Goal: Obtain resource: Download file/media

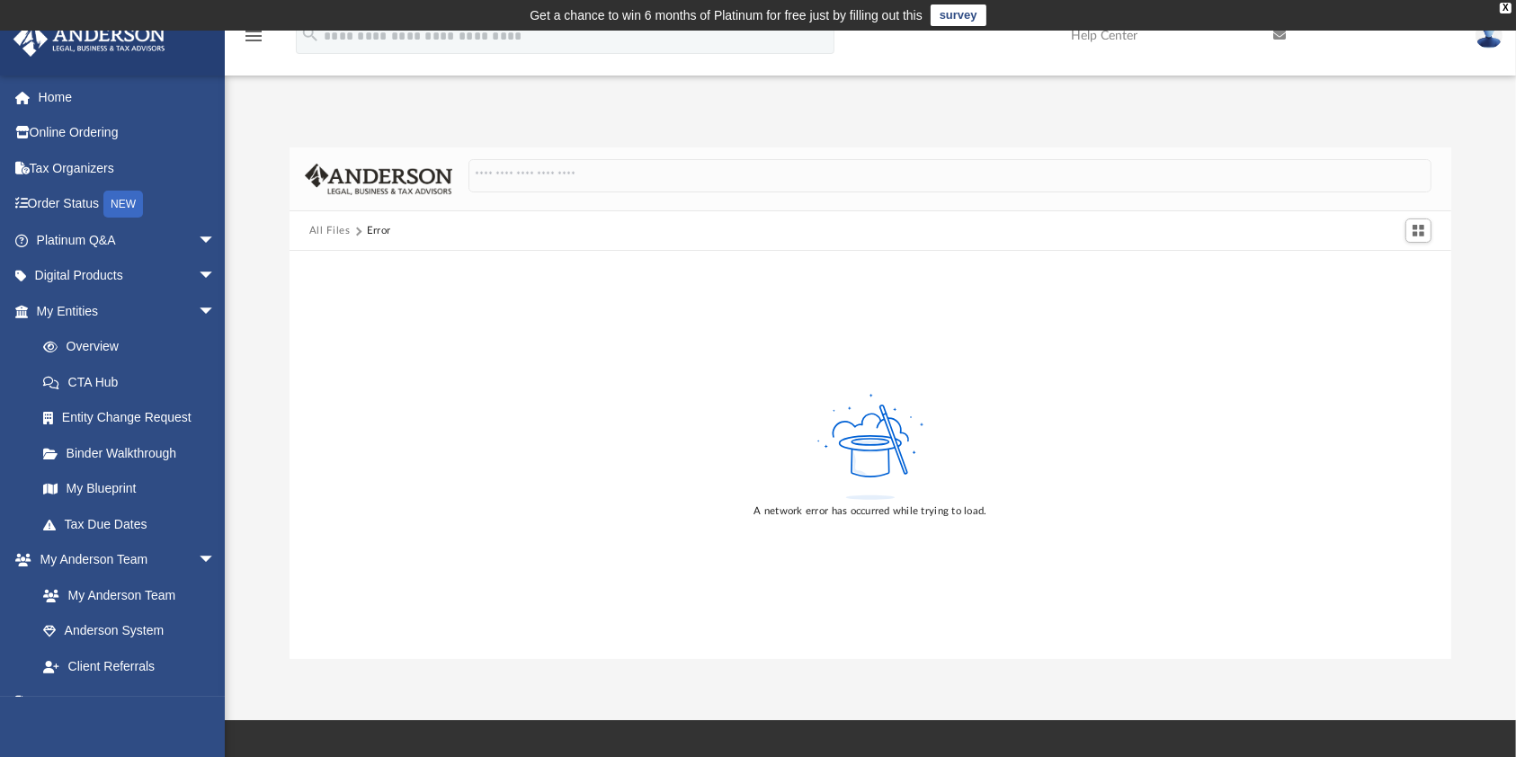
scroll to position [239, 0]
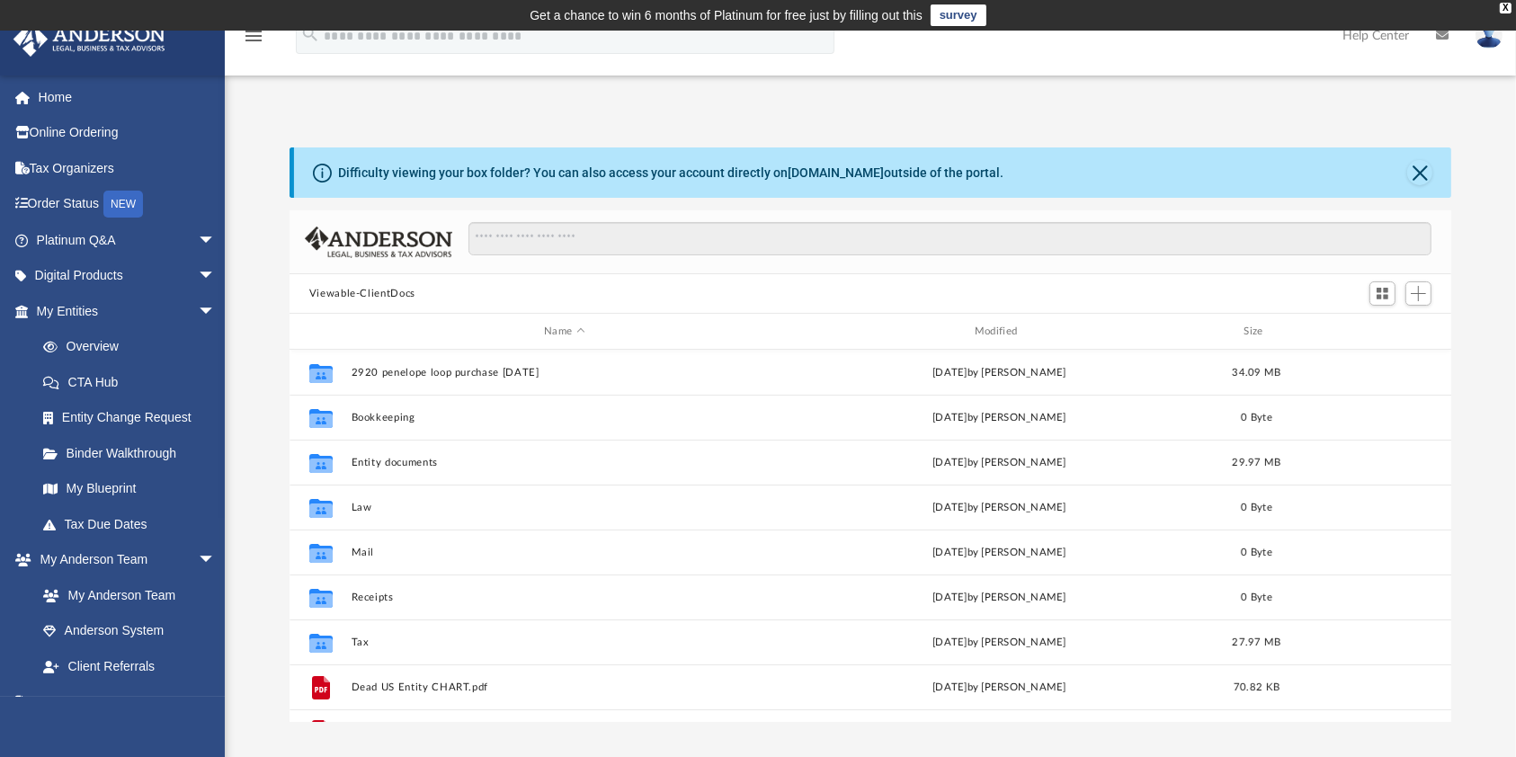
scroll to position [389, 1144]
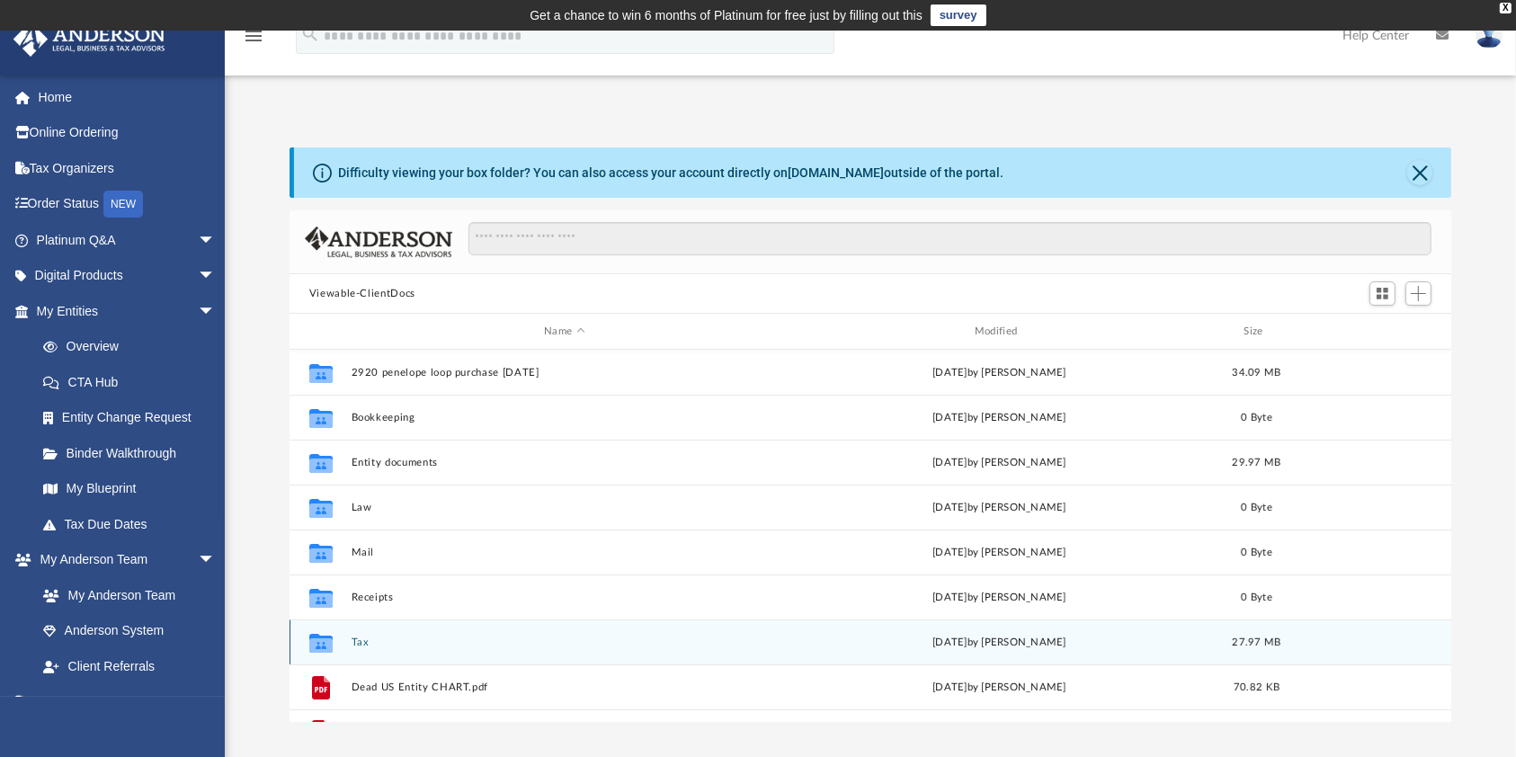
click at [407, 651] on div "Collaborated Folder Tax [DATE] by [PERSON_NAME] 27.97 MB" at bounding box center [871, 642] width 1163 height 45
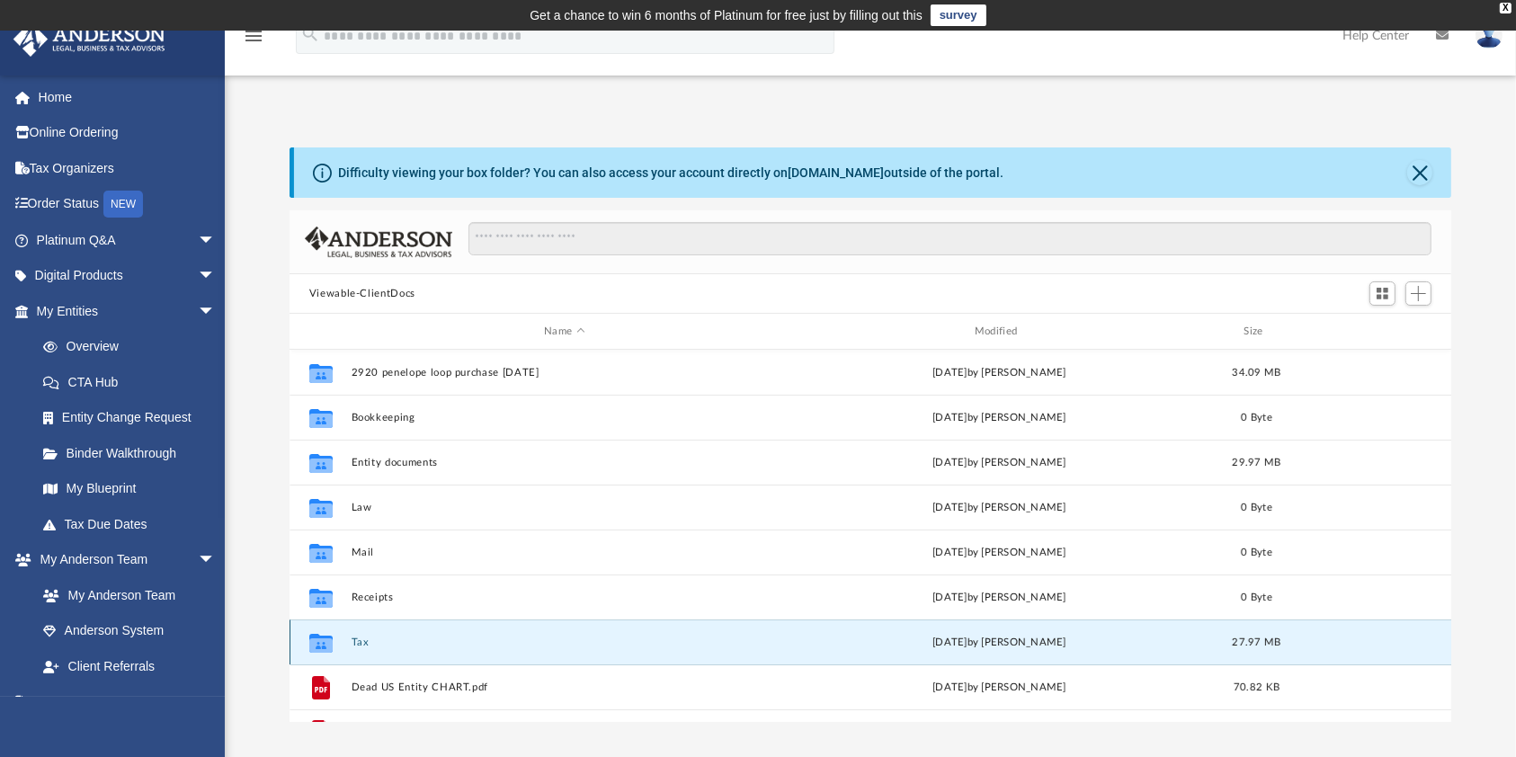
scroll to position [31, 0]
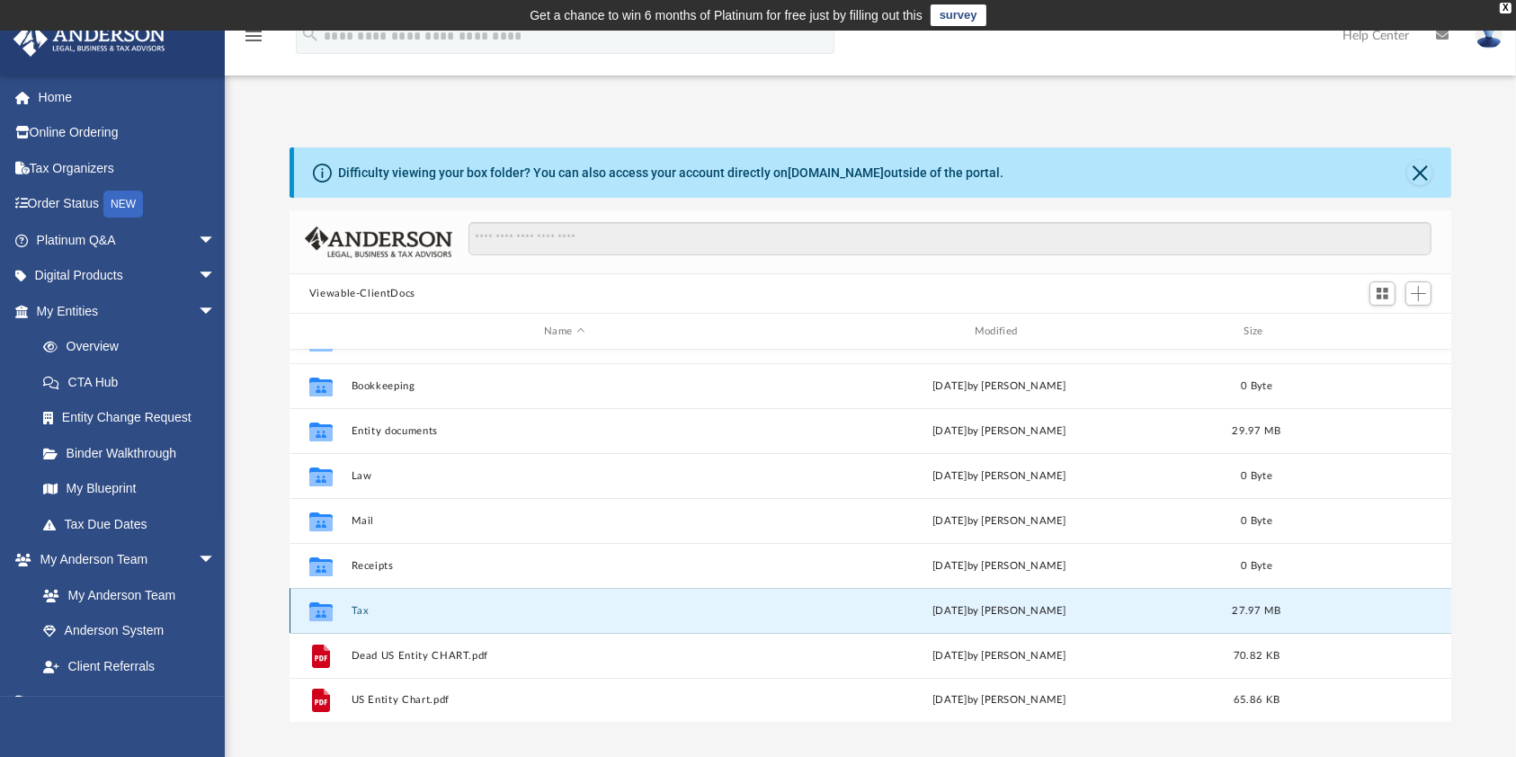
click at [412, 608] on div "Collaborated Folder Tax [DATE] by [PERSON_NAME] 27.97 MB" at bounding box center [871, 610] width 1163 height 45
click at [412, 608] on button "Tax" at bounding box center [564, 611] width 427 height 12
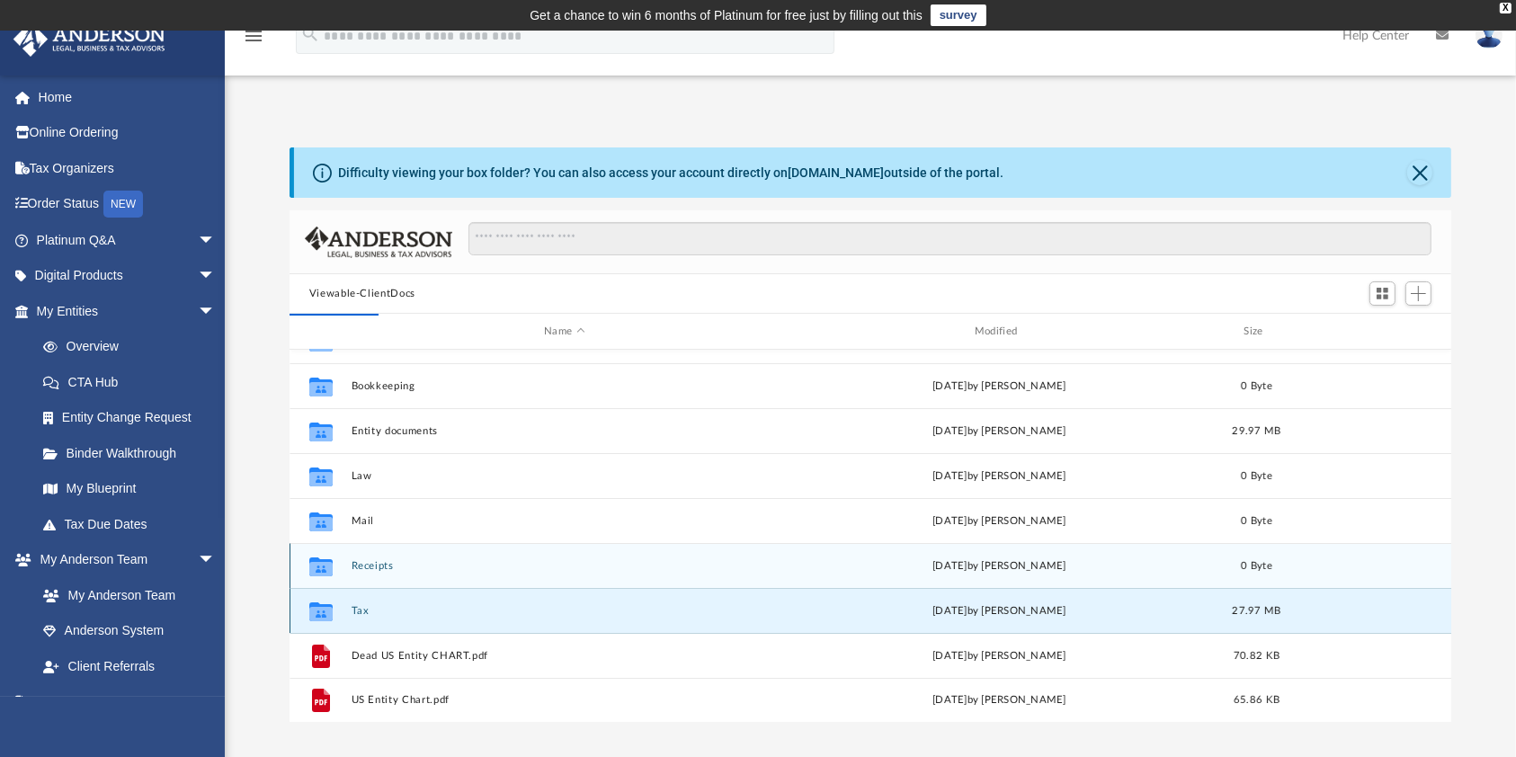
scroll to position [0, 0]
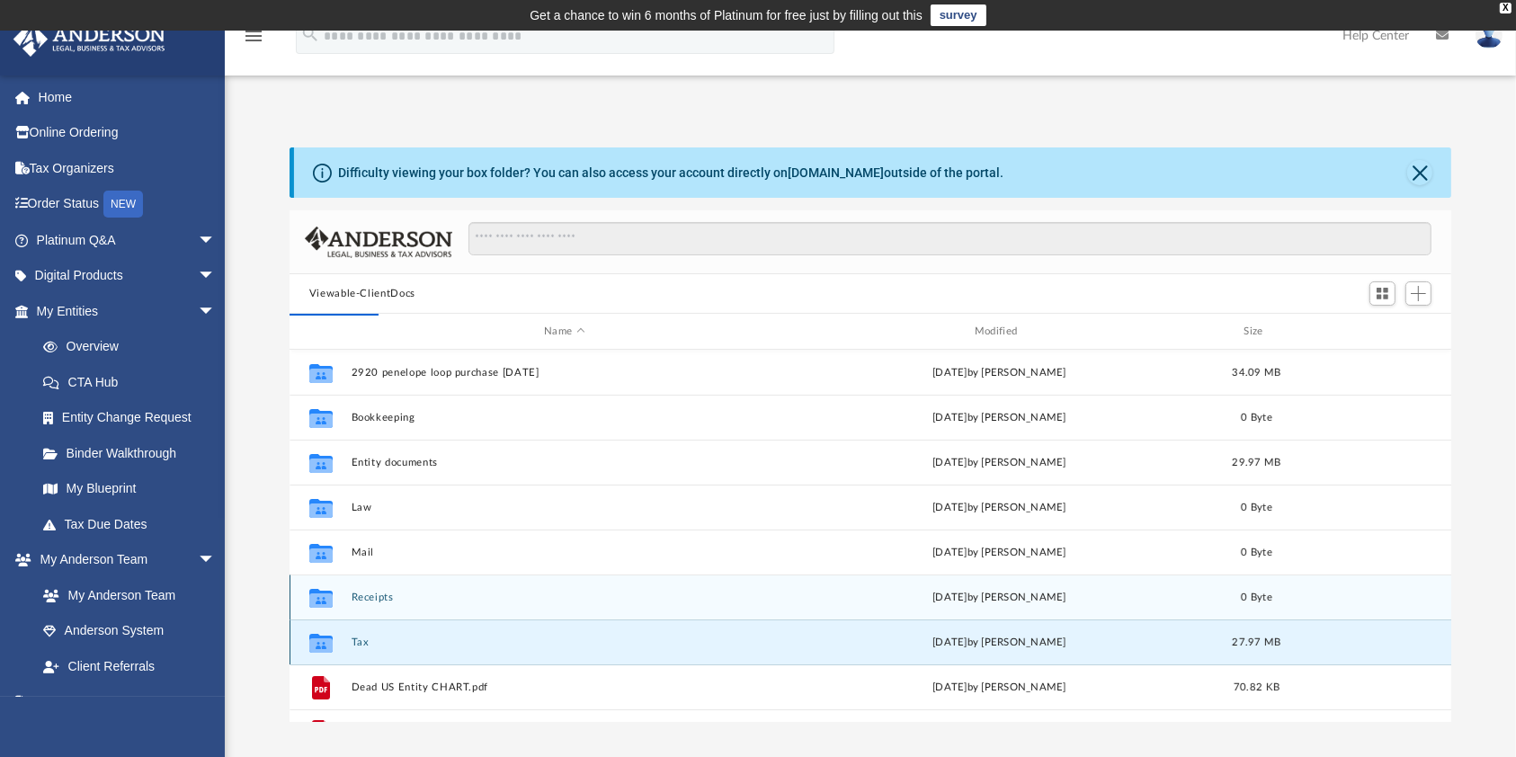
click at [339, 604] on div "Collaborated Folder" at bounding box center [321, 597] width 45 height 29
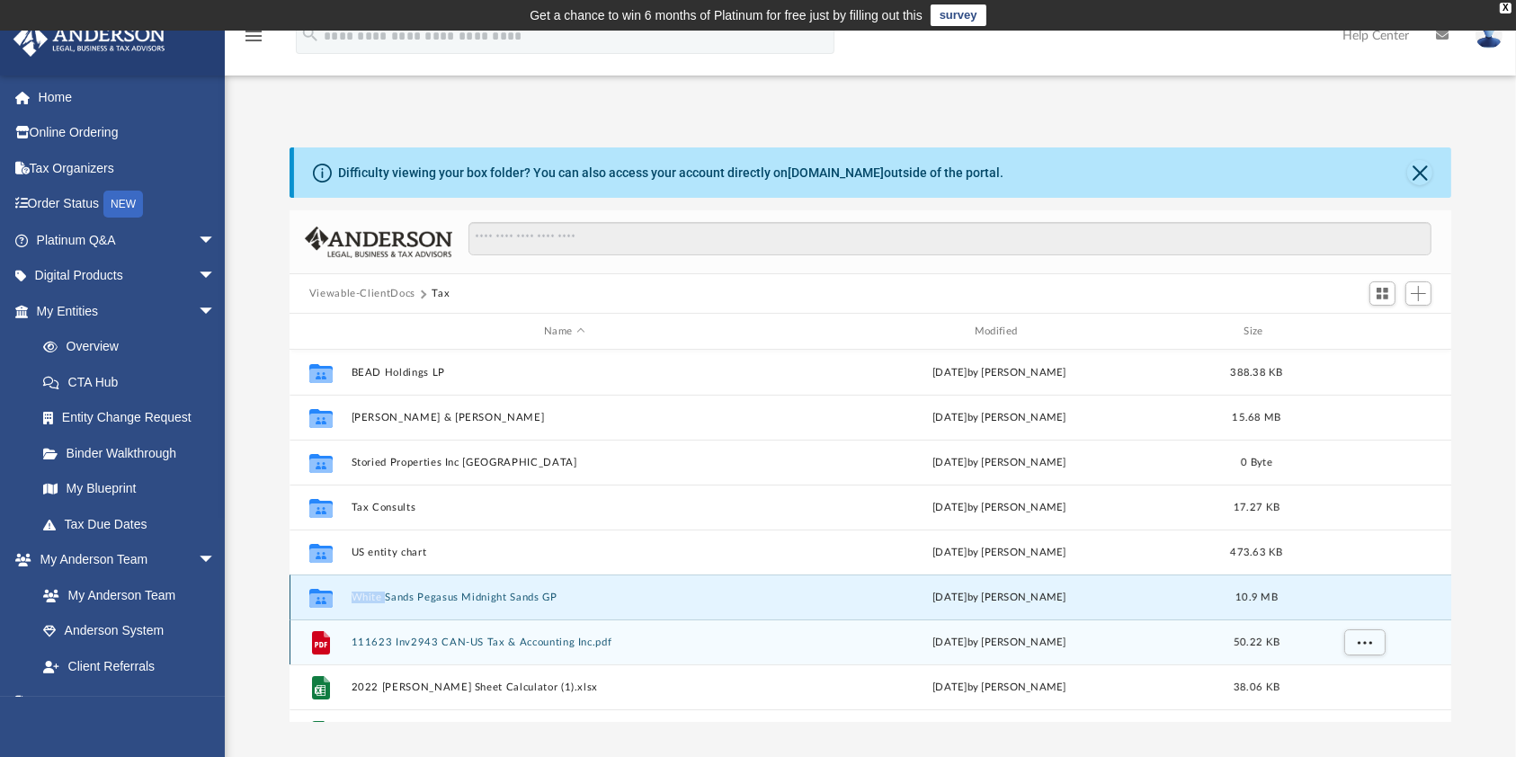
click at [339, 604] on div "Collaborated Folder" at bounding box center [321, 597] width 45 height 29
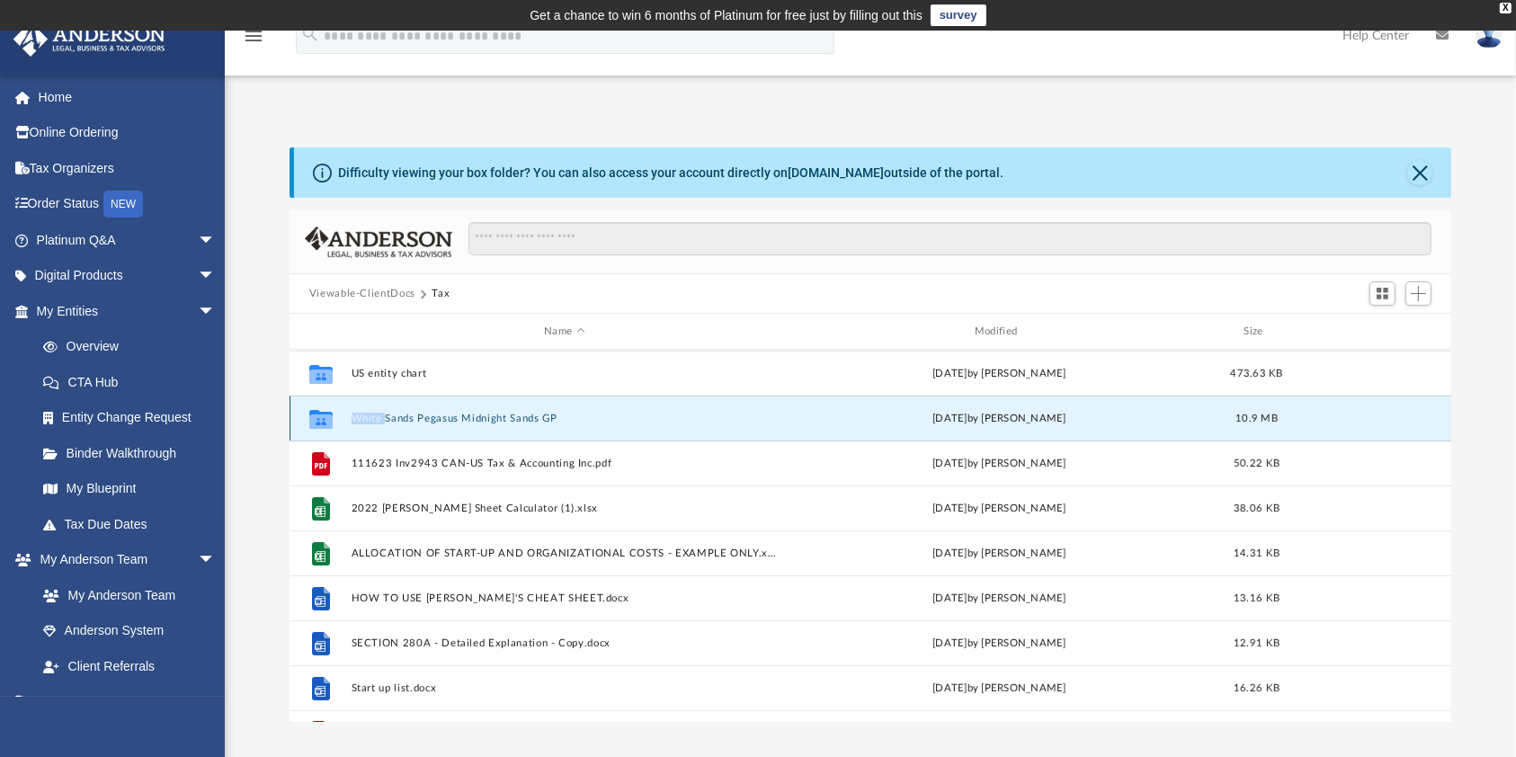
scroll to position [211, 0]
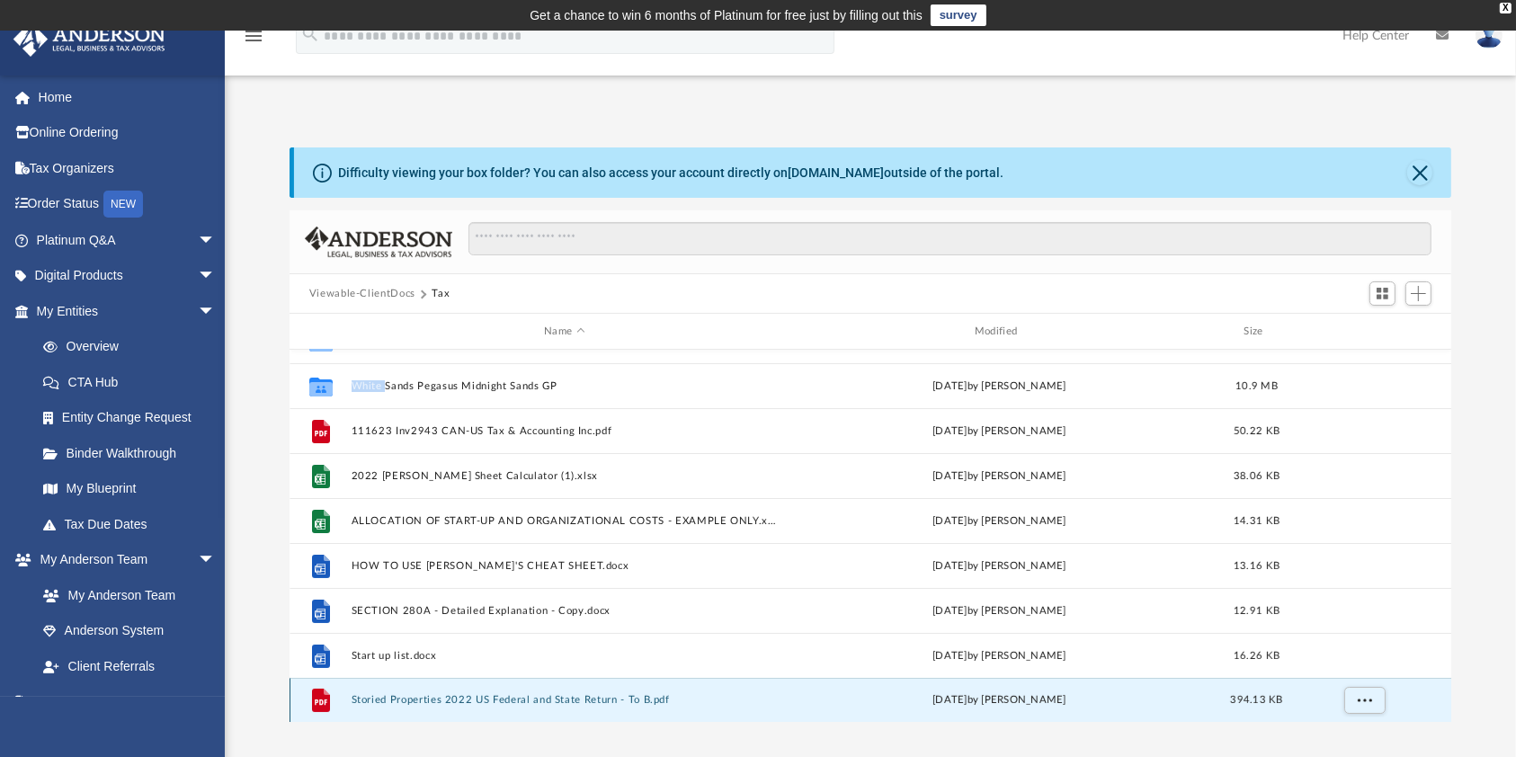
click at [416, 701] on button "Storied Properties 2022 US Federal and State Return - To B.pdf" at bounding box center [564, 700] width 427 height 12
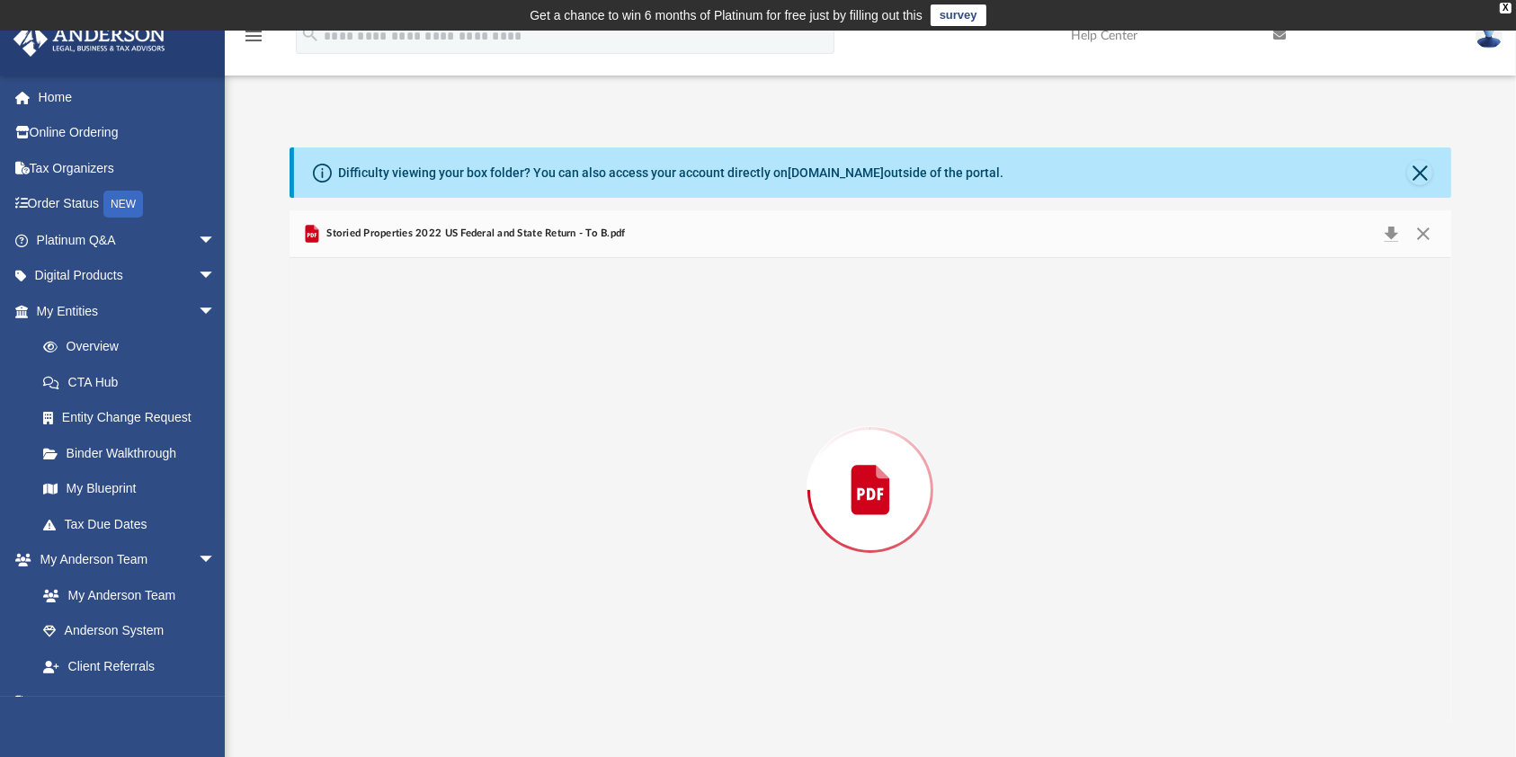
click at [416, 701] on div "Preview" at bounding box center [871, 490] width 1162 height 464
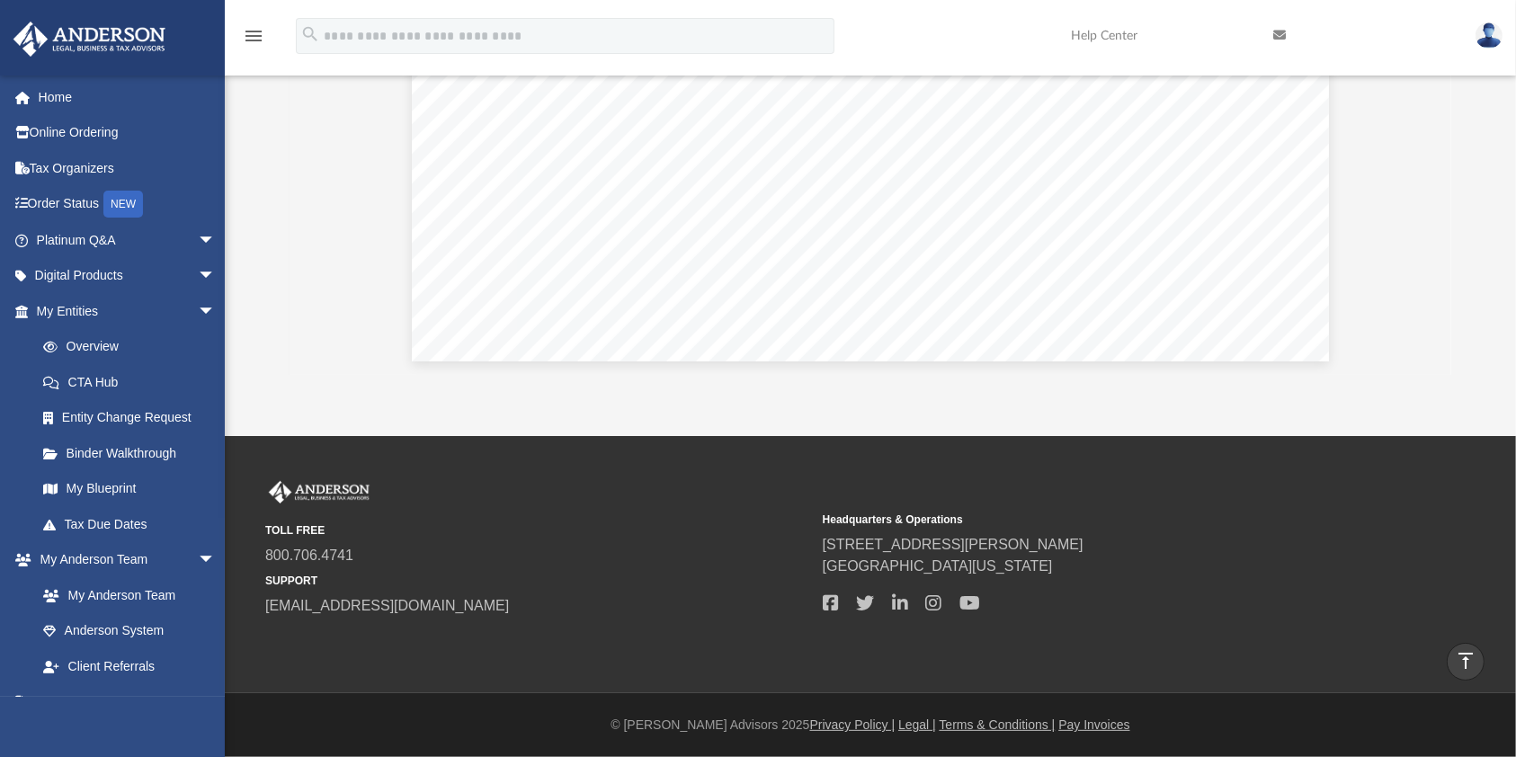
scroll to position [0, 0]
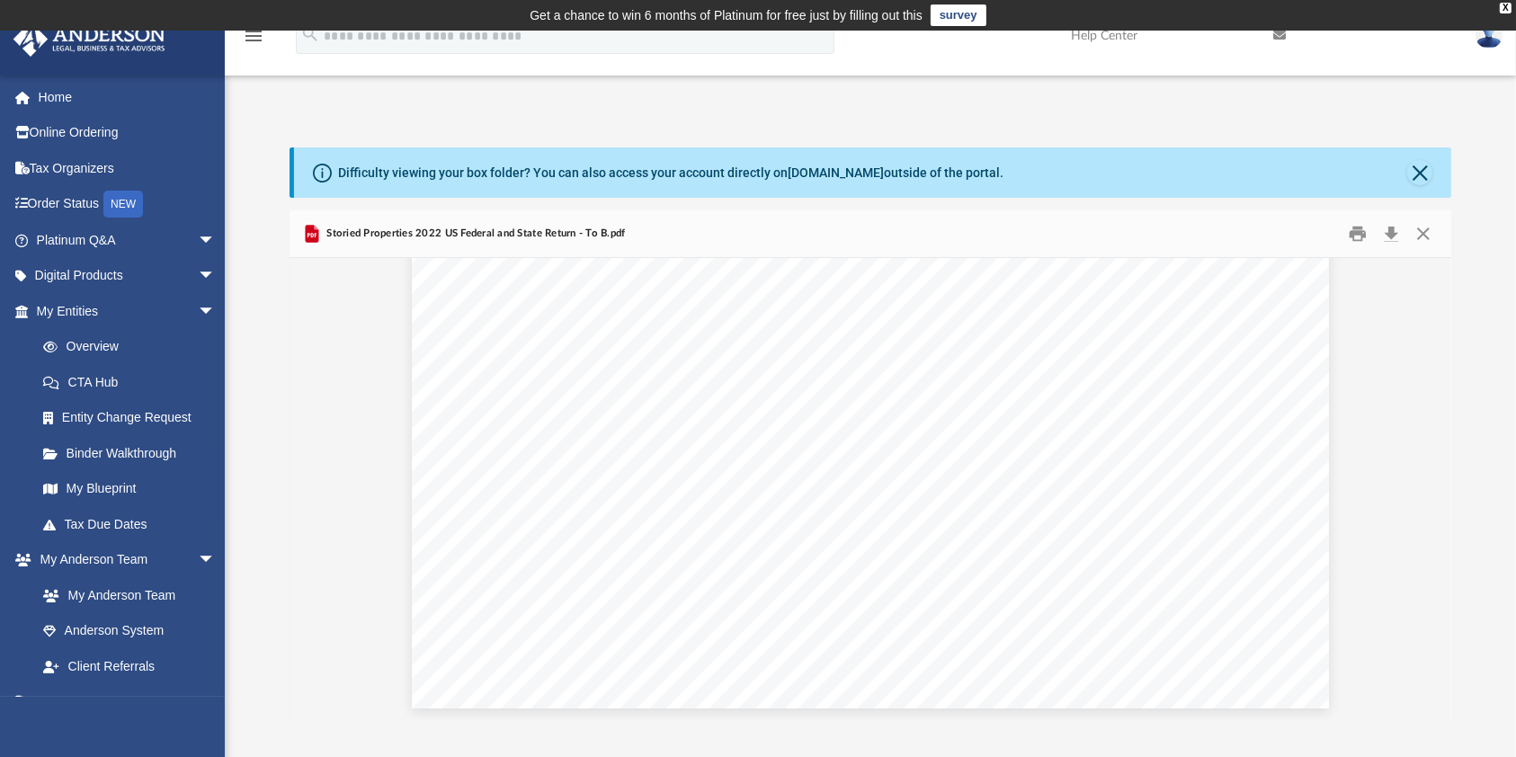
click at [1418, 185] on div "Difficulty viewing your box folder? You can also access your account directly o…" at bounding box center [872, 172] width 1157 height 50
click at [1430, 238] on button "Close" at bounding box center [1423, 234] width 32 height 28
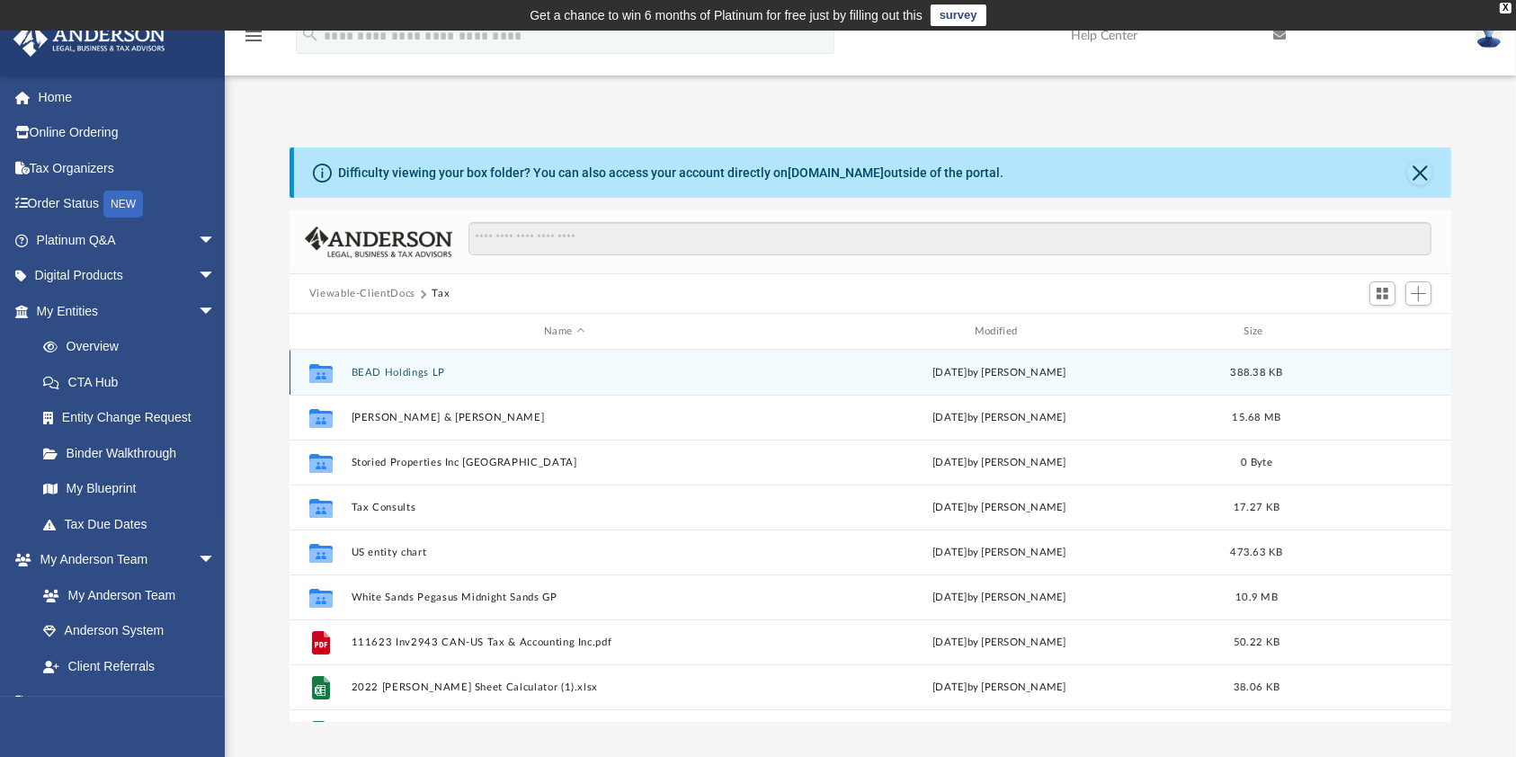
click at [402, 374] on button "BEAD Holdings LP" at bounding box center [564, 373] width 427 height 12
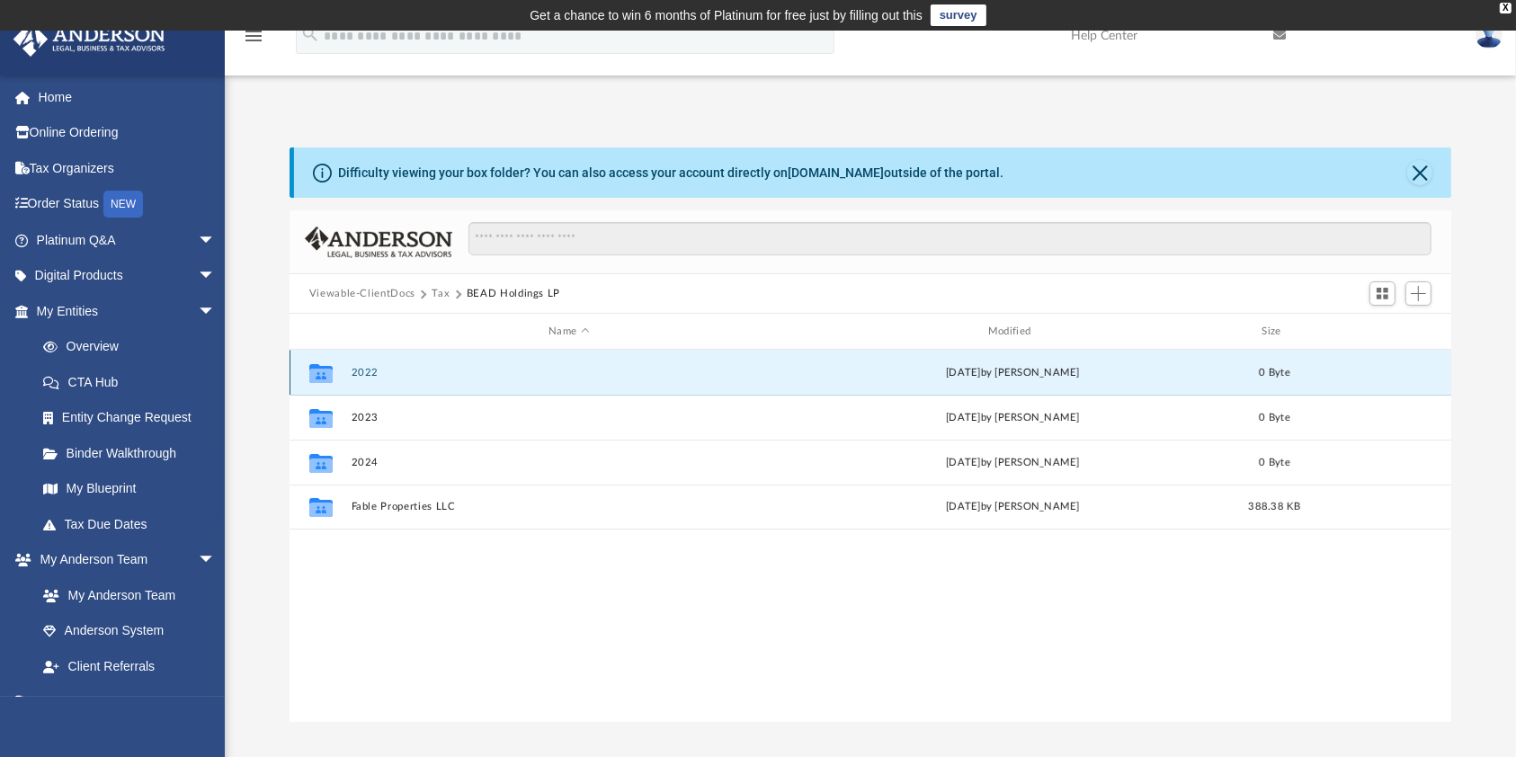
click at [395, 367] on button "2022" at bounding box center [569, 373] width 436 height 12
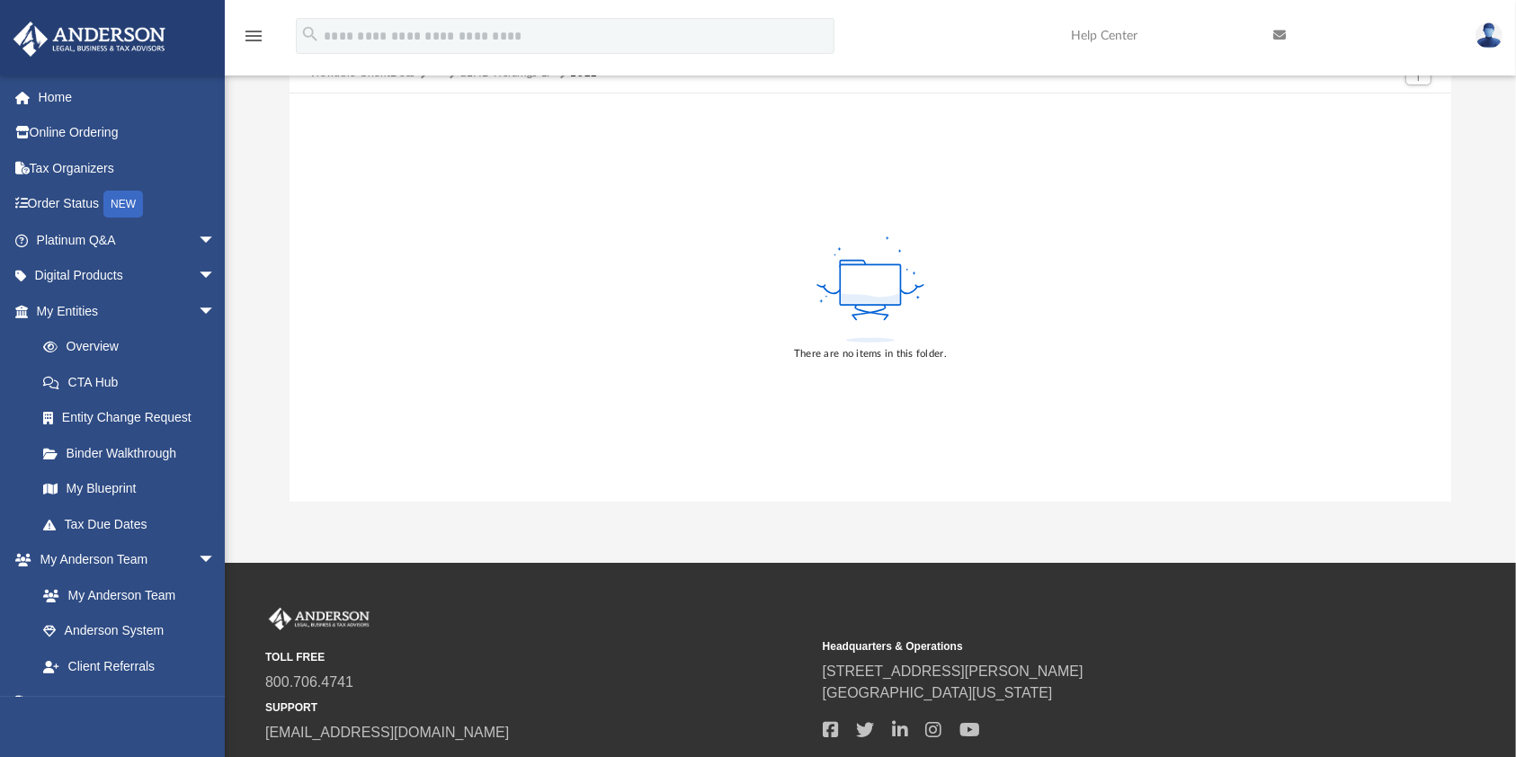
scroll to position [347, 0]
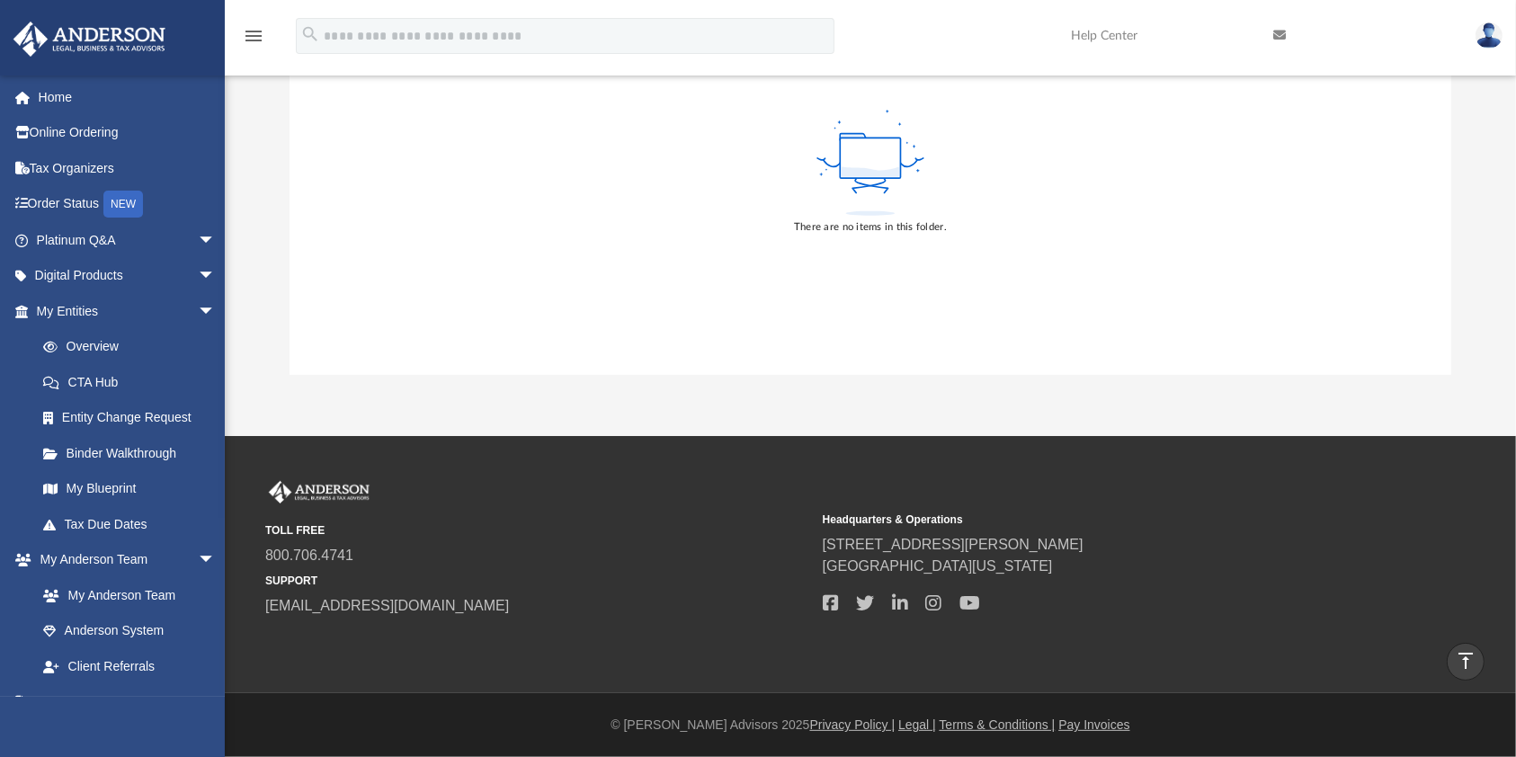
click at [1167, 338] on div "There are no items in this folder." at bounding box center [871, 171] width 1162 height 408
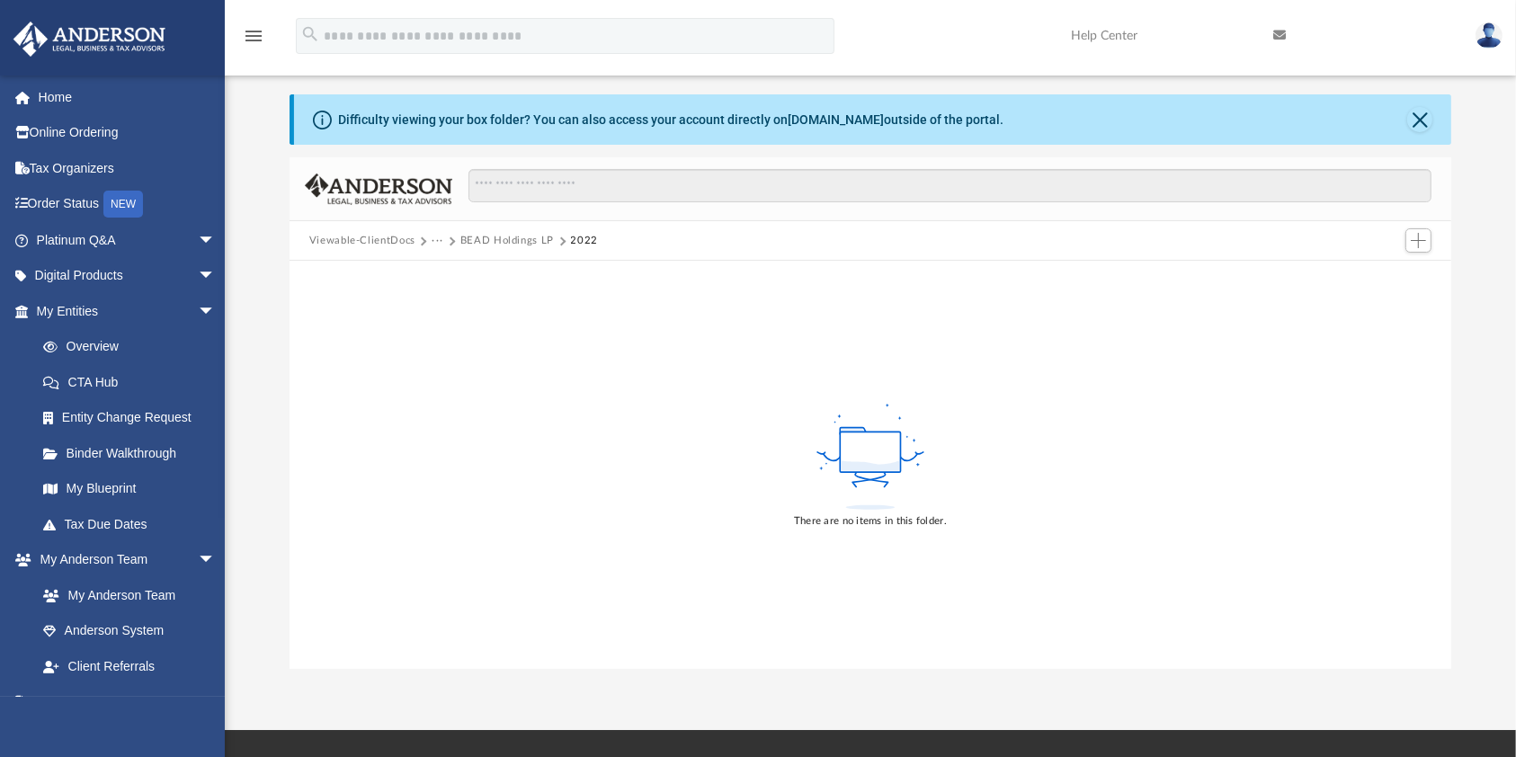
scroll to position [0, 0]
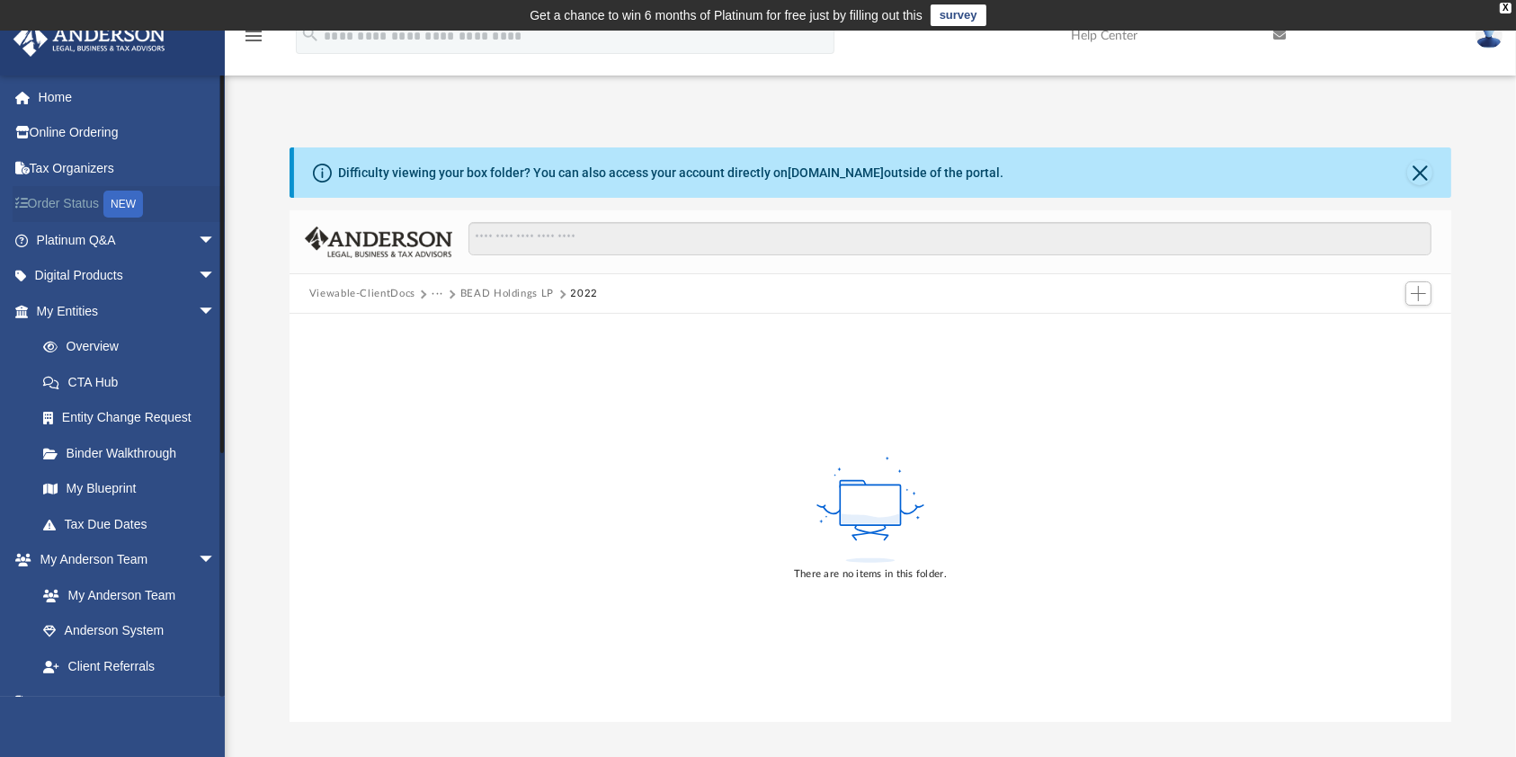
click at [210, 204] on link "Order Status NEW" at bounding box center [128, 204] width 230 height 37
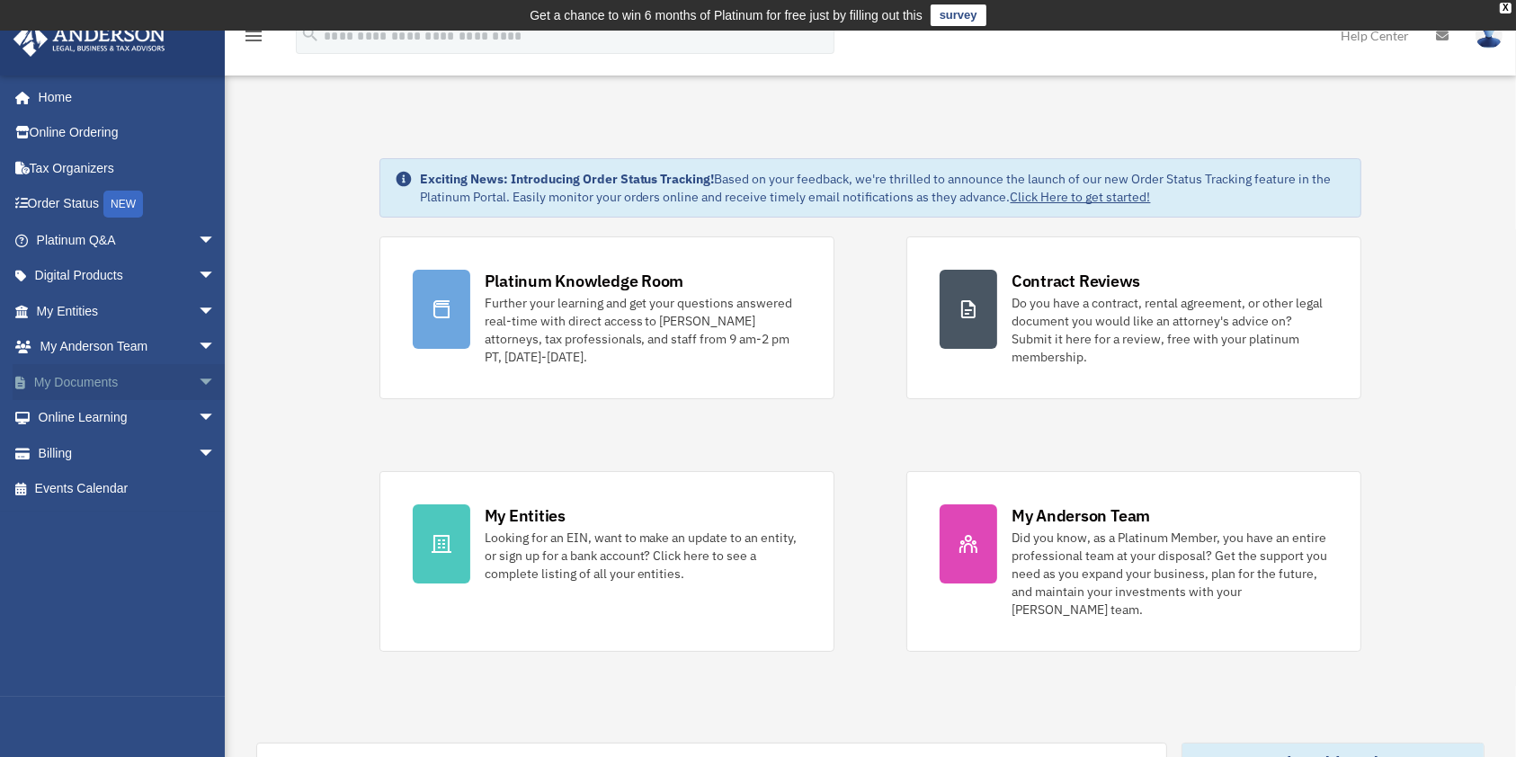
click at [198, 380] on span "arrow_drop_down" at bounding box center [216, 382] width 36 height 37
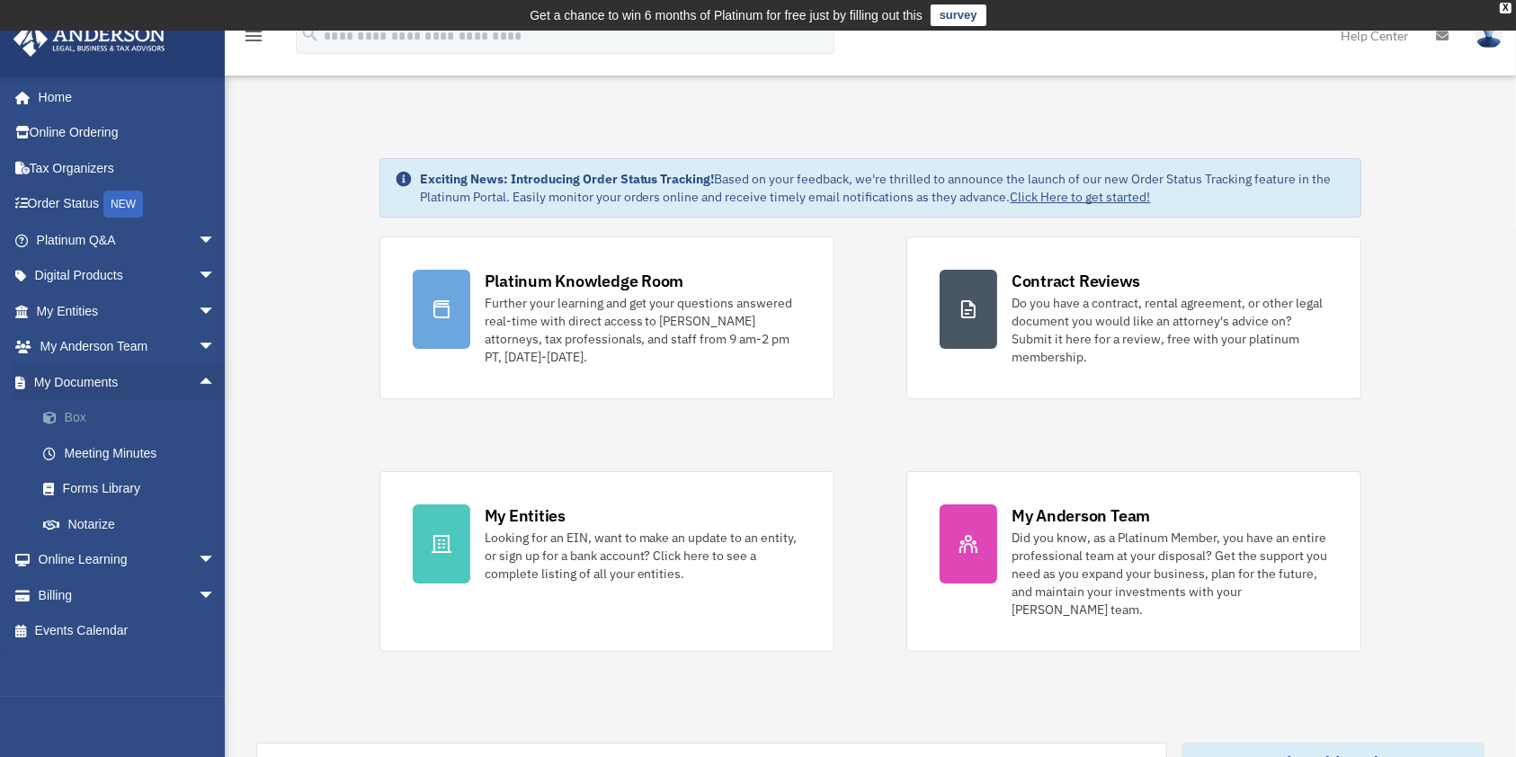
click at [71, 412] on link "Box" at bounding box center [134, 418] width 218 height 36
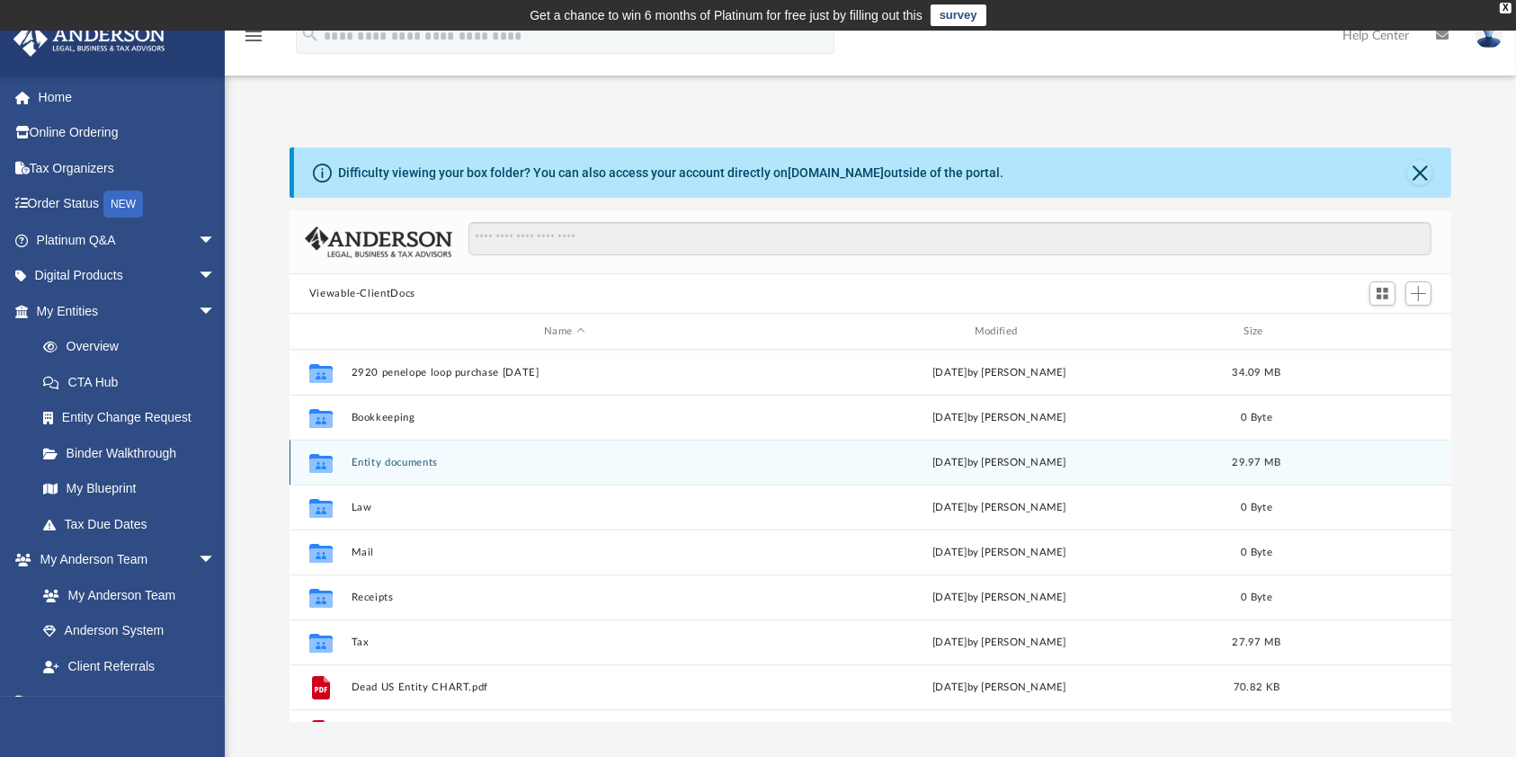
scroll to position [31, 0]
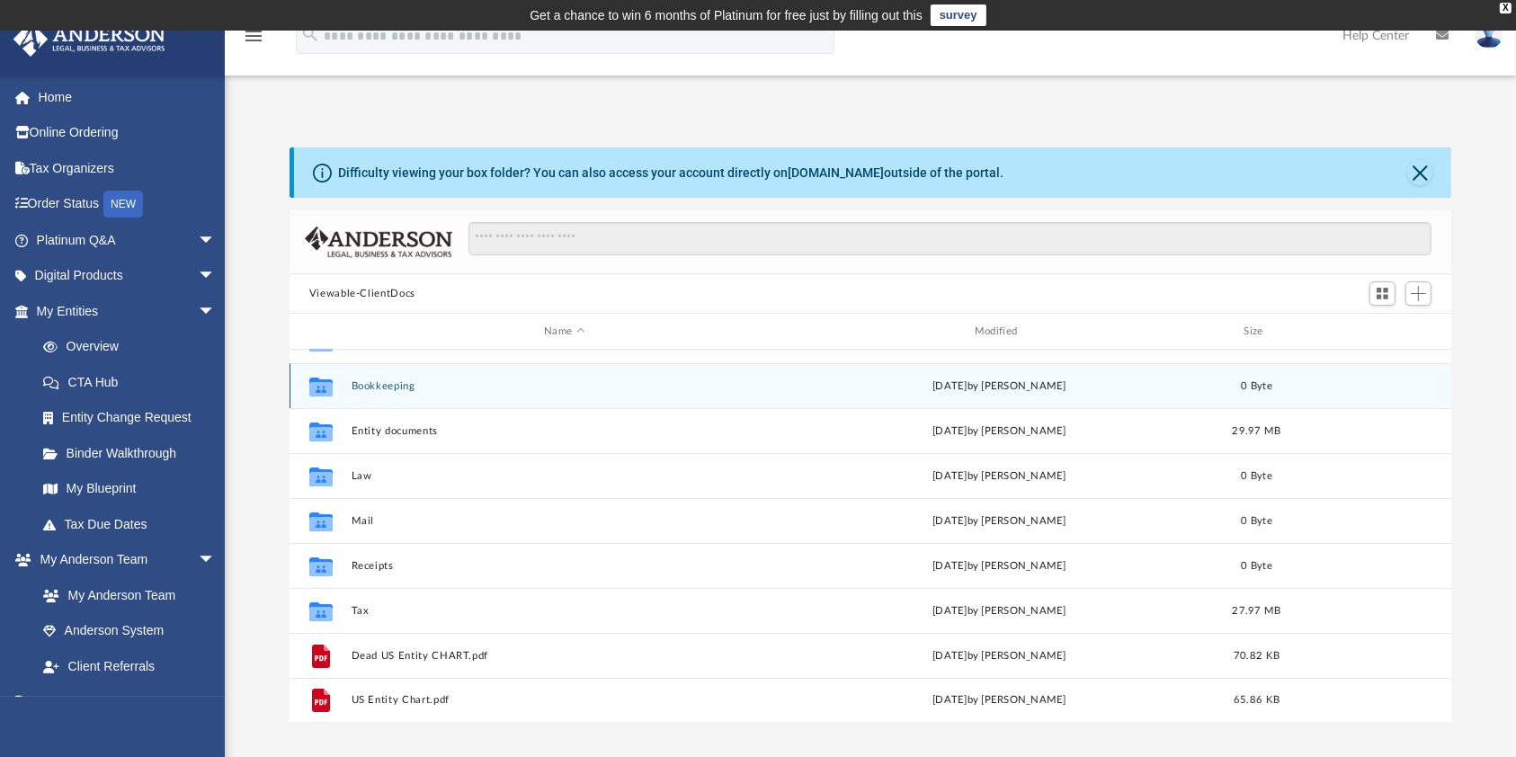
click at [410, 389] on button "Bookkeeping" at bounding box center [564, 386] width 427 height 12
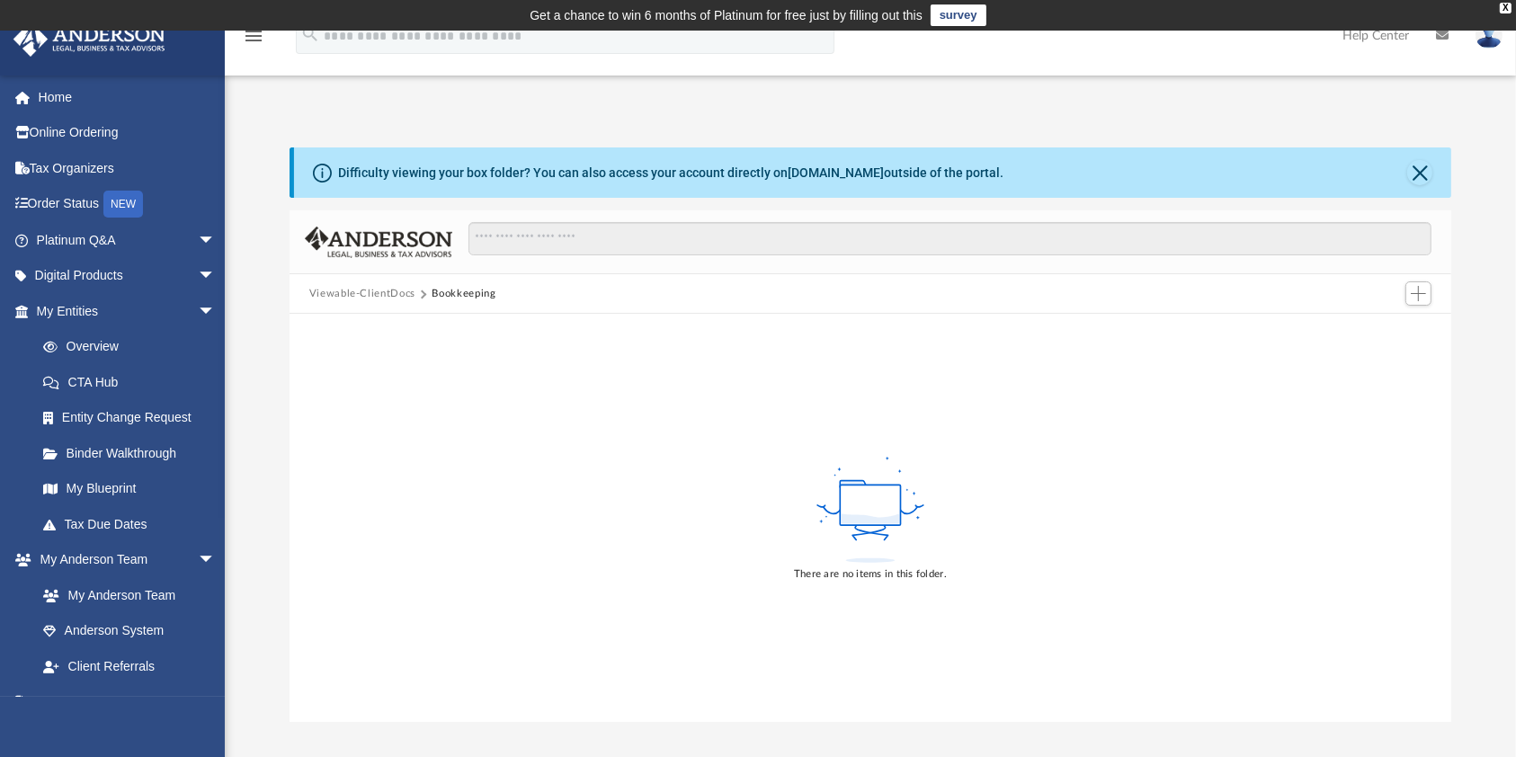
click at [361, 294] on button "Viewable-ClientDocs" at bounding box center [362, 294] width 106 height 16
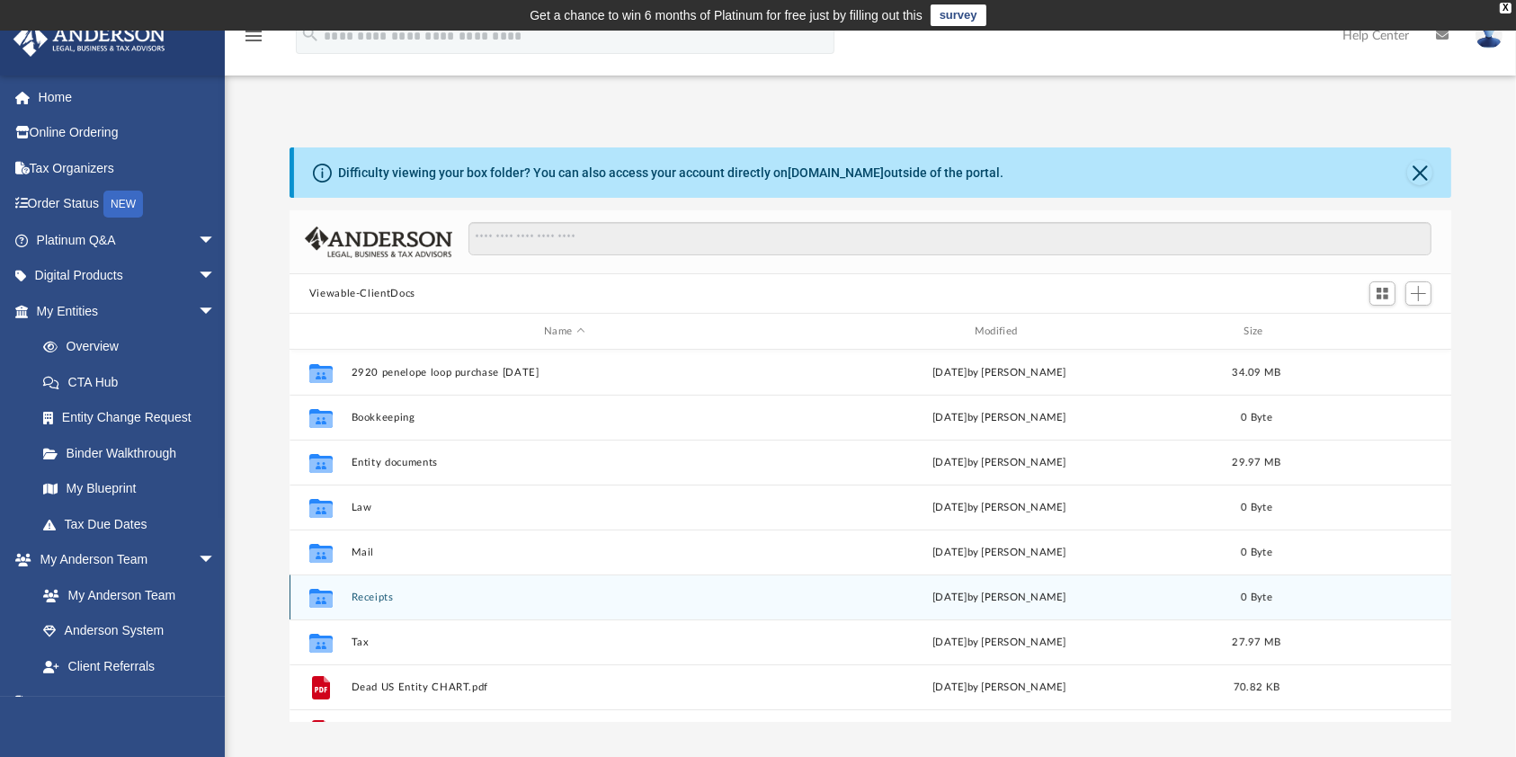
scroll to position [389, 1144]
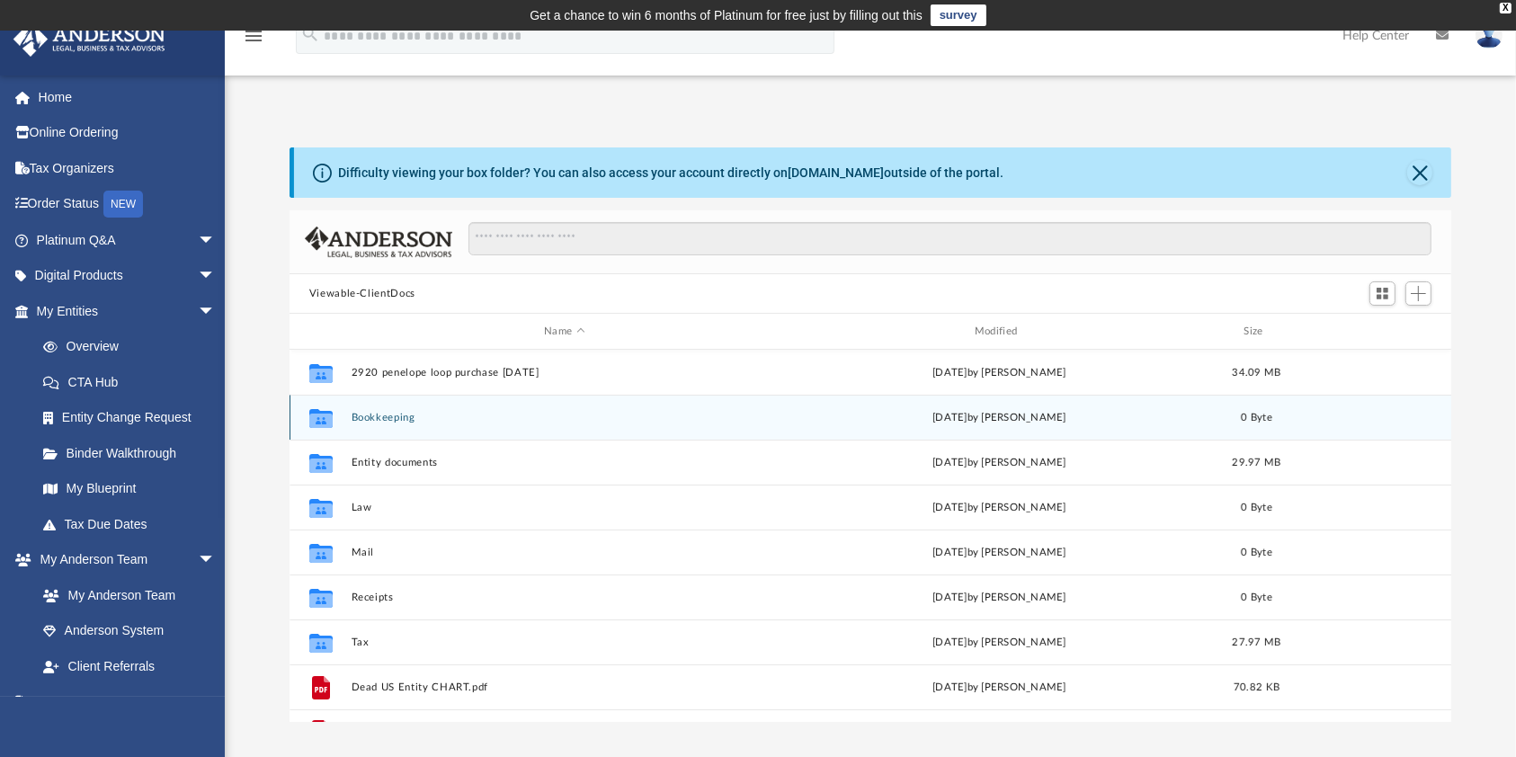
click at [400, 407] on div "Collaborated Folder Bookkeeping [DATE] by [PERSON_NAME] 0 Byte" at bounding box center [871, 417] width 1163 height 45
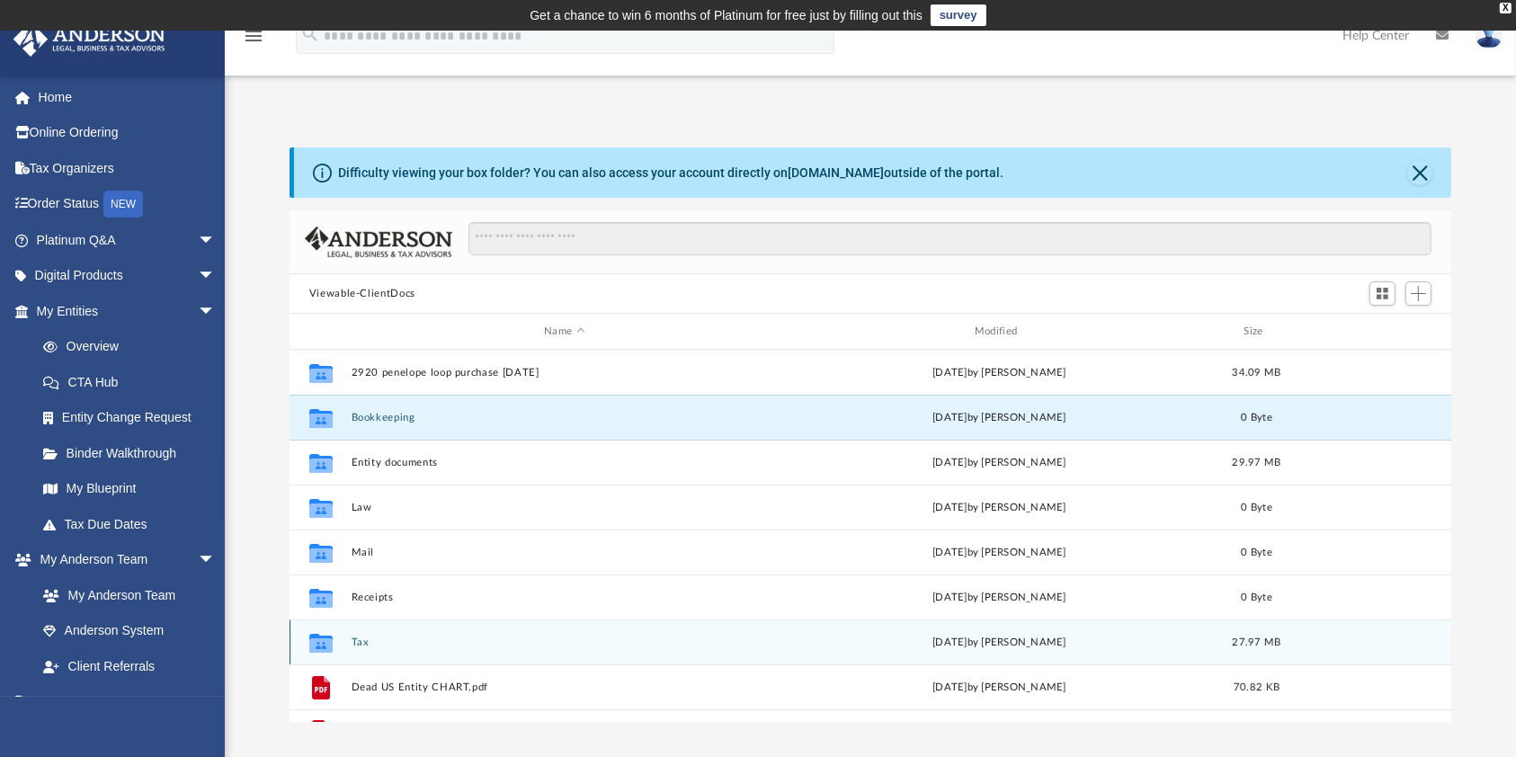
click at [364, 649] on div "Collaborated Folder Tax [DATE] by [PERSON_NAME] 27.97 MB" at bounding box center [871, 642] width 1163 height 45
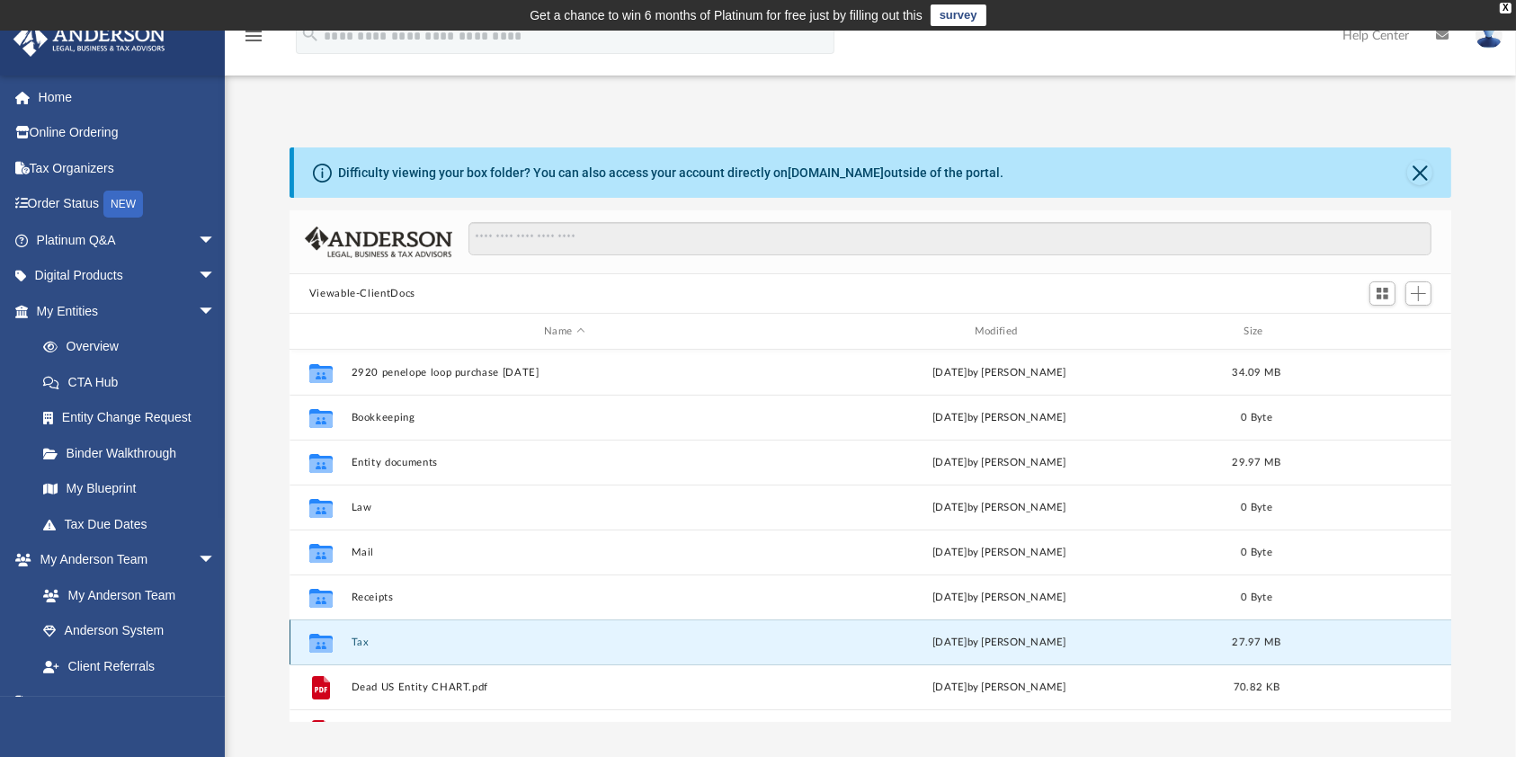
click at [341, 639] on div "Collaborated Folder" at bounding box center [321, 642] width 45 height 29
click at [342, 639] on div "Collaborated Folder" at bounding box center [321, 642] width 45 height 29
click at [328, 632] on icon "Collaborated Folder" at bounding box center [321, 642] width 29 height 29
click at [359, 640] on button "Tax" at bounding box center [564, 643] width 427 height 12
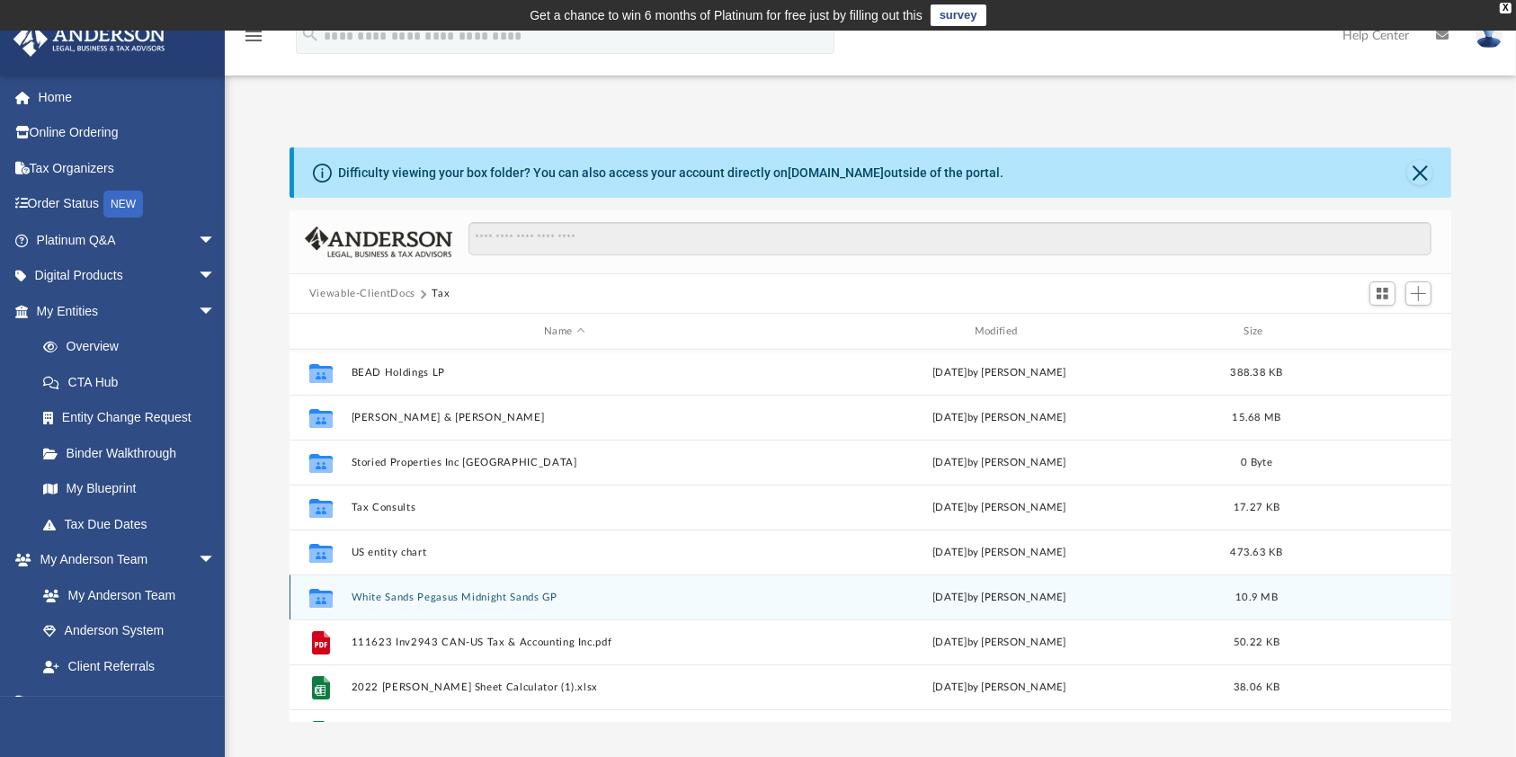
click at [462, 593] on button "White Sands Pegasus Midnight Sands GP" at bounding box center [564, 598] width 427 height 12
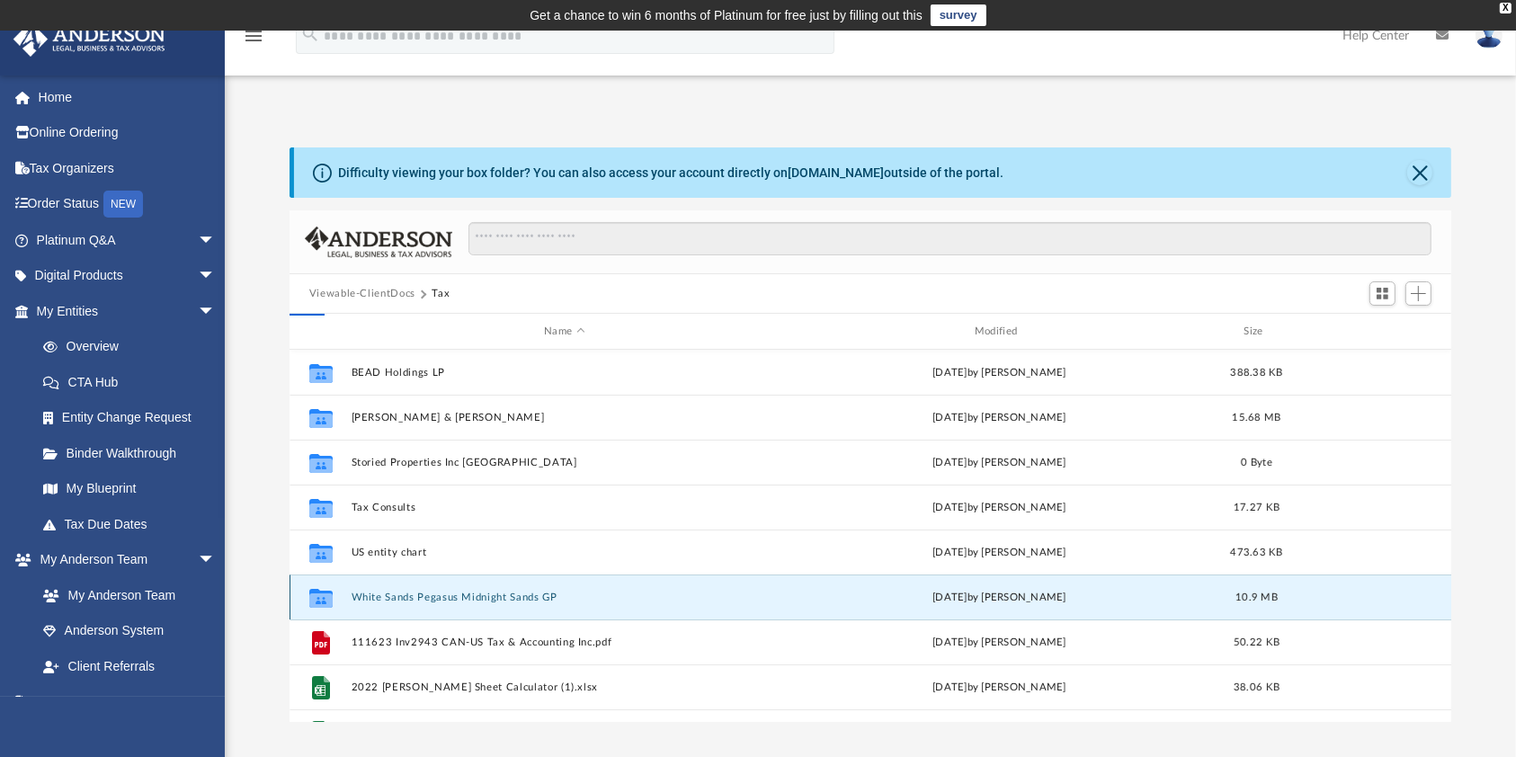
click at [462, 593] on button "White Sands Pegasus Midnight Sands GP" at bounding box center [564, 598] width 427 height 12
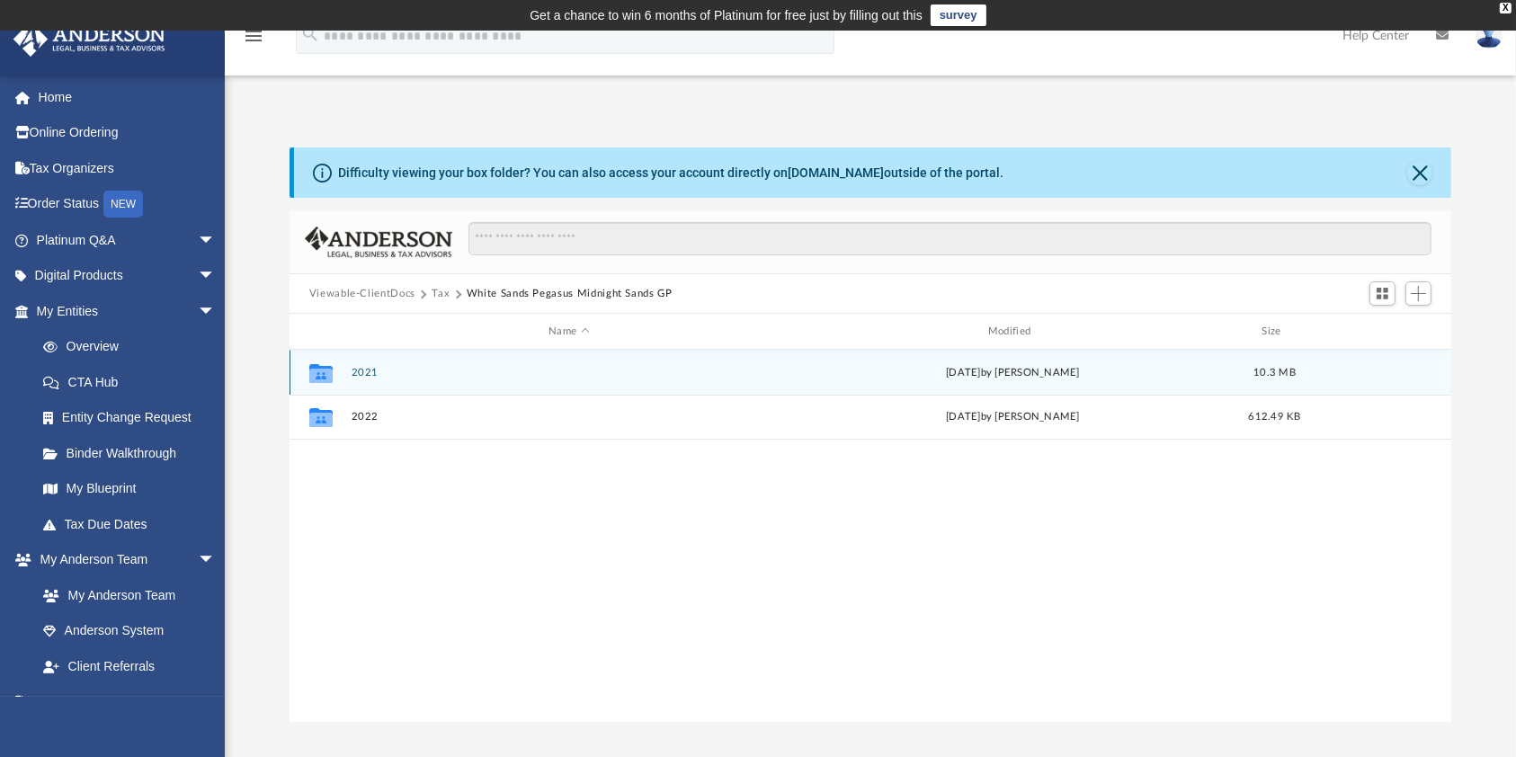
click at [360, 370] on button "2021" at bounding box center [569, 373] width 436 height 12
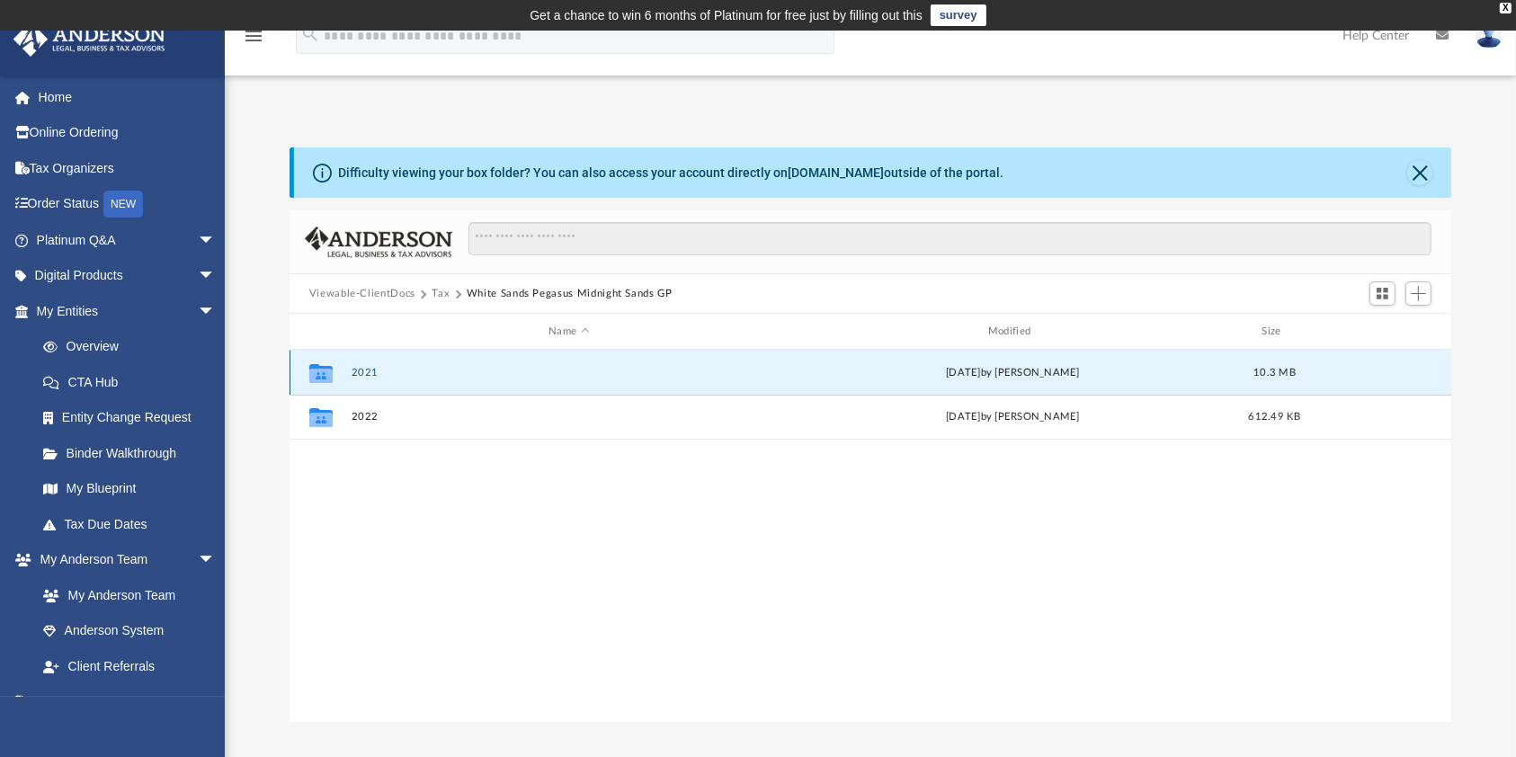
click at [360, 370] on button "2021" at bounding box center [569, 373] width 436 height 12
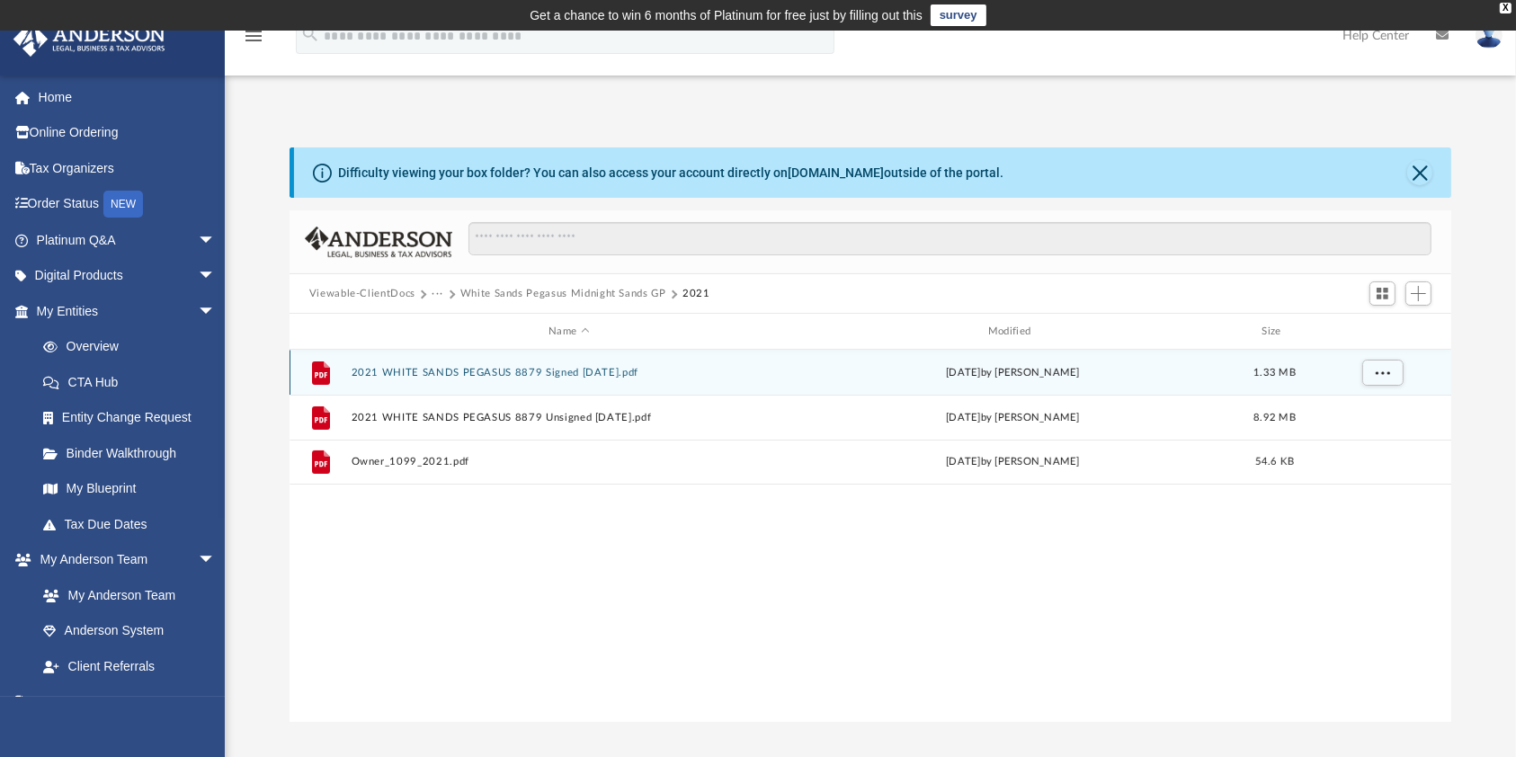
click at [424, 367] on button "2021 WHITE SANDS PEGASUS 8879 Signed [DATE].pdf" at bounding box center [569, 373] width 436 height 12
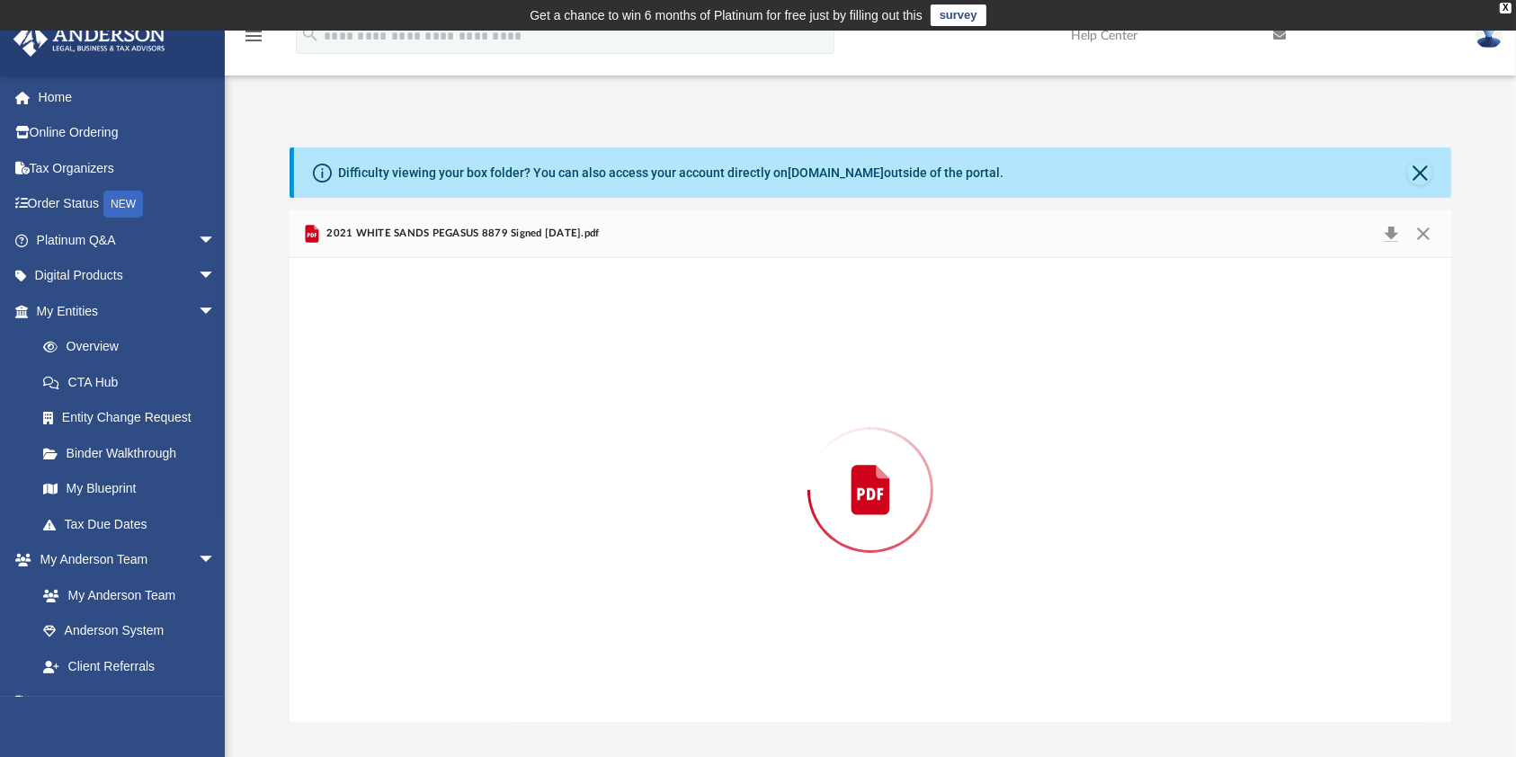
click at [424, 365] on div "Preview" at bounding box center [871, 490] width 1162 height 464
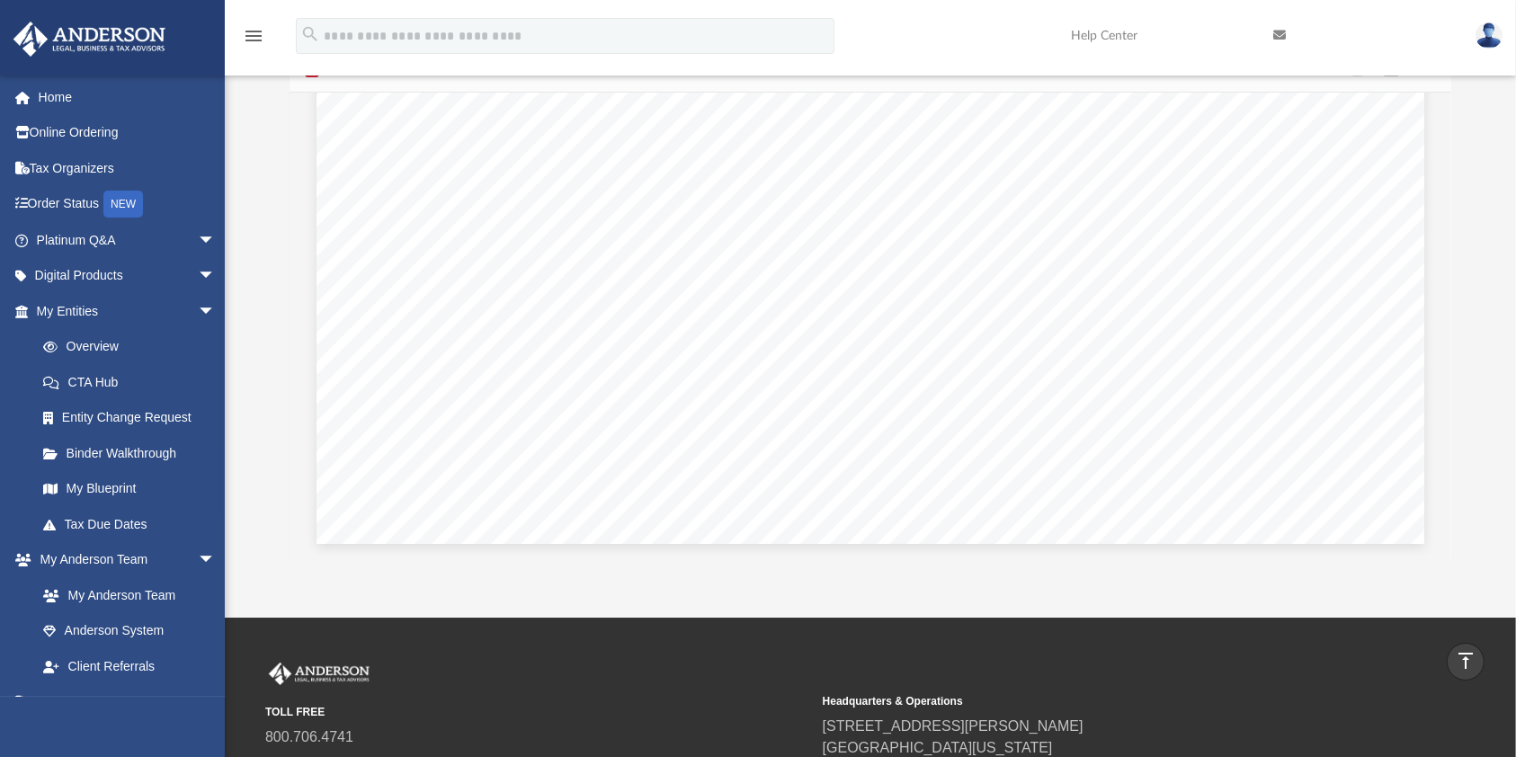
scroll to position [0, 0]
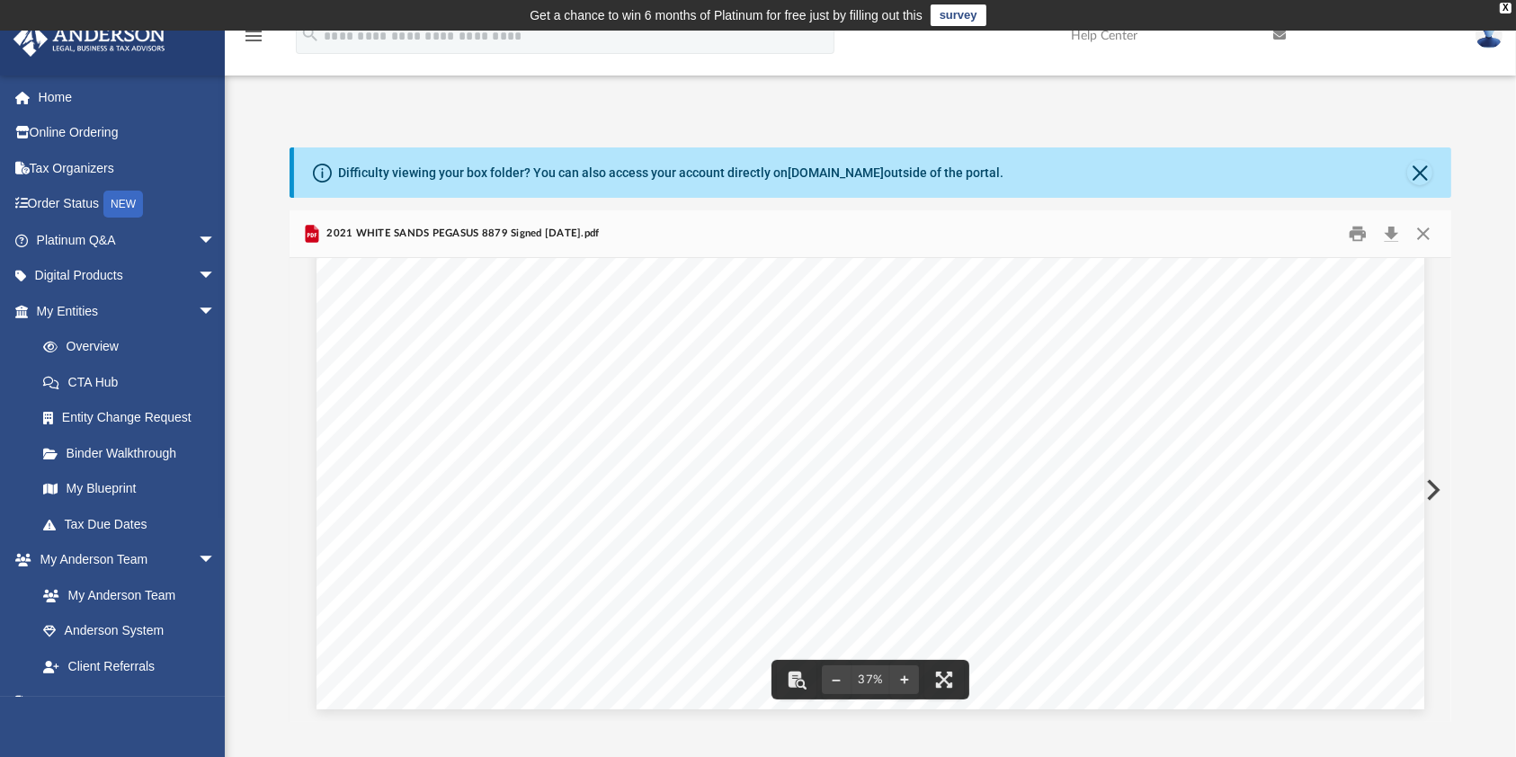
click at [1432, 482] on button "Preview" at bounding box center [1432, 490] width 40 height 50
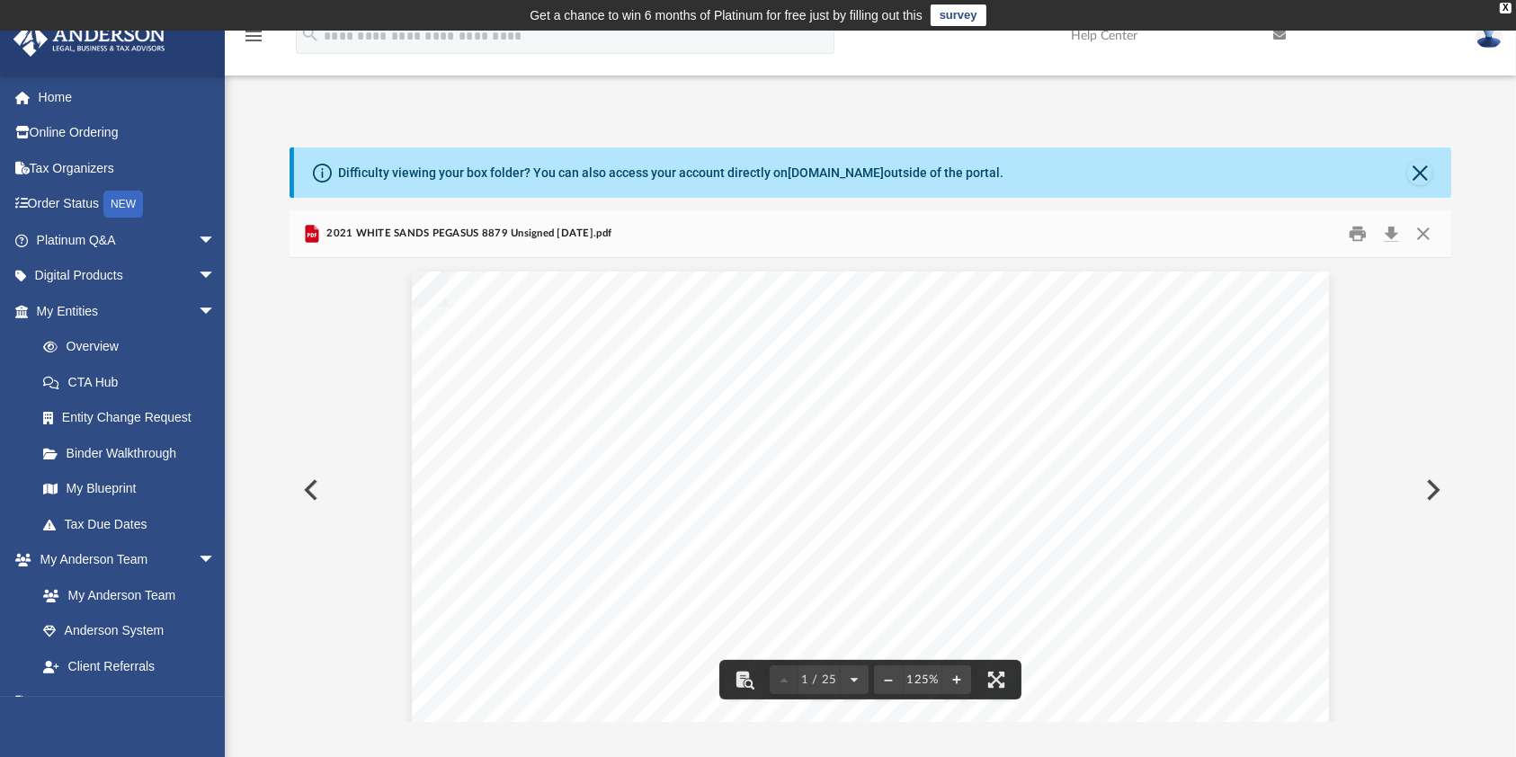
click at [314, 496] on button "Preview" at bounding box center [310, 490] width 40 height 50
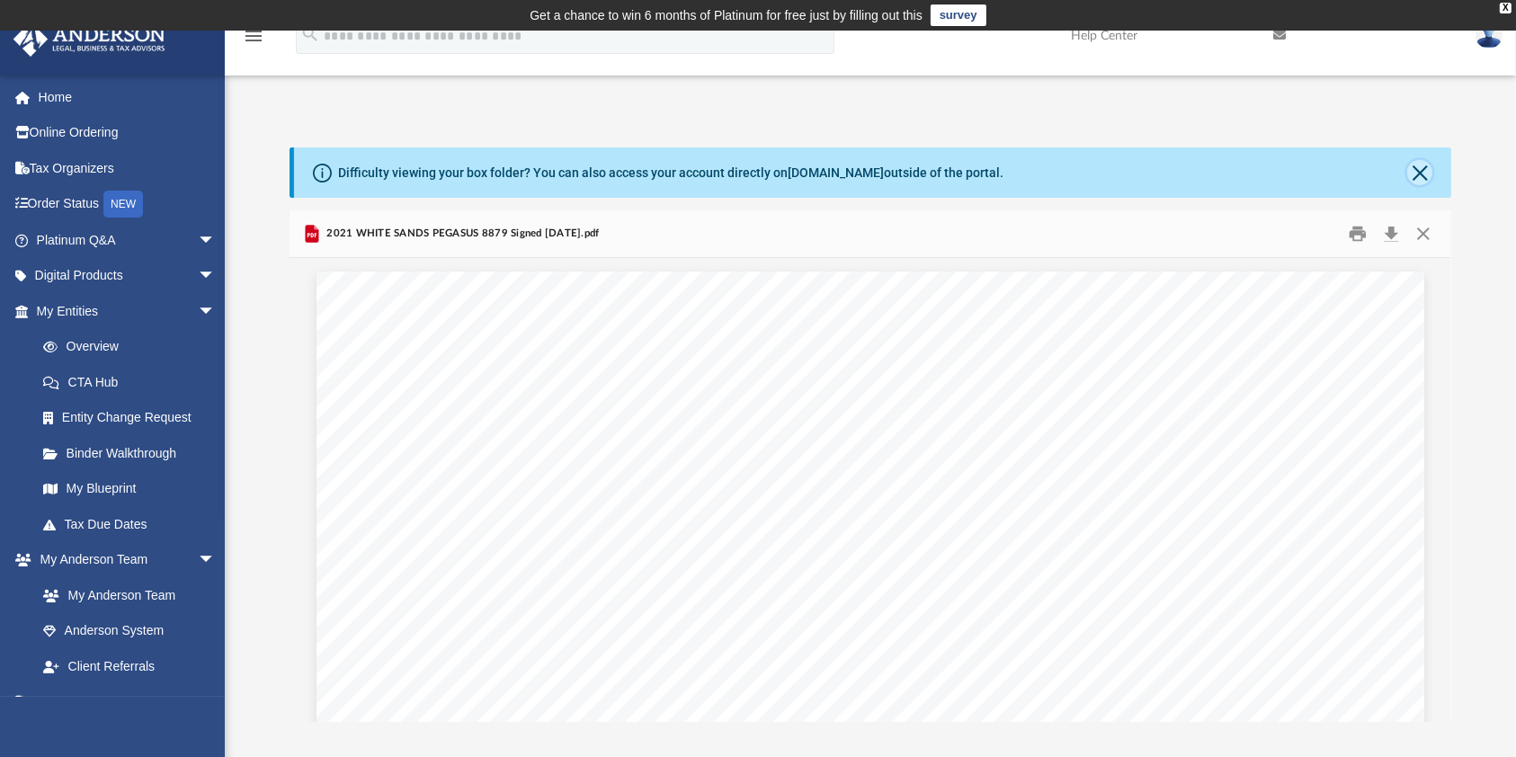
click at [1414, 182] on button "Close" at bounding box center [1419, 172] width 25 height 25
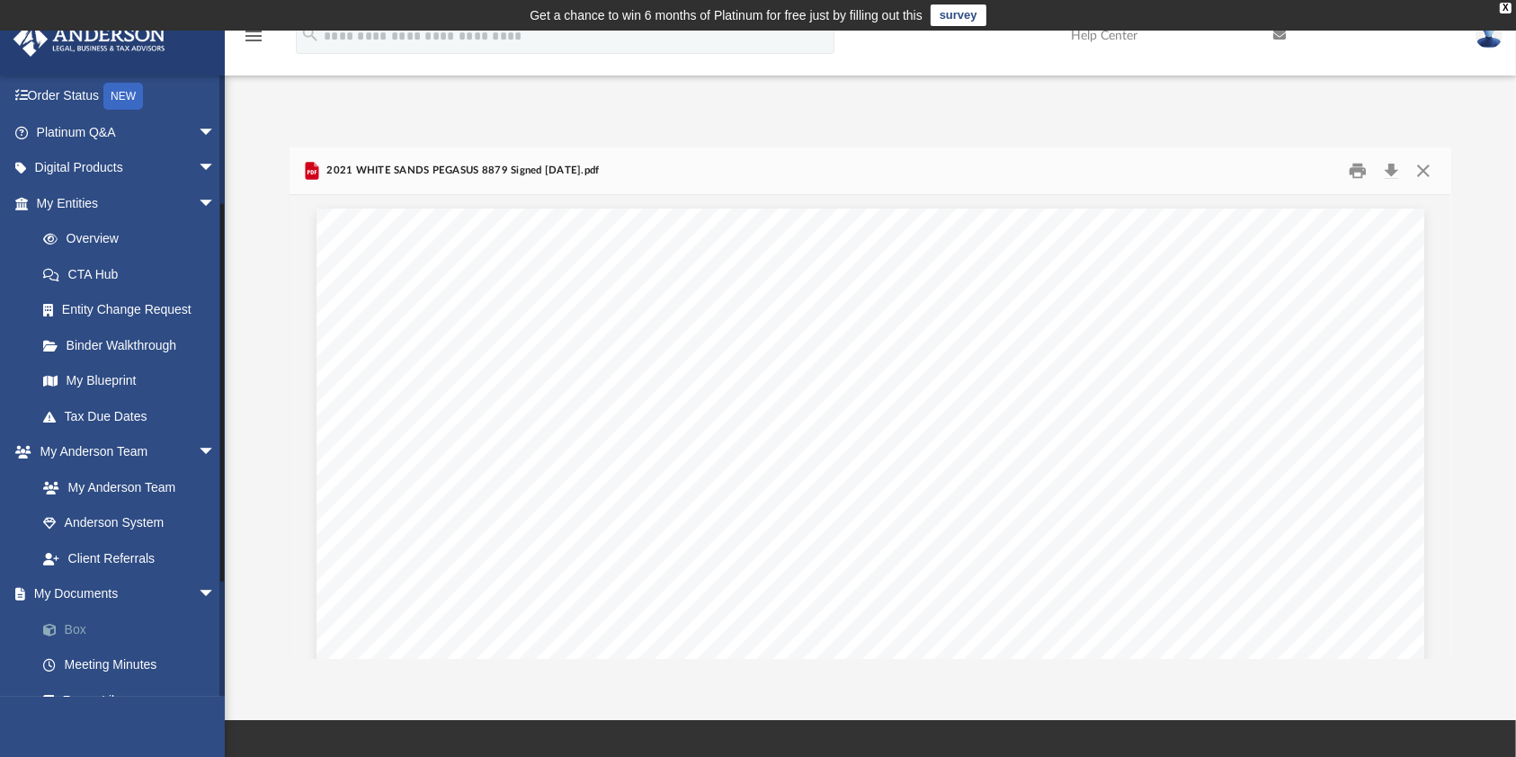
scroll to position [239, 0]
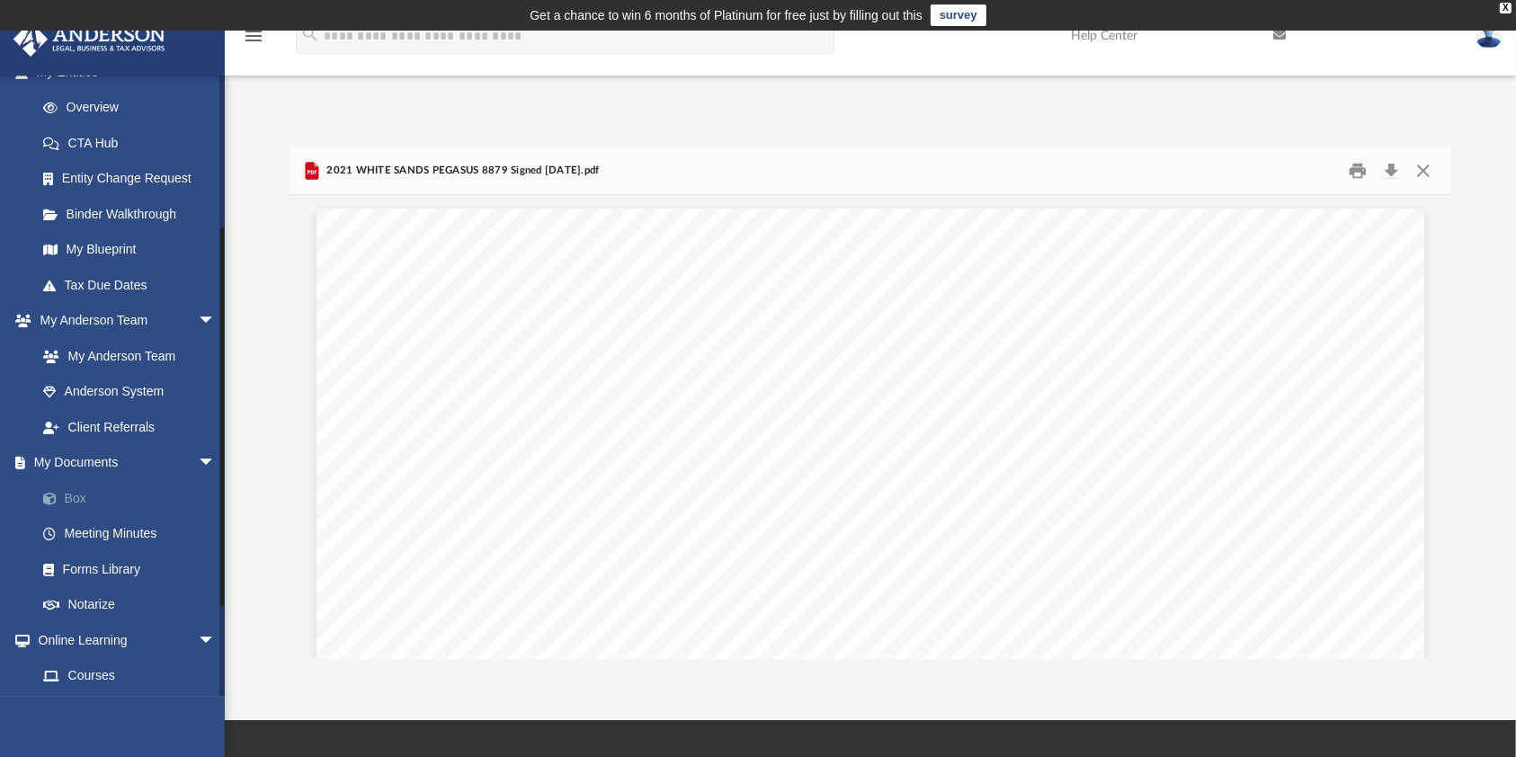
click at [81, 500] on link "Box" at bounding box center [134, 498] width 218 height 36
click at [1419, 165] on button "Close" at bounding box center [1423, 171] width 32 height 28
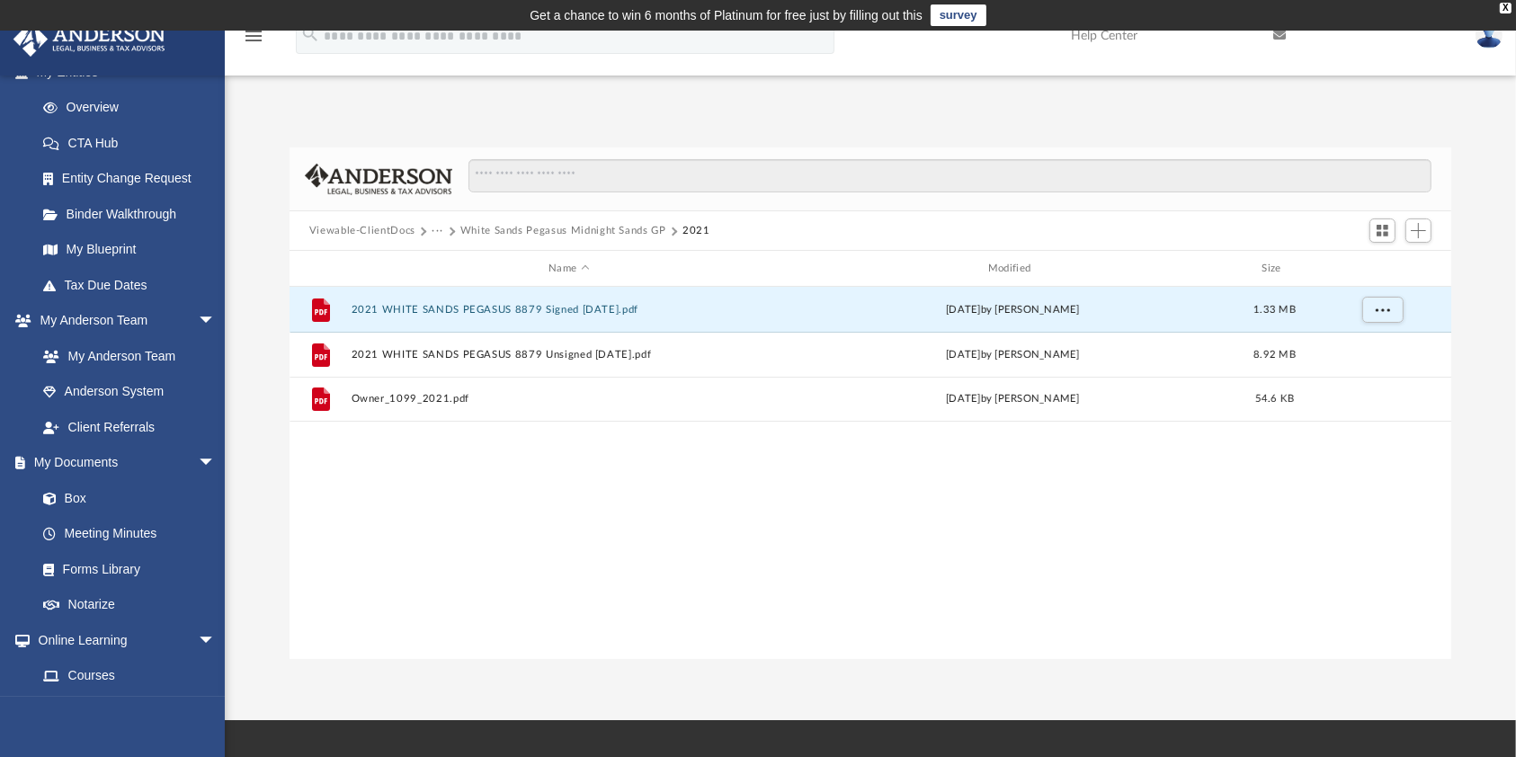
click at [578, 228] on button "White Sands Pegasus Midnight Sands GP" at bounding box center [563, 231] width 206 height 16
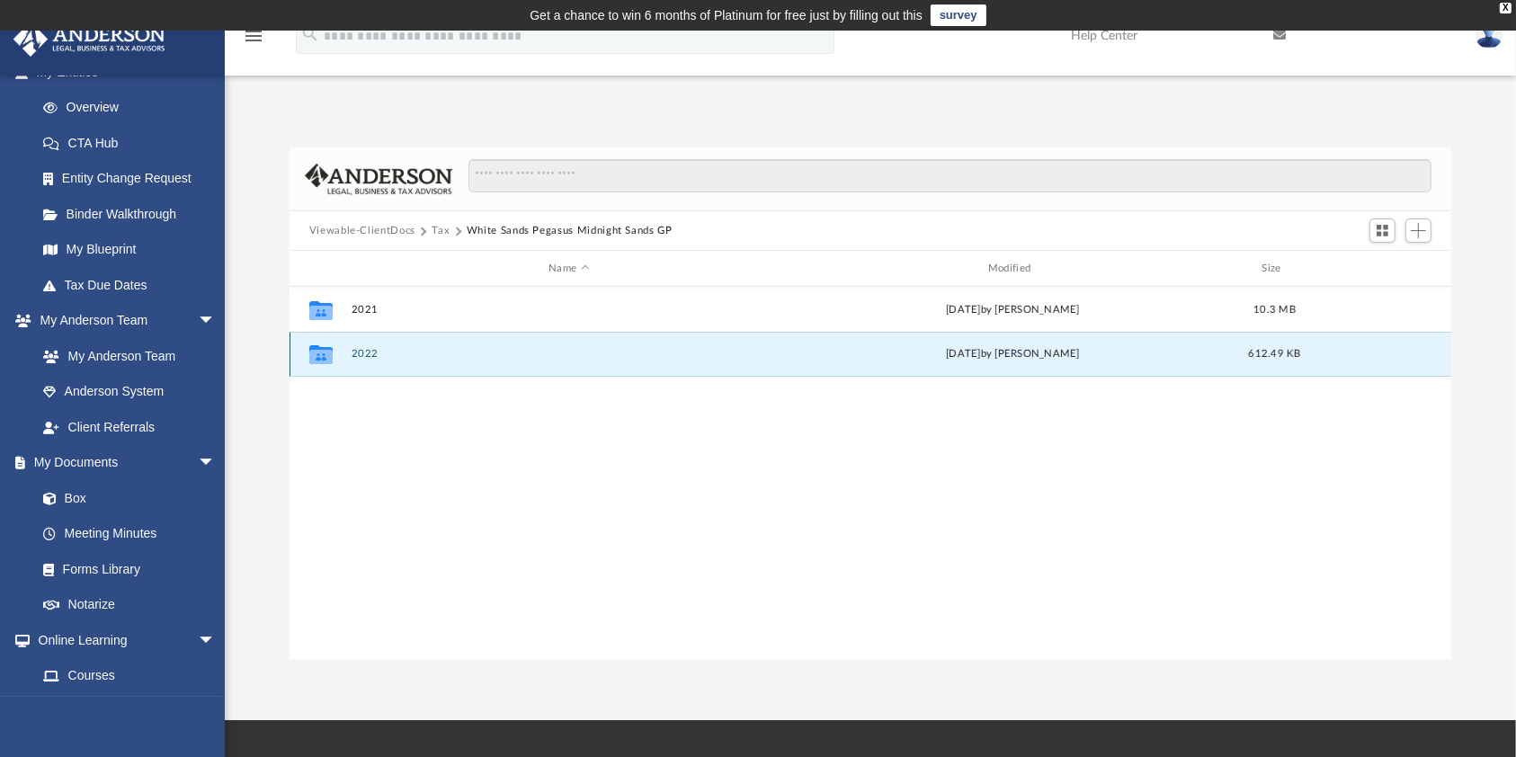
click at [364, 352] on button "2022" at bounding box center [569, 354] width 436 height 12
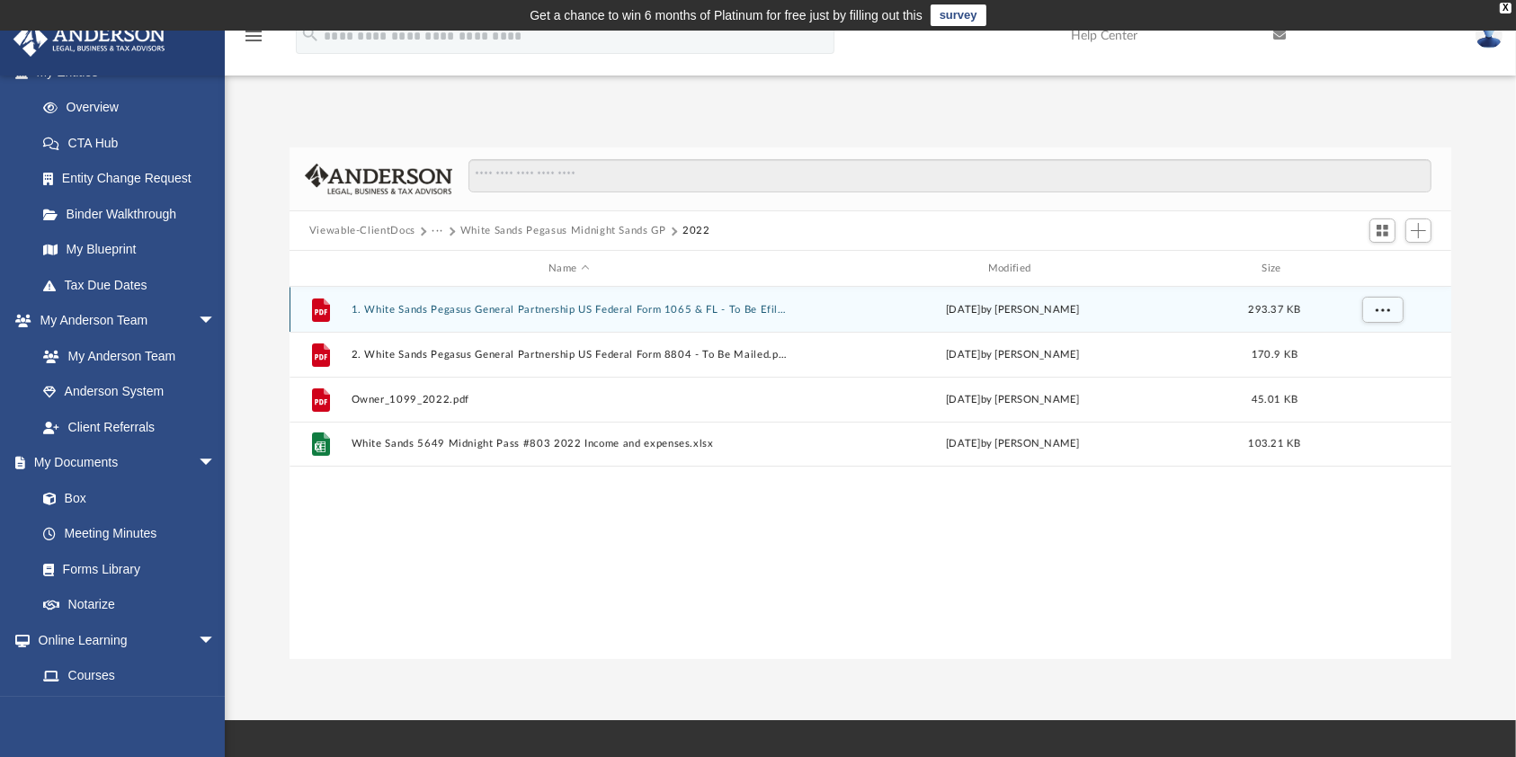
click at [550, 316] on div "File 1. White Sands Pegasus General Partnership US Federal Form 1065 & FL - To …" at bounding box center [871, 309] width 1163 height 45
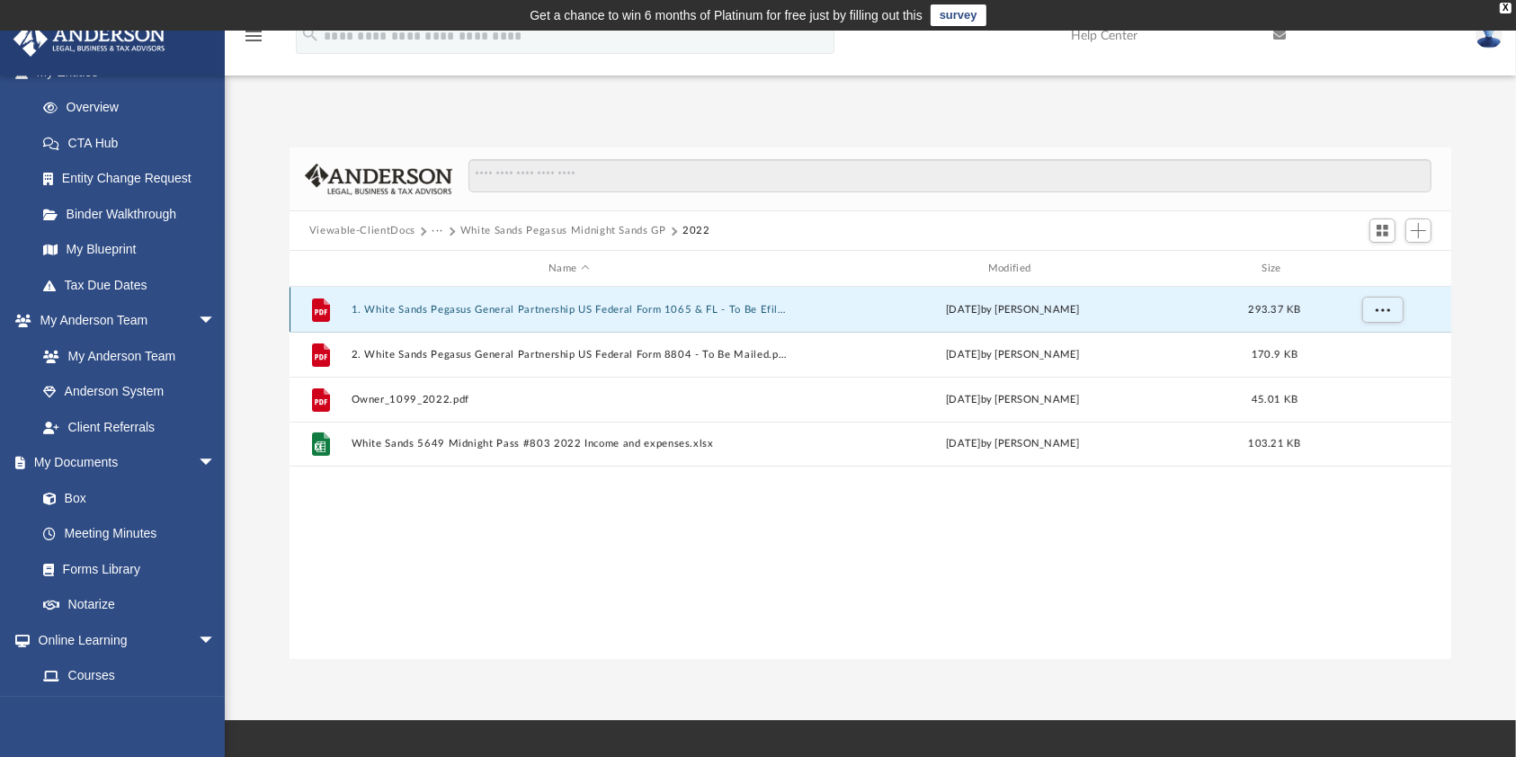
click at [550, 316] on div "File 1. White Sands Pegasus General Partnership US Federal Form 1065 & FL - To …" at bounding box center [871, 309] width 1163 height 45
click at [363, 307] on button "1. White Sands Pegasus General Partnership US Federal Form 1065 & FL - To Be Ef…" at bounding box center [569, 310] width 436 height 12
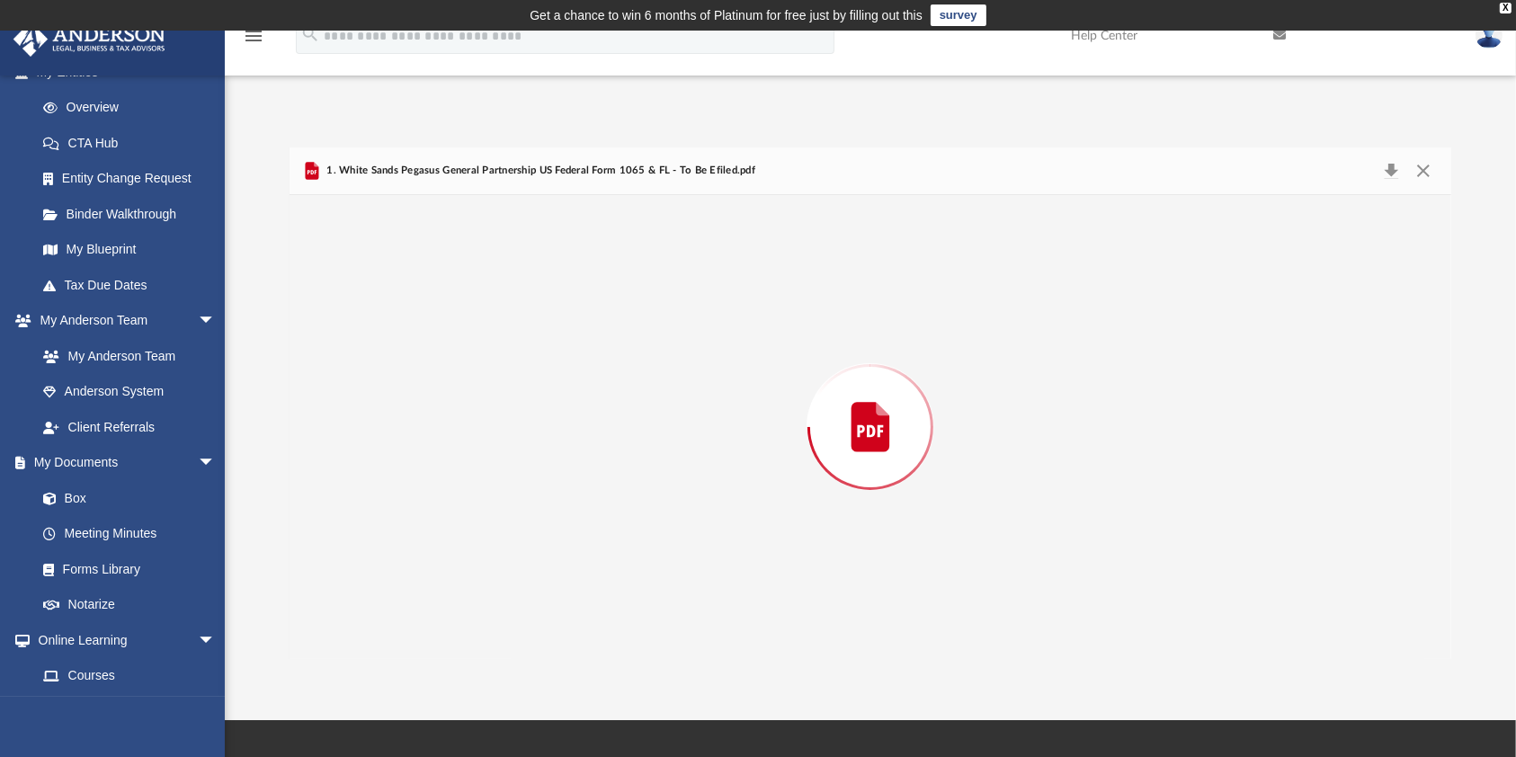
click at [363, 307] on div "Preview" at bounding box center [871, 427] width 1162 height 464
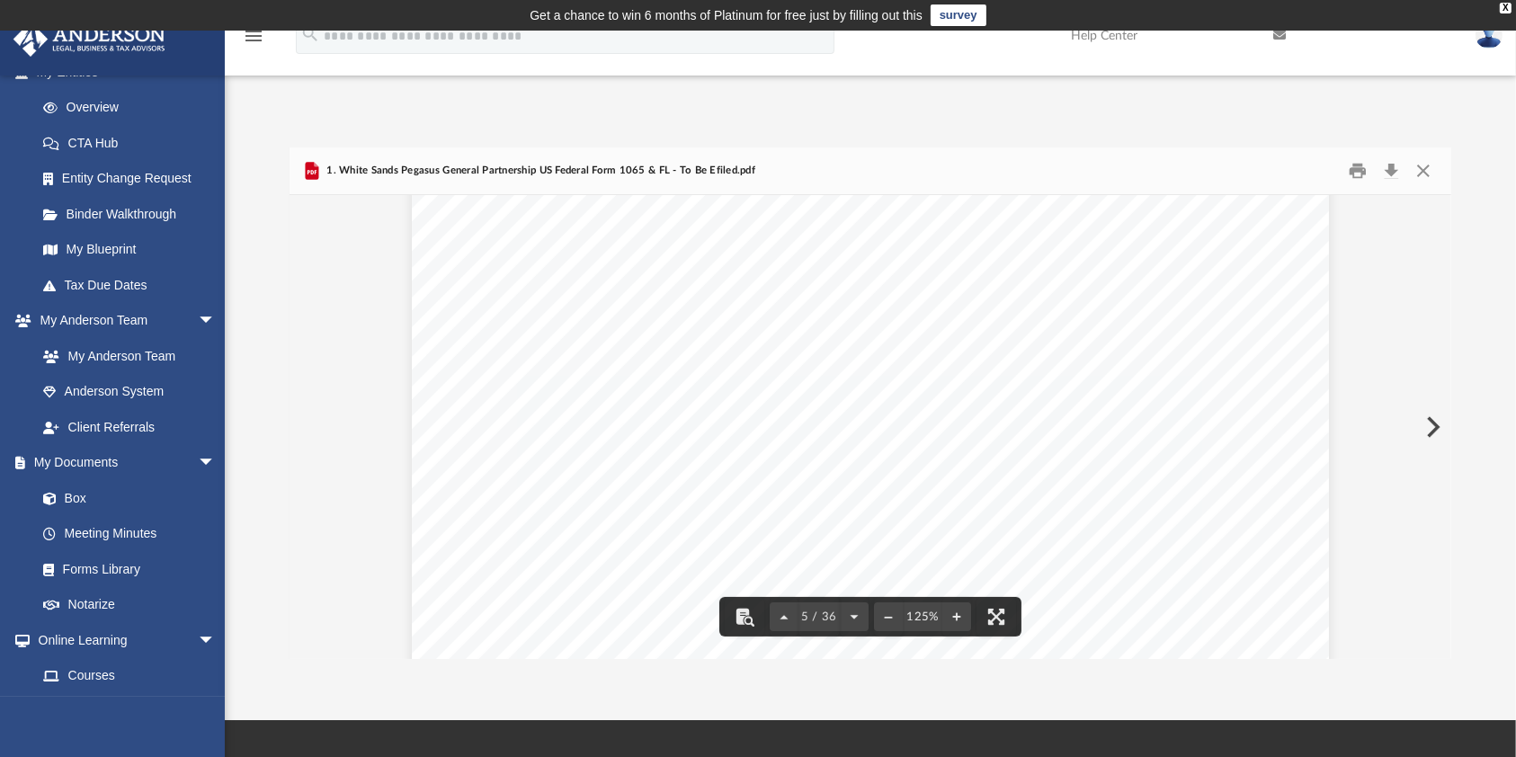
scroll to position [5425, 0]
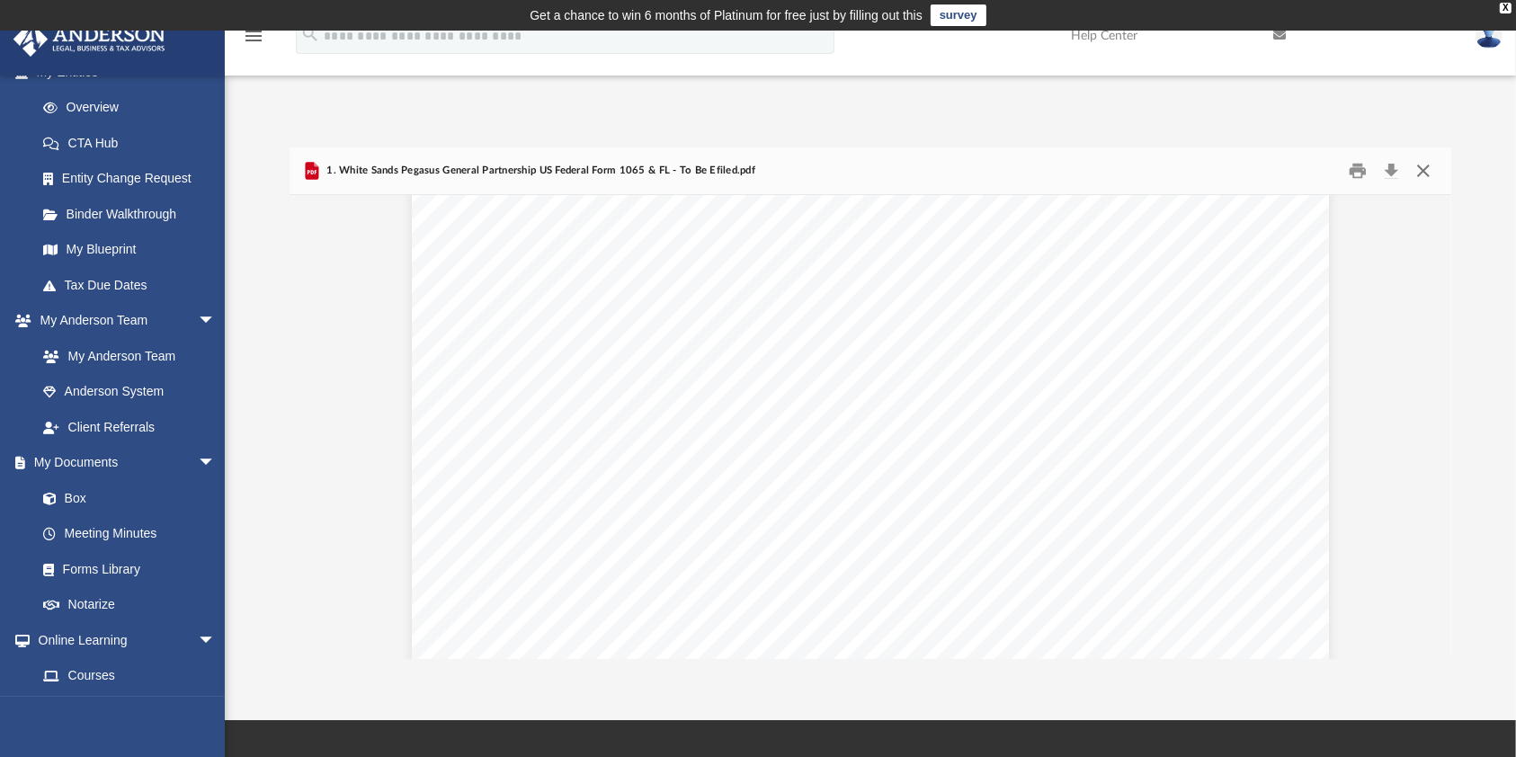
click at [1429, 174] on button "Close" at bounding box center [1423, 171] width 32 height 28
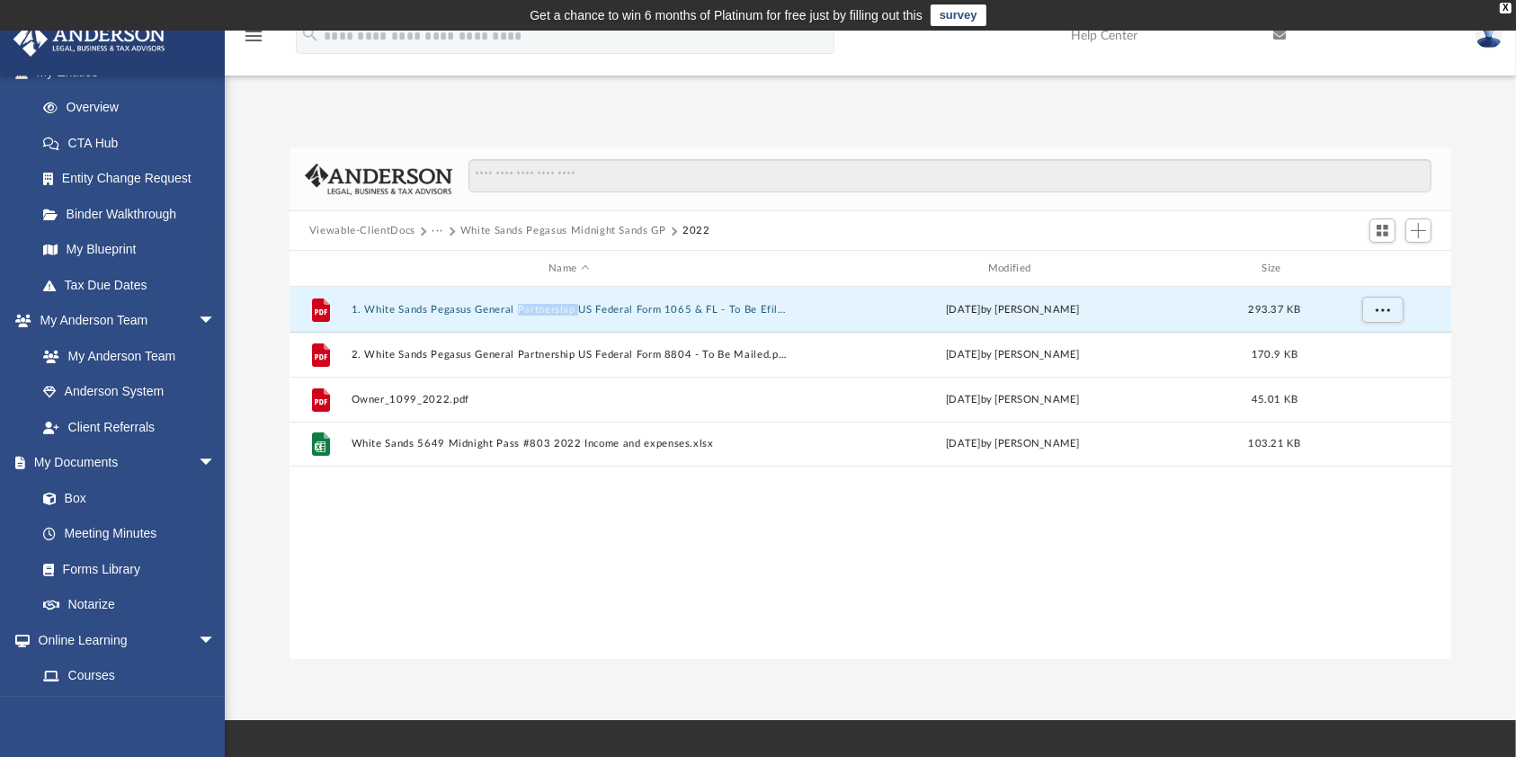
click at [497, 223] on button "White Sands Pegasus Midnight Sands GP" at bounding box center [563, 231] width 206 height 16
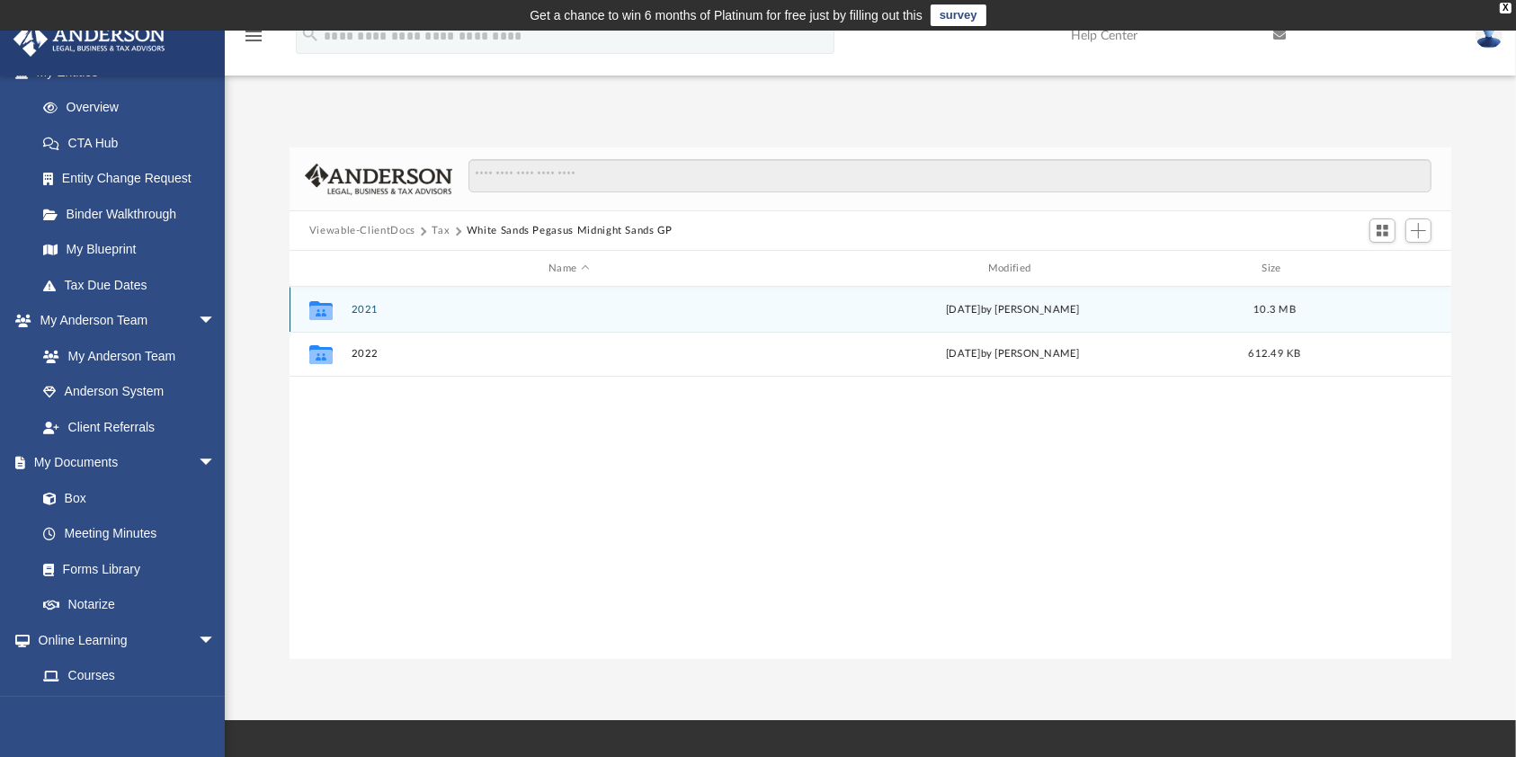
click at [375, 302] on div "Collaborated Folder 2021 [DATE] by [PERSON_NAME] 10.3 MB" at bounding box center [871, 309] width 1163 height 45
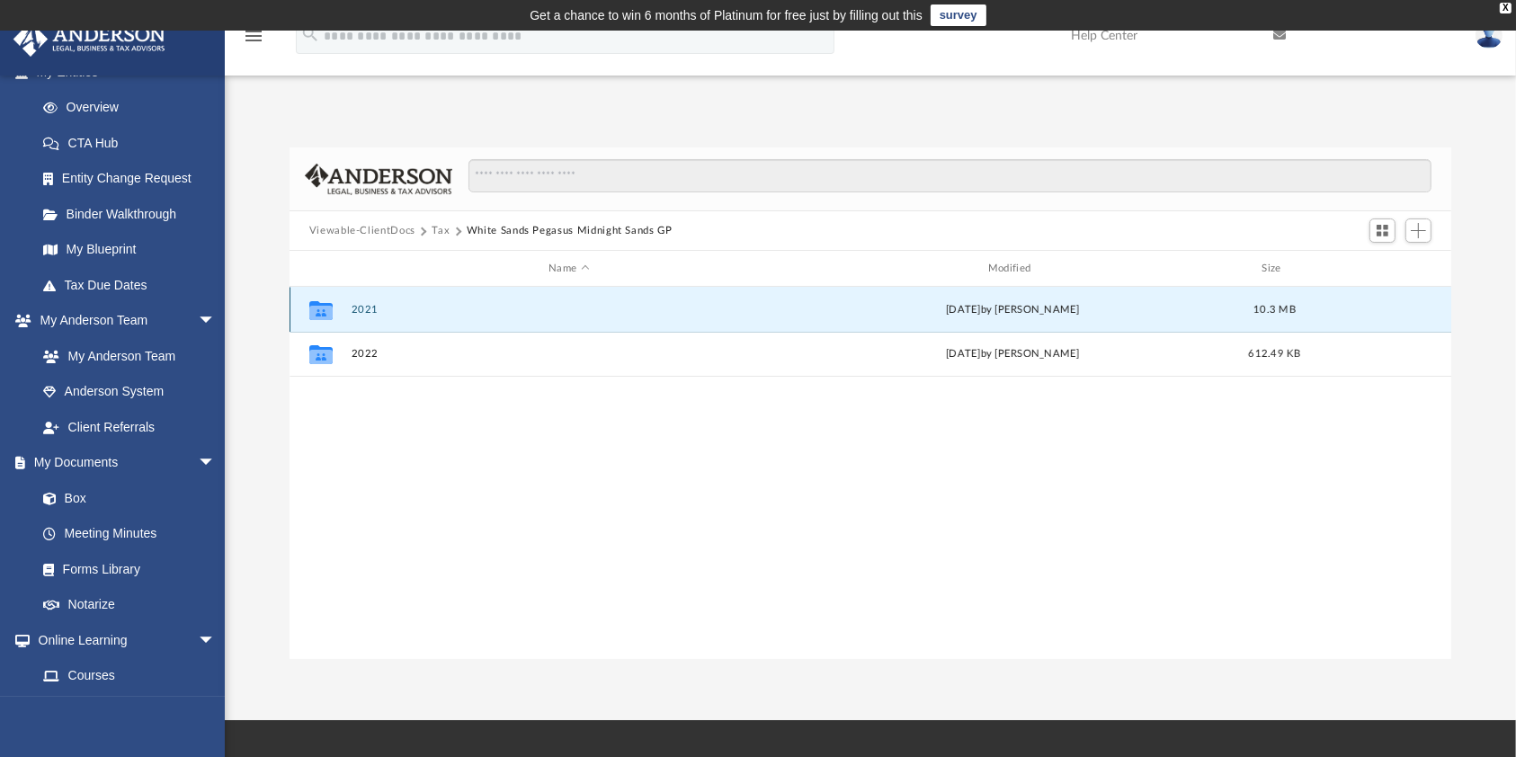
click at [375, 302] on div "Collaborated Folder 2021 [DATE] by [PERSON_NAME] 10.3 MB" at bounding box center [871, 309] width 1163 height 45
click at [368, 308] on button "2021" at bounding box center [569, 310] width 436 height 12
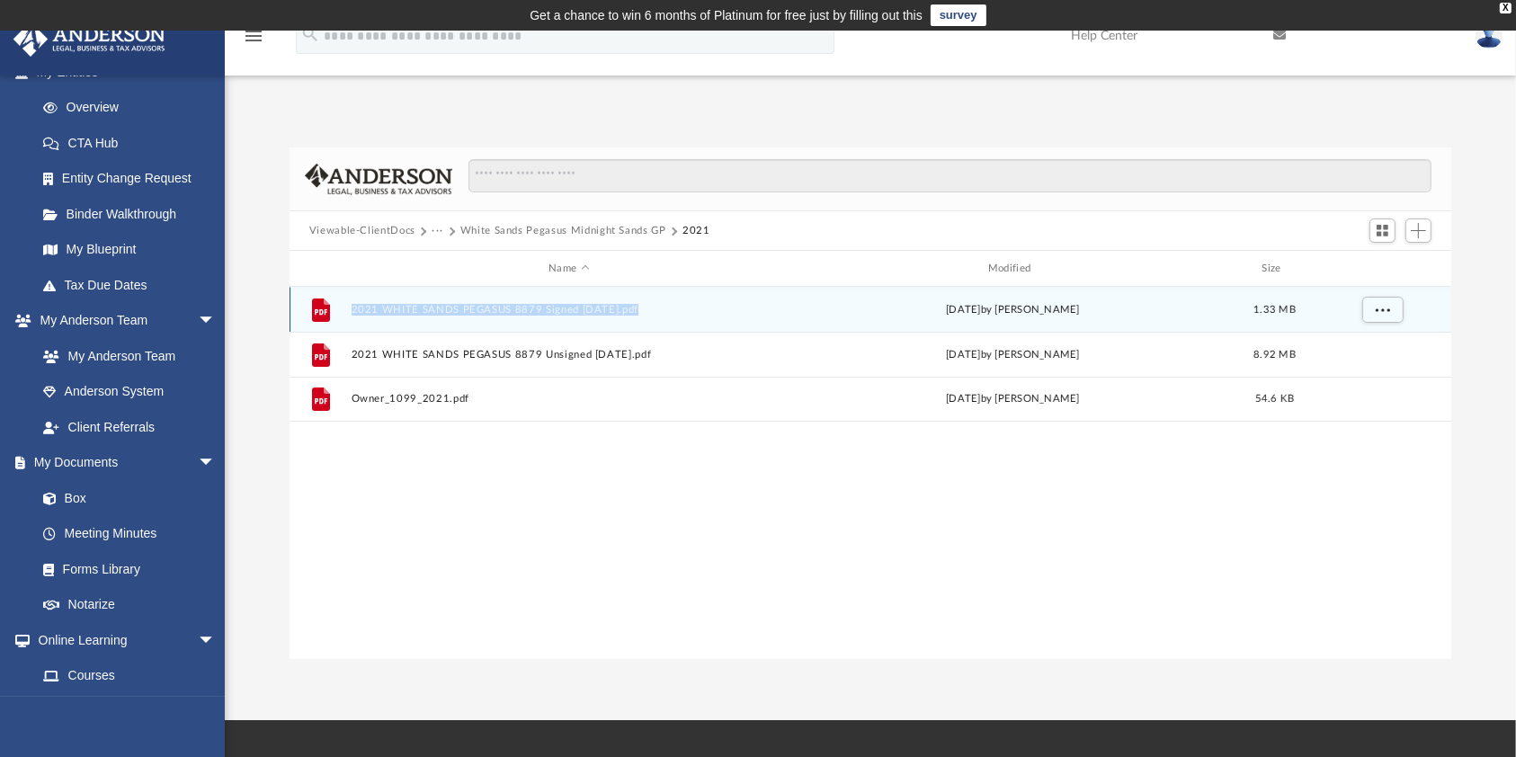
click at [467, 304] on button "2021 WHITE SANDS PEGASUS 8879 Signed [DATE].pdf" at bounding box center [569, 310] width 436 height 12
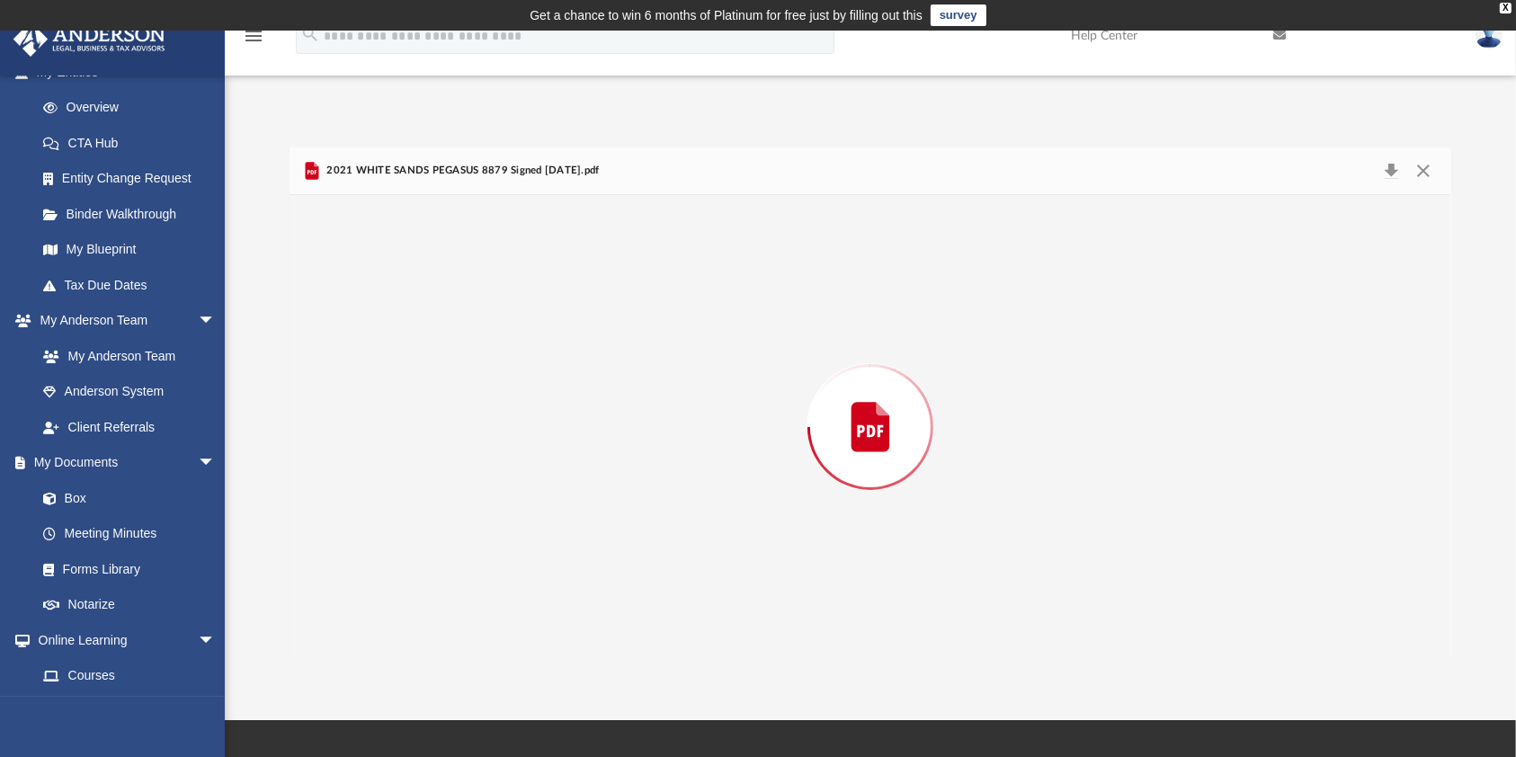
click at [467, 303] on div "Preview" at bounding box center [871, 427] width 1162 height 464
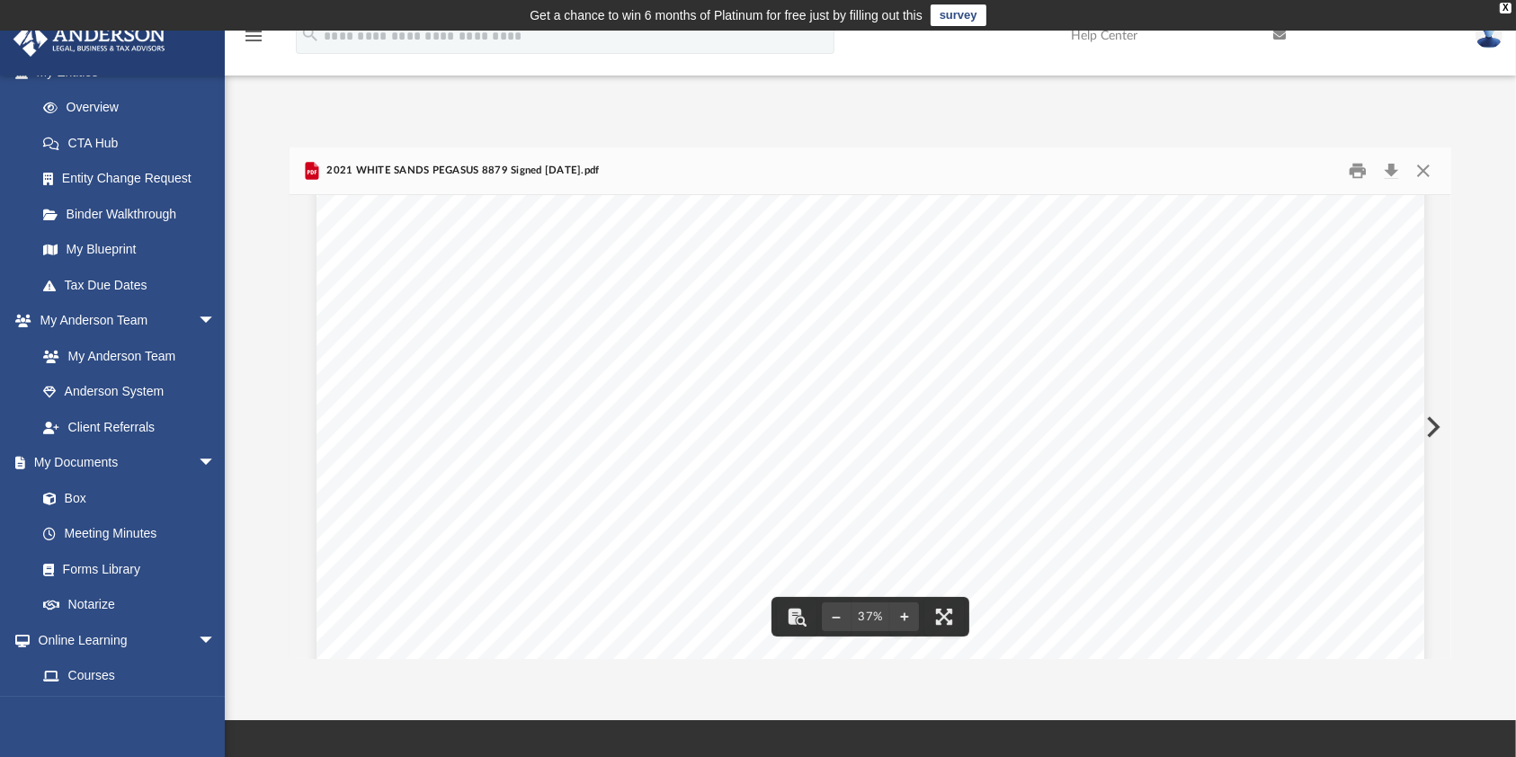
scroll to position [360, 0]
click at [1427, 172] on button "Close" at bounding box center [1423, 171] width 32 height 28
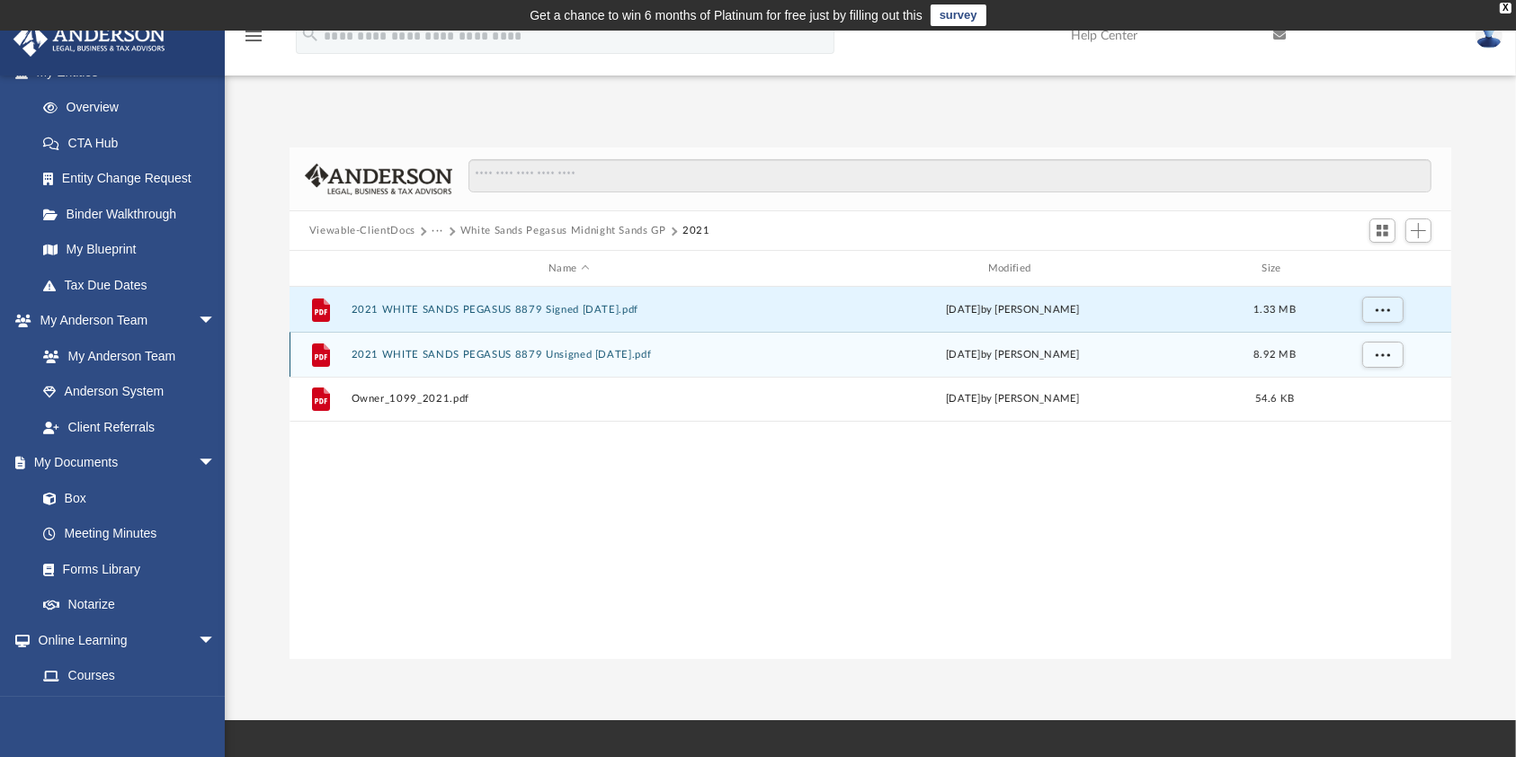
click at [468, 364] on div "File 2021 WHITE SANDS PEGASUS 8879 Unsigned [DATE].pdf [DATE] by [PERSON_NAME] …" at bounding box center [871, 354] width 1163 height 45
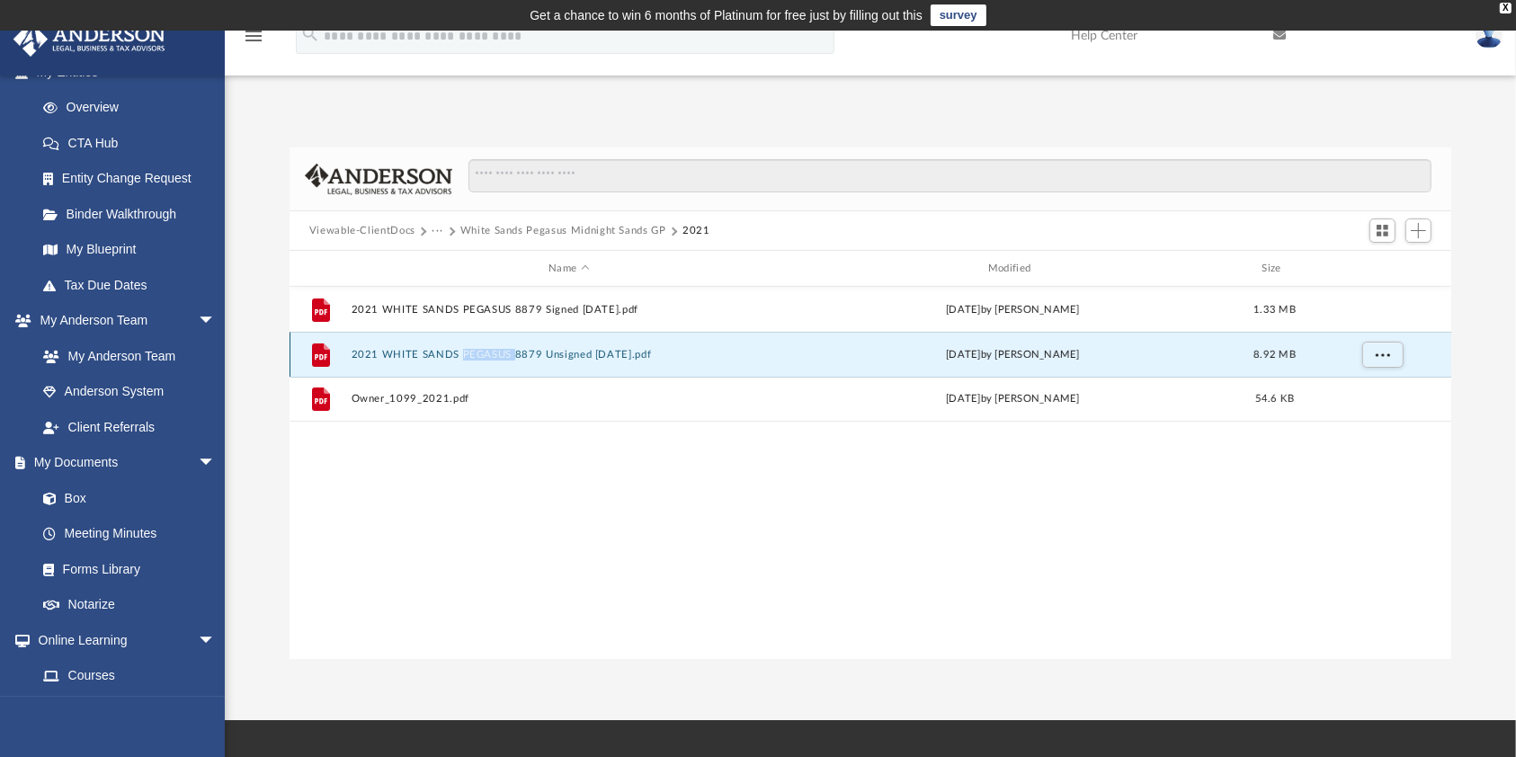
click at [468, 364] on div "File 2021 WHITE SANDS PEGASUS 8879 Unsigned [DATE].pdf [DATE] by [PERSON_NAME] …" at bounding box center [871, 354] width 1163 height 45
click at [542, 349] on button "2021 WHITE SANDS PEGASUS 8879 Unsigned [DATE].pdf" at bounding box center [569, 355] width 436 height 12
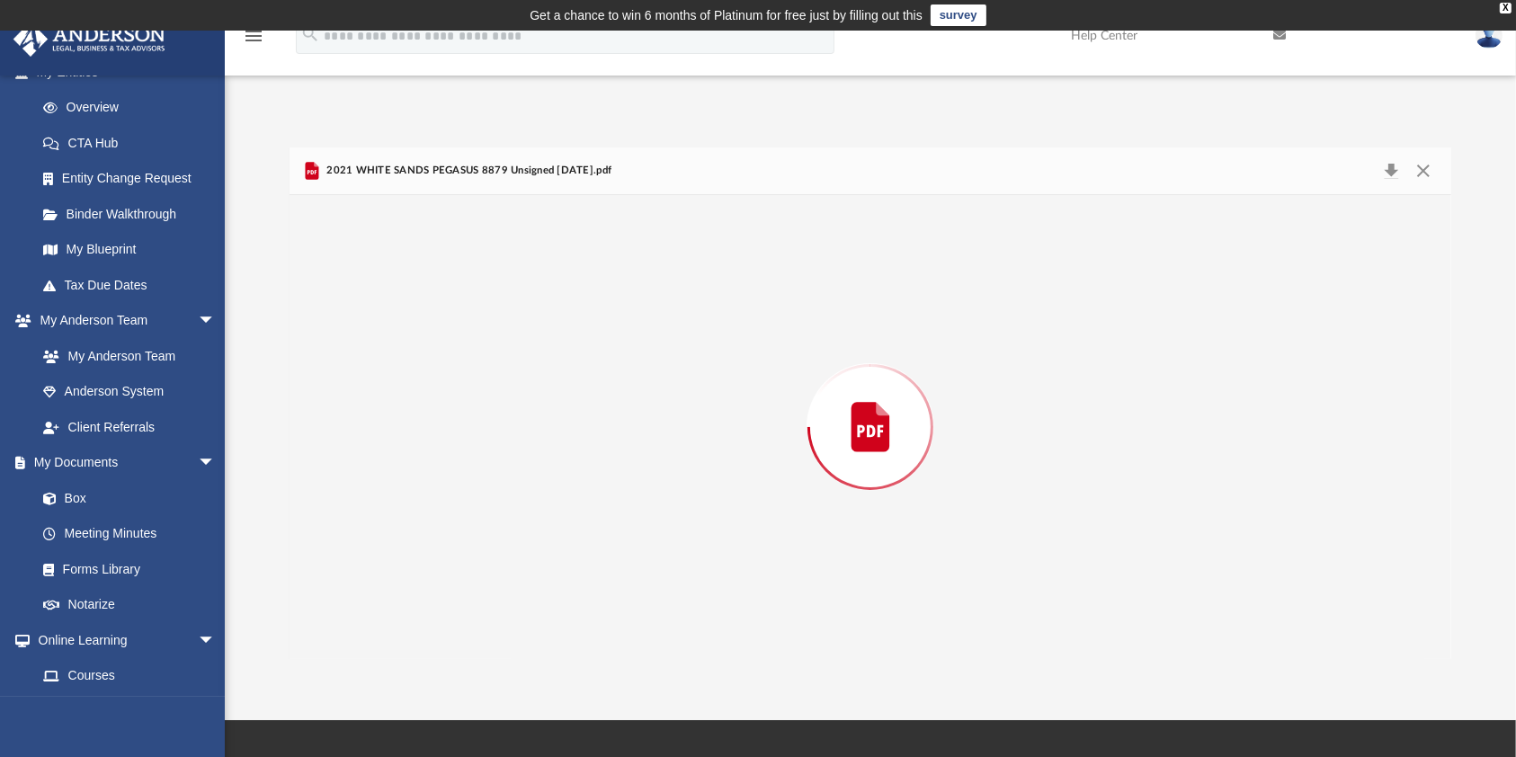
click at [542, 348] on div "Preview" at bounding box center [871, 427] width 1162 height 464
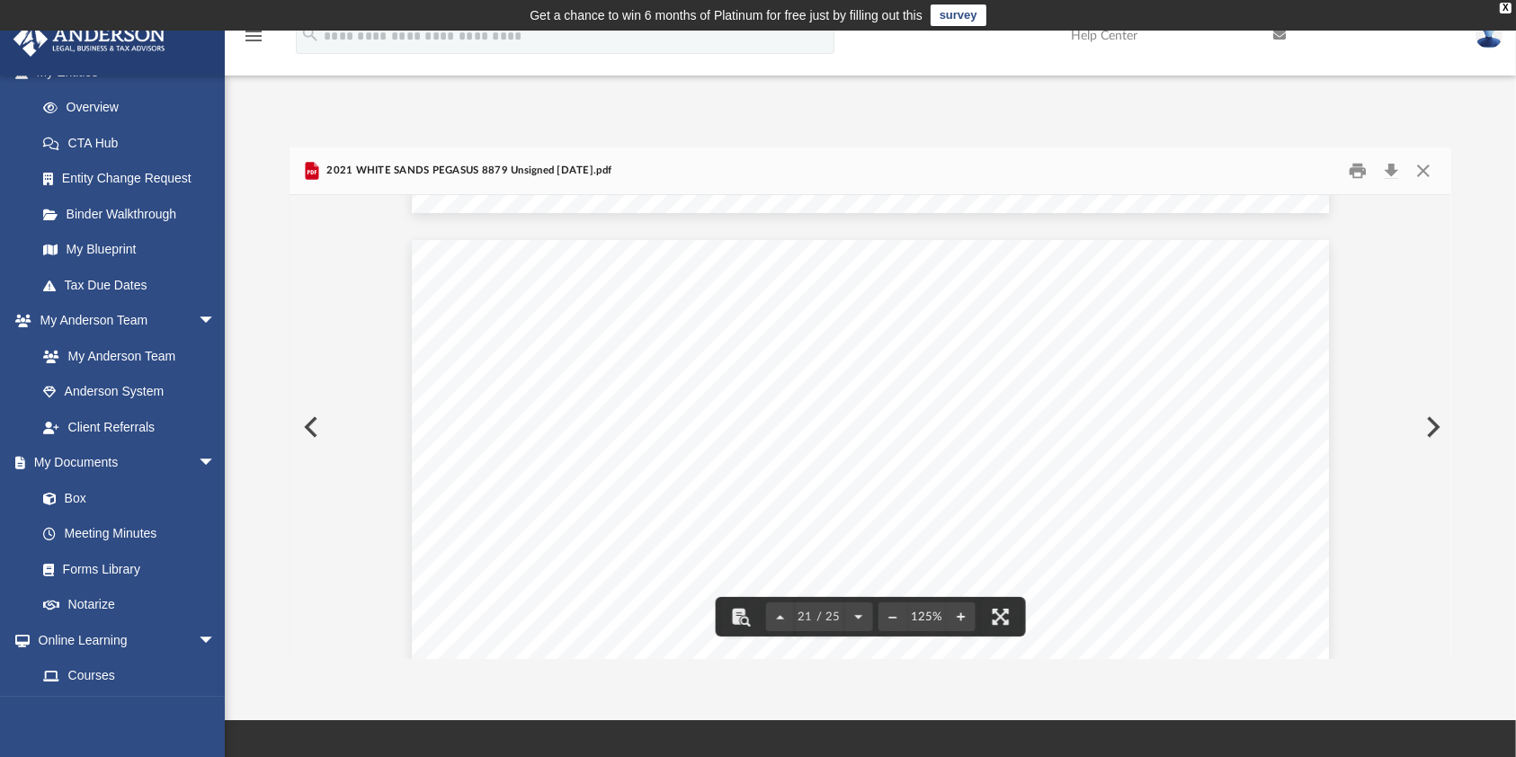
scroll to position [24129, 0]
click at [681, 522] on div "Page 21" at bounding box center [870, 646] width 917 height 1187
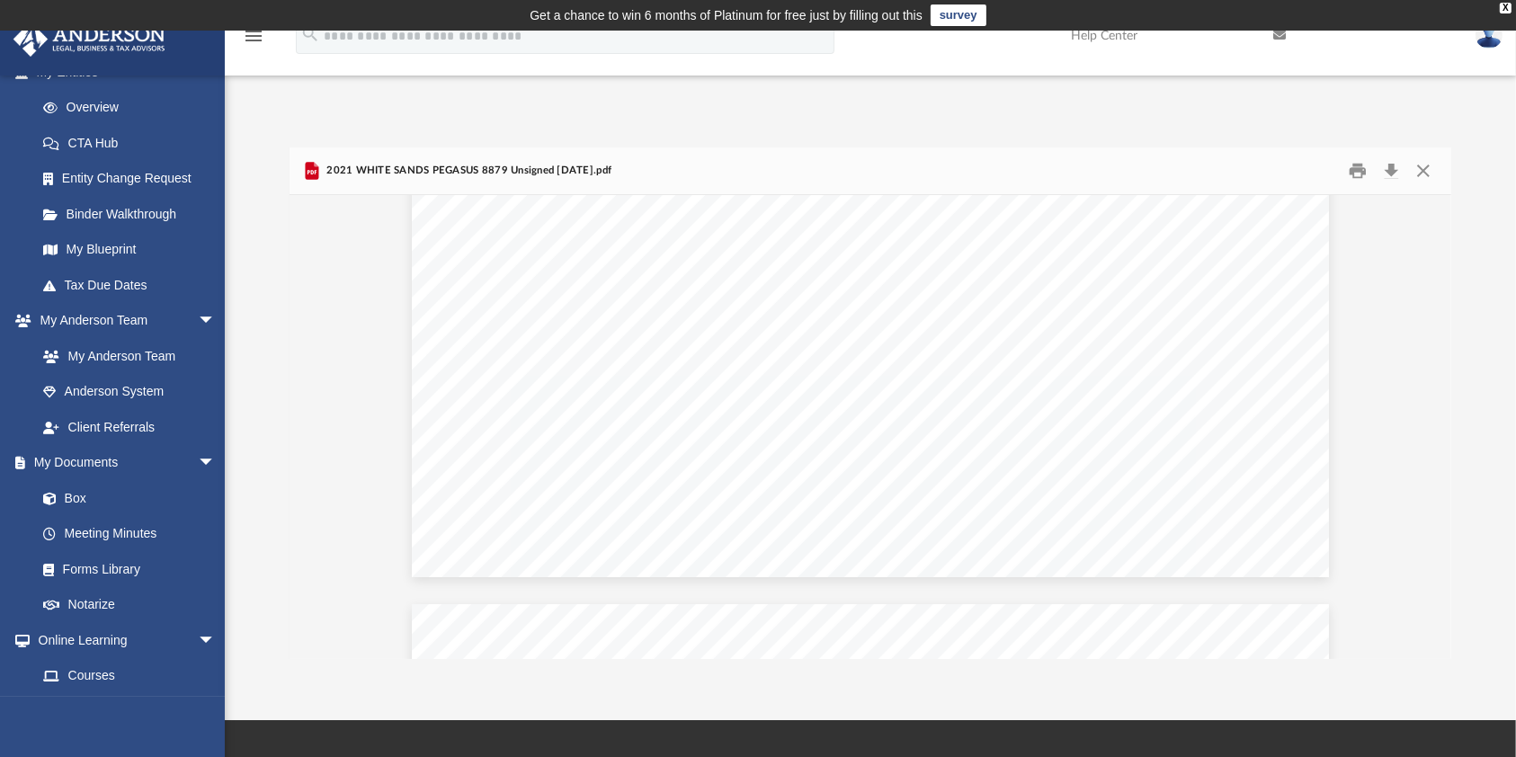
scroll to position [16575, 0]
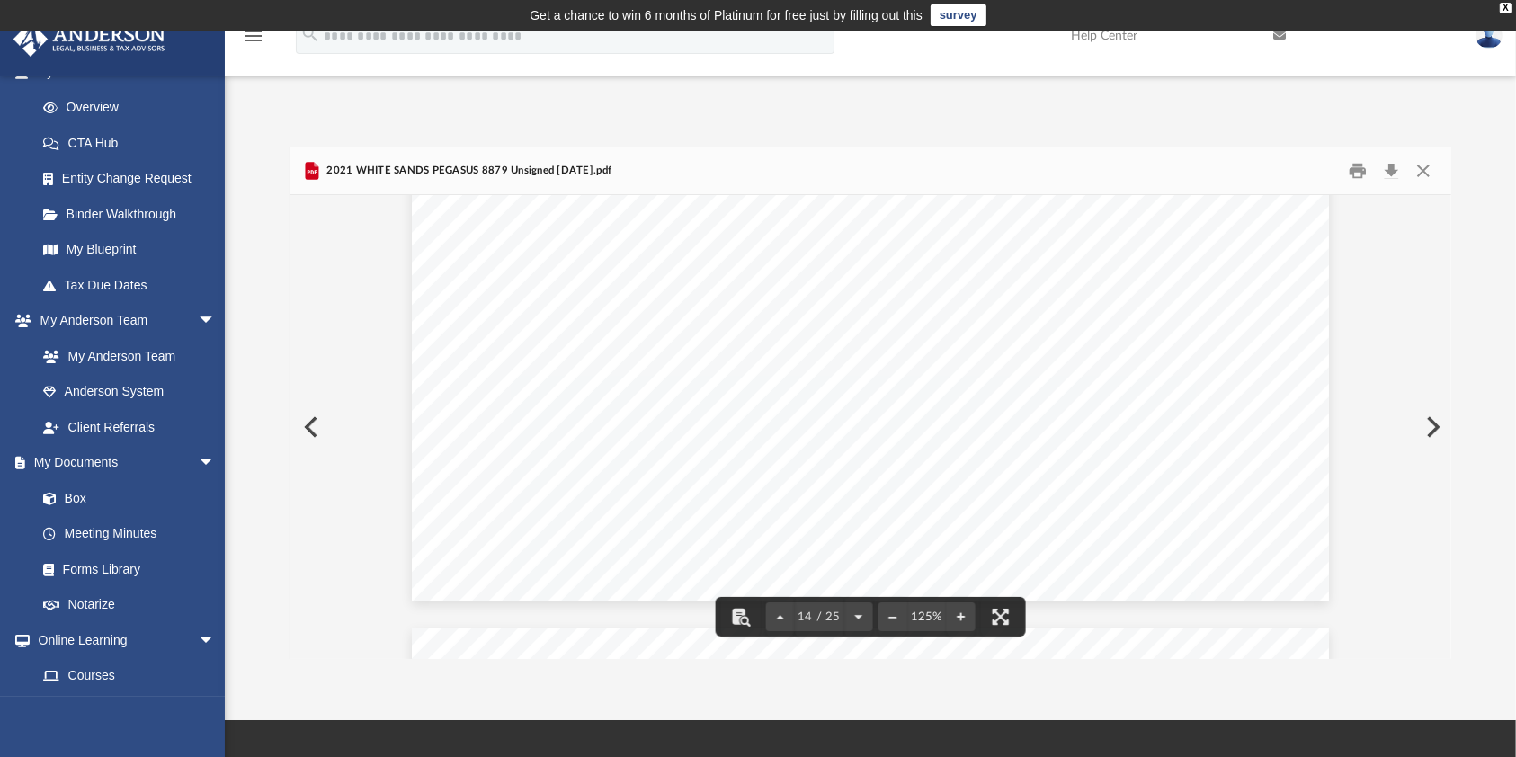
drag, startPoint x: 1441, startPoint y: 448, endPoint x: 1450, endPoint y: 271, distance: 177.3
drag, startPoint x: 1450, startPoint y: 271, endPoint x: 1482, endPoint y: 269, distance: 32.4
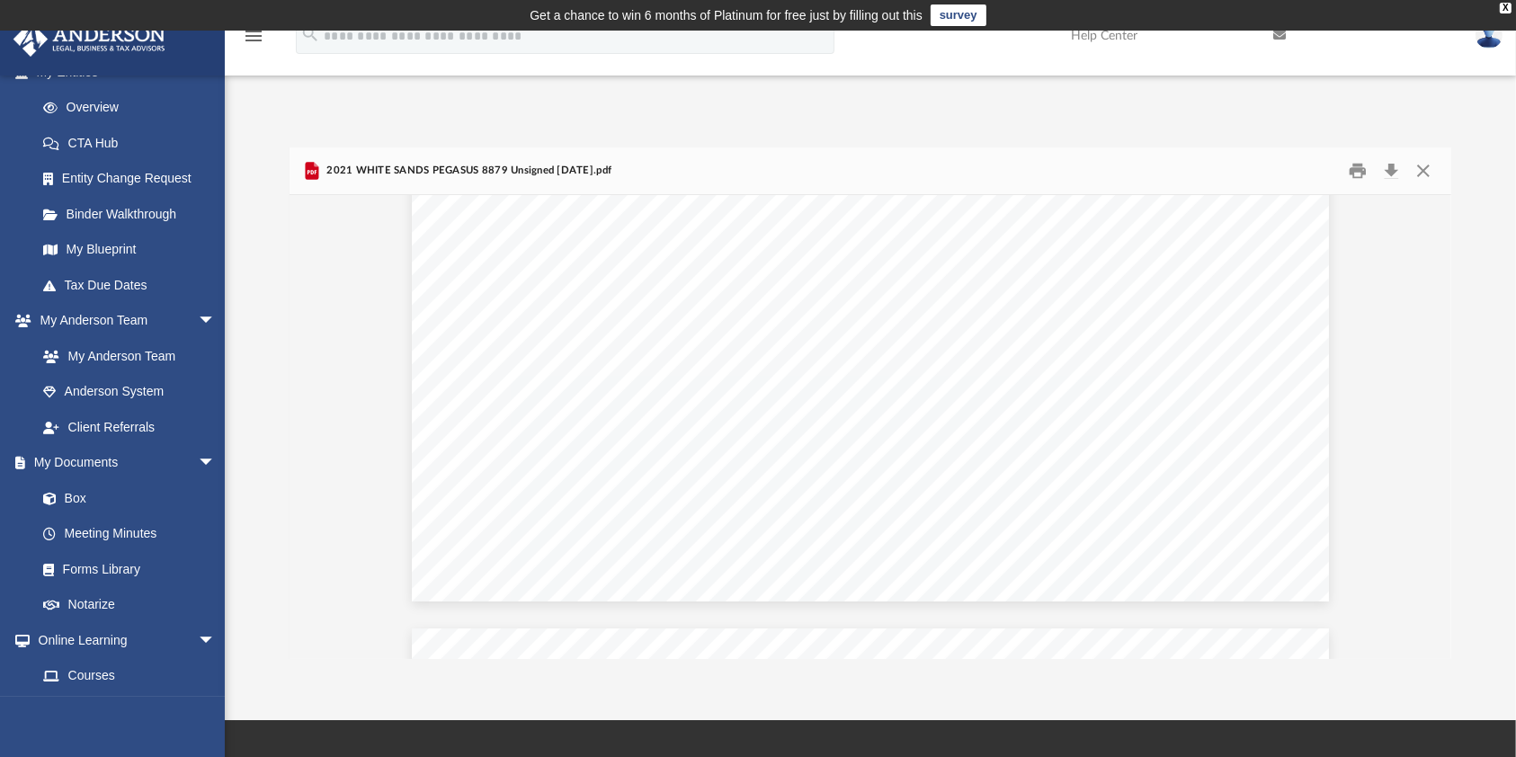
drag, startPoint x: 1482, startPoint y: 269, endPoint x: 1490, endPoint y: 247, distance: 23.0
drag, startPoint x: 1490, startPoint y: 247, endPoint x: 1455, endPoint y: 114, distance: 137.6
drag, startPoint x: 1455, startPoint y: 114, endPoint x: 1483, endPoint y: 200, distance: 89.9
drag, startPoint x: 1483, startPoint y: 200, endPoint x: 1484, endPoint y: 118, distance: 81.8
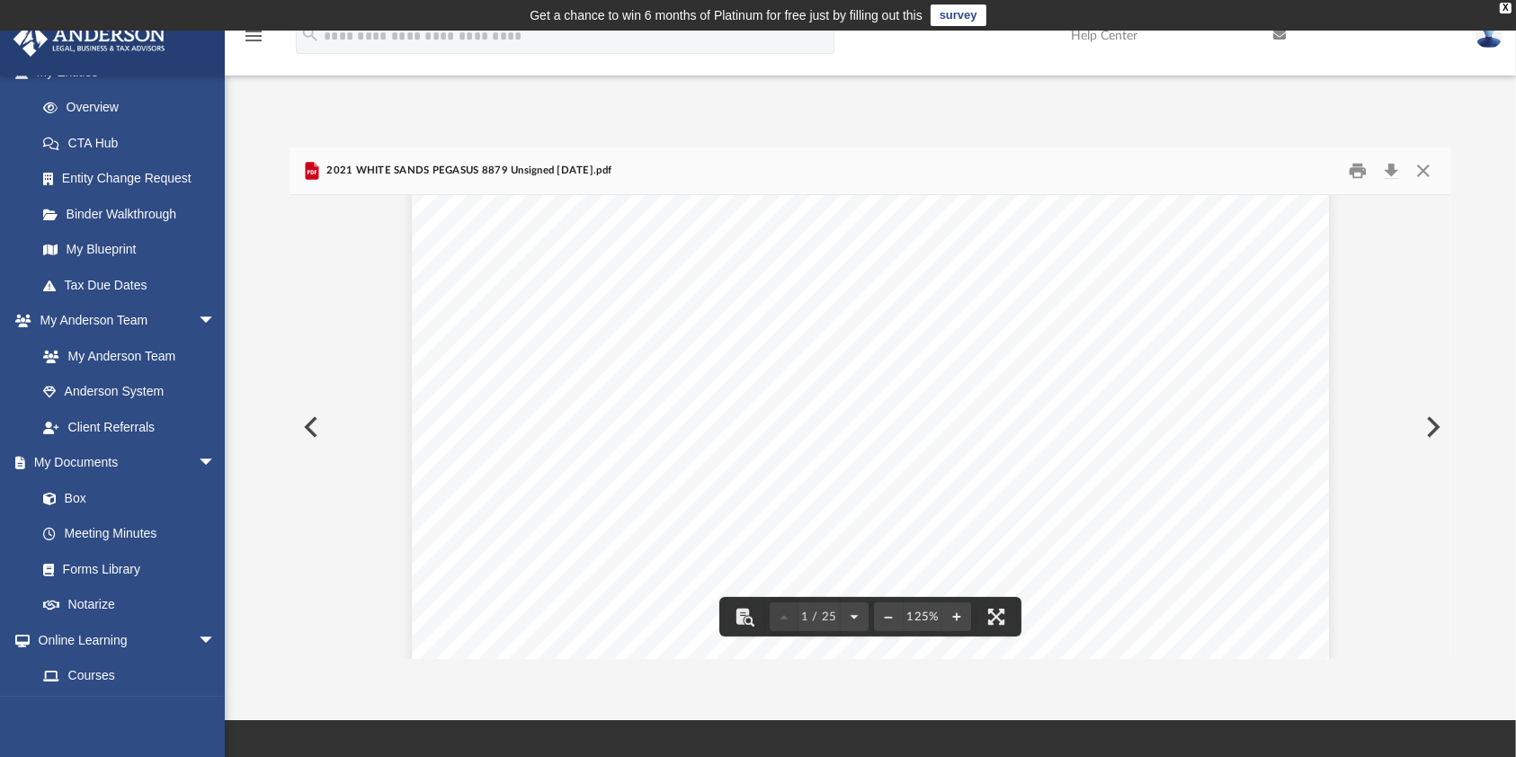
scroll to position [629, 0]
drag, startPoint x: 825, startPoint y: 387, endPoint x: 827, endPoint y: 422, distance: 35.2
click at [827, 422] on div "Page 1" at bounding box center [870, 651] width 917 height 1187
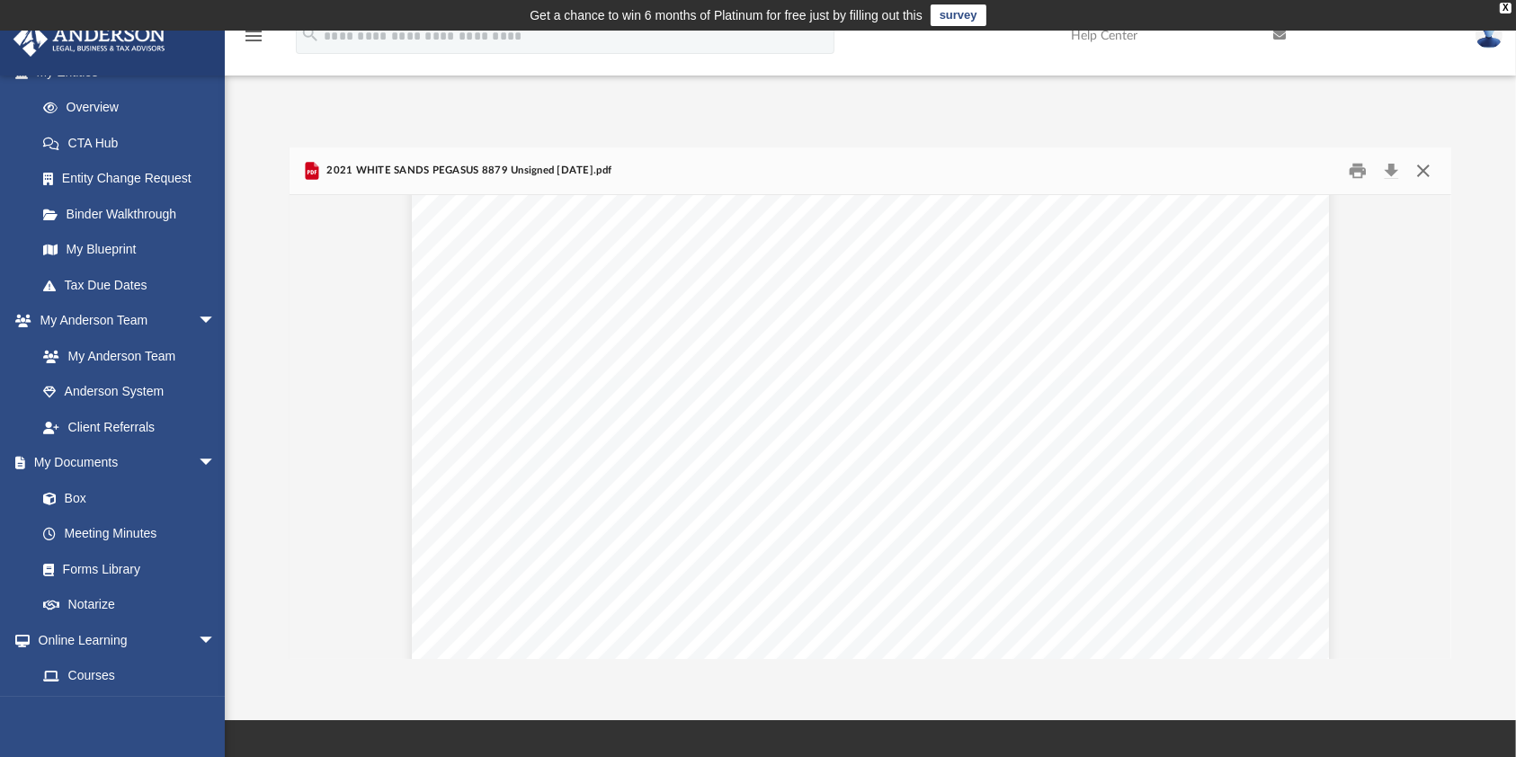
click at [1420, 167] on button "Close" at bounding box center [1423, 171] width 32 height 28
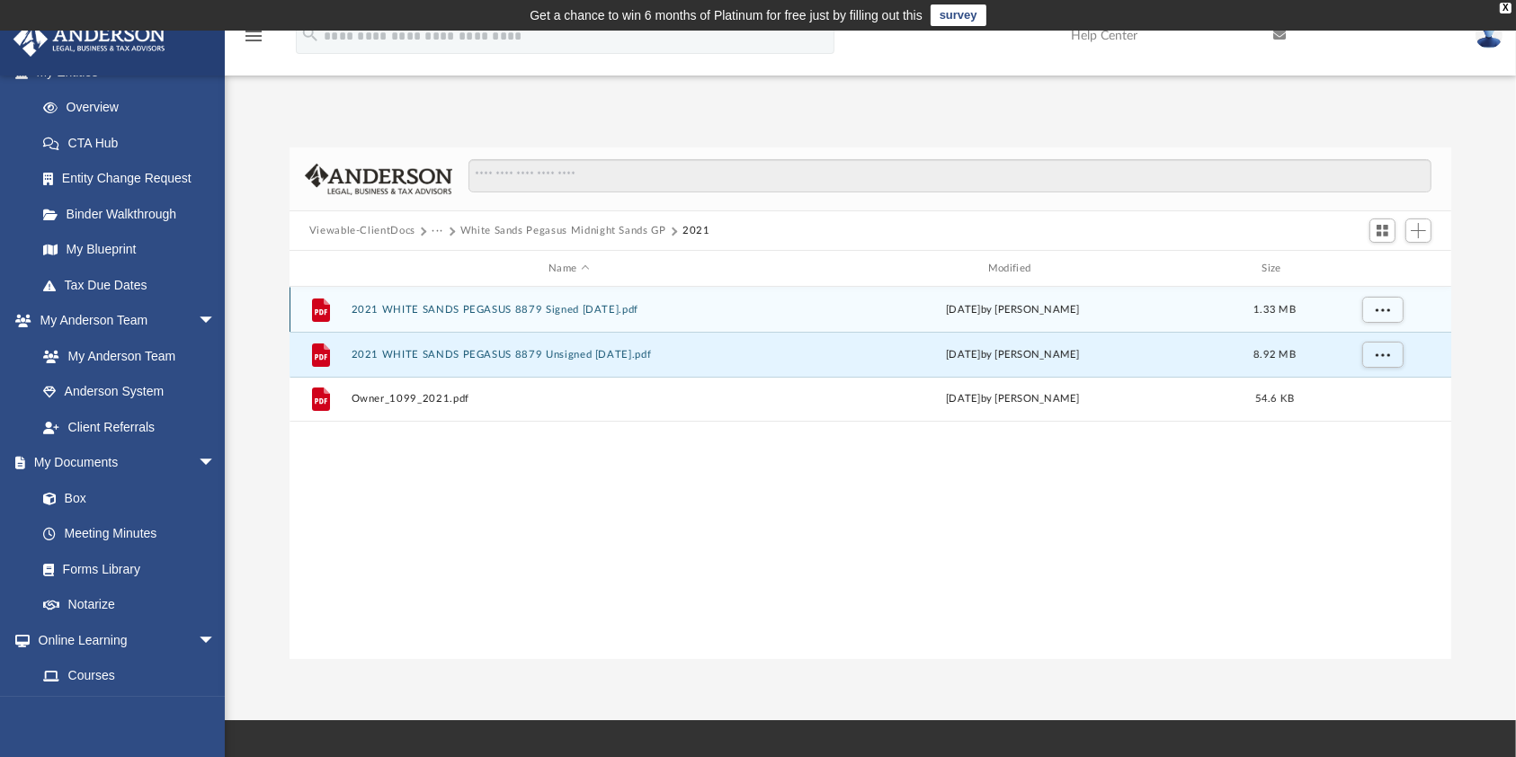
click at [435, 316] on div "File 2021 WHITE SANDS PEGASUS 8879 Signed [DATE].pdf [DATE] by [PERSON_NAME] 1.…" at bounding box center [871, 309] width 1163 height 45
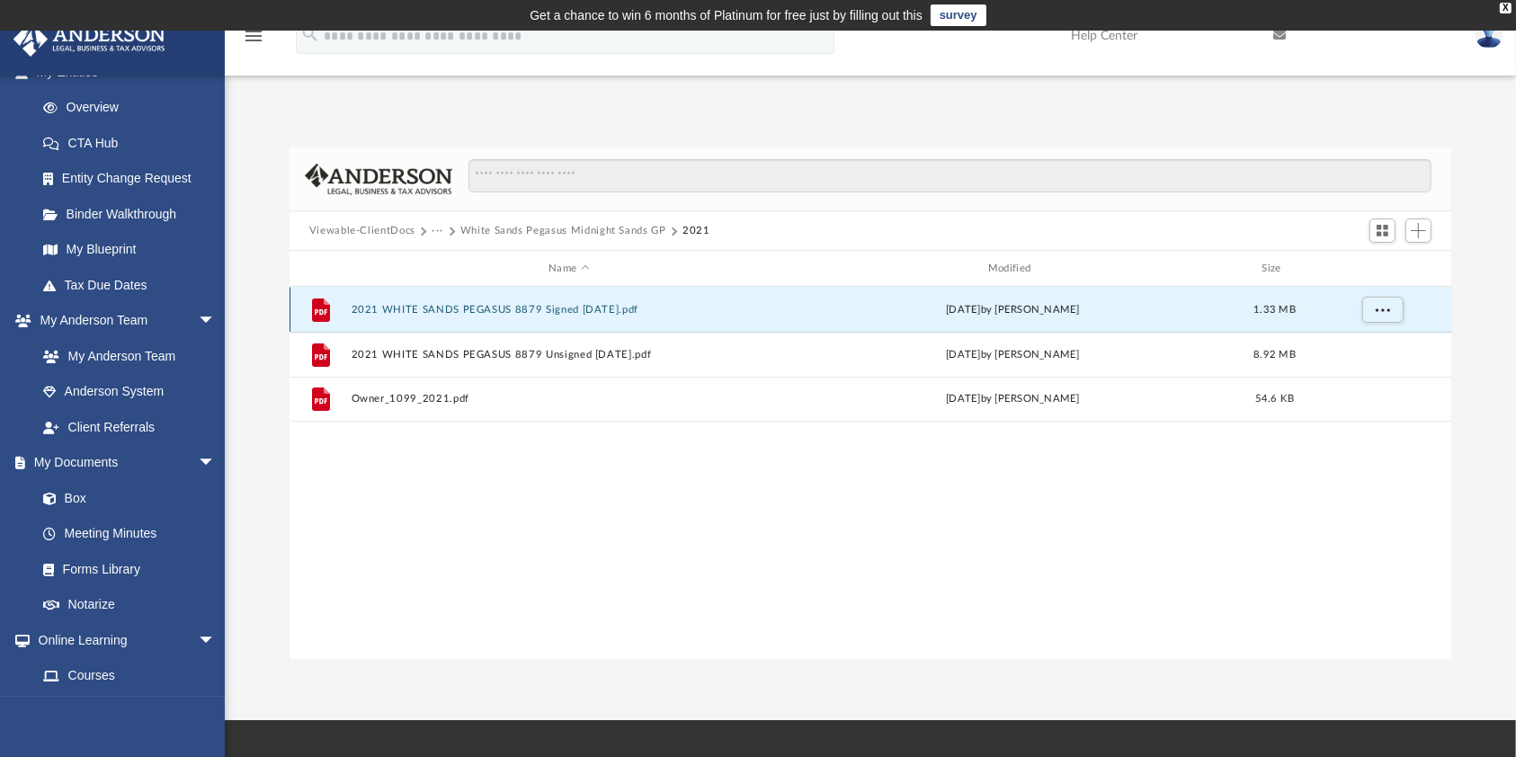
click at [490, 315] on button "2021 WHITE SANDS PEGASUS 8879 Signed [DATE].pdf" at bounding box center [569, 310] width 436 height 12
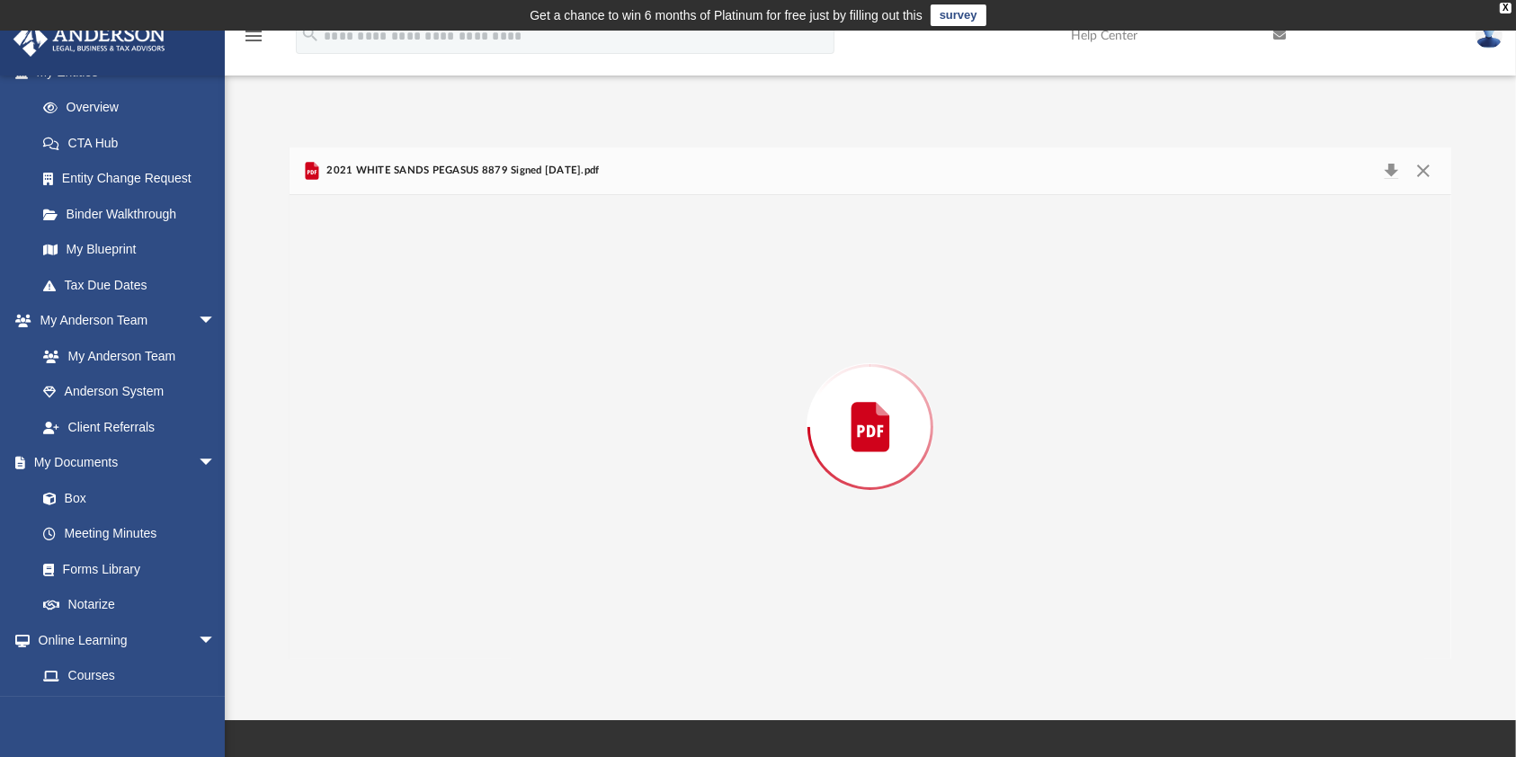
click at [490, 315] on div "Preview" at bounding box center [871, 427] width 1162 height 464
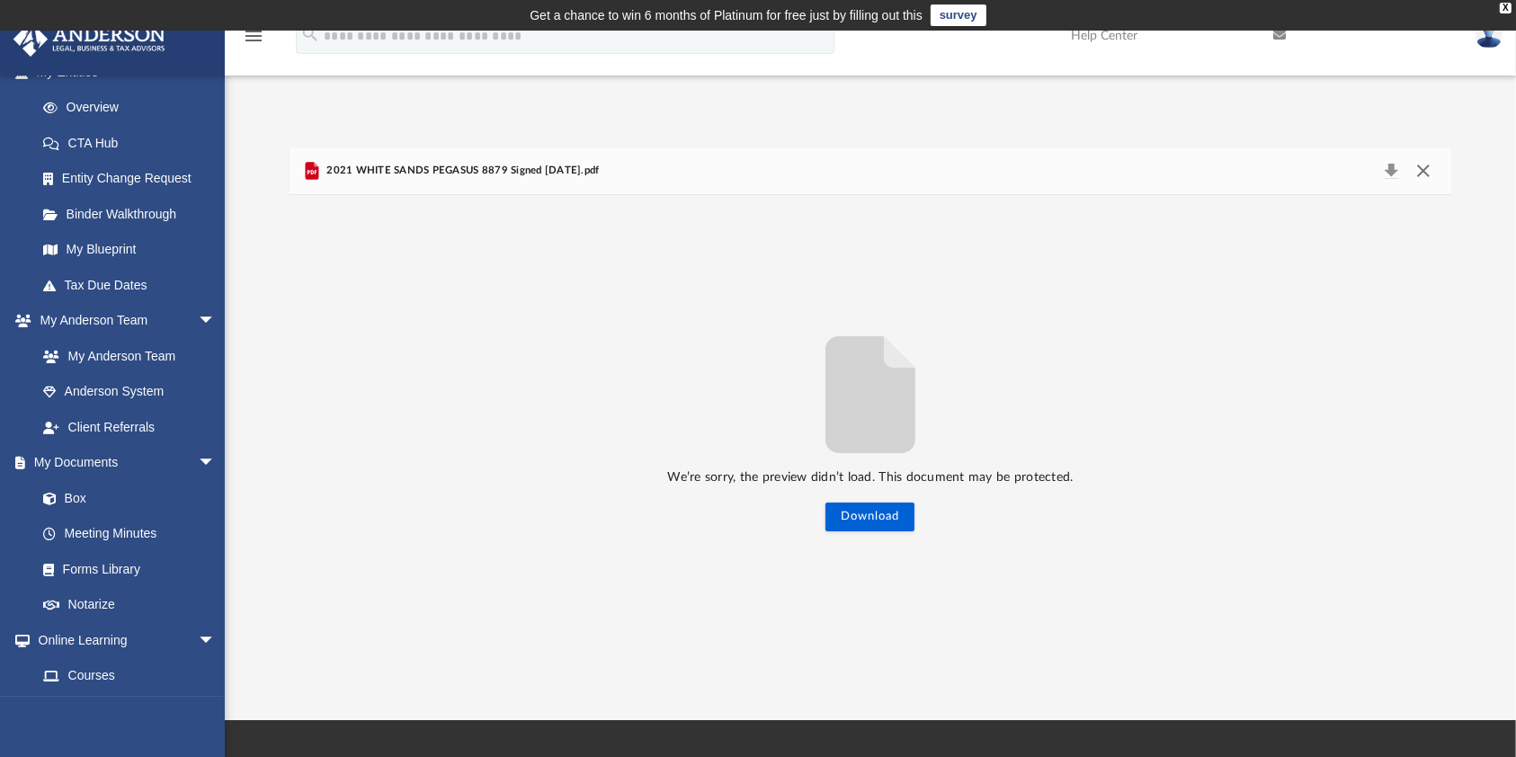
click at [1419, 174] on button "Close" at bounding box center [1423, 170] width 32 height 25
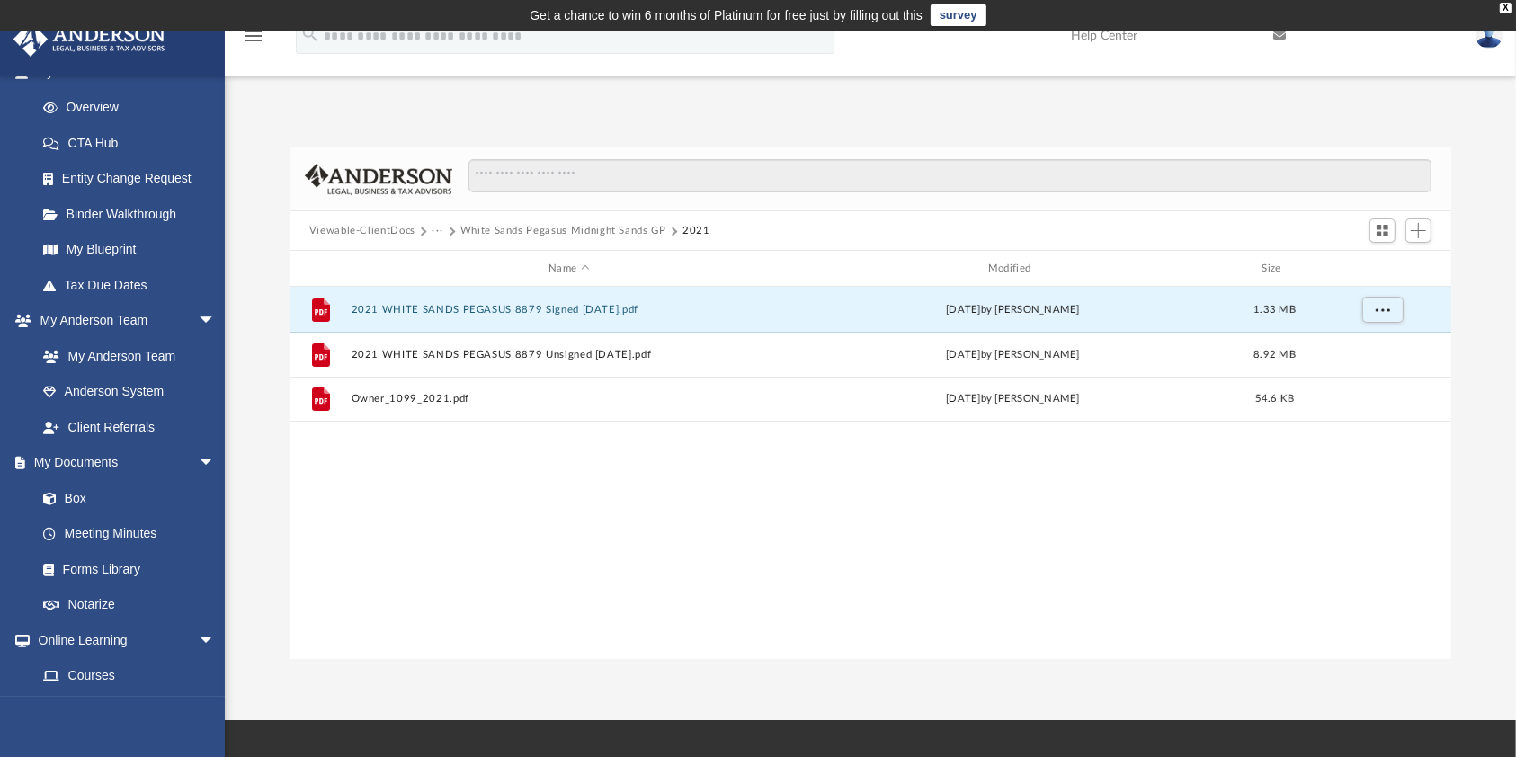
click at [518, 236] on button "White Sands Pegasus Midnight Sands GP" at bounding box center [563, 231] width 206 height 16
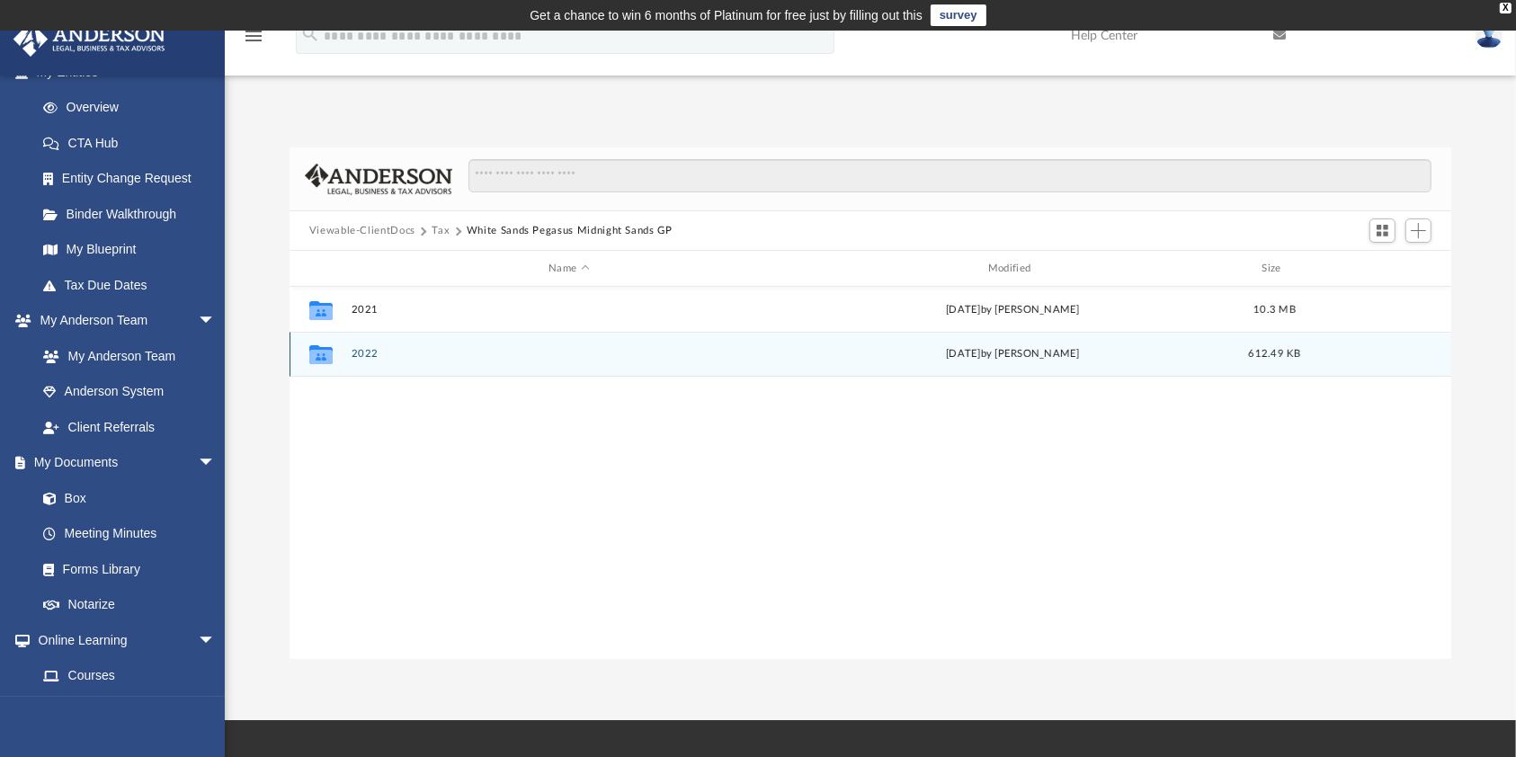
click at [360, 349] on button "2022" at bounding box center [569, 354] width 436 height 12
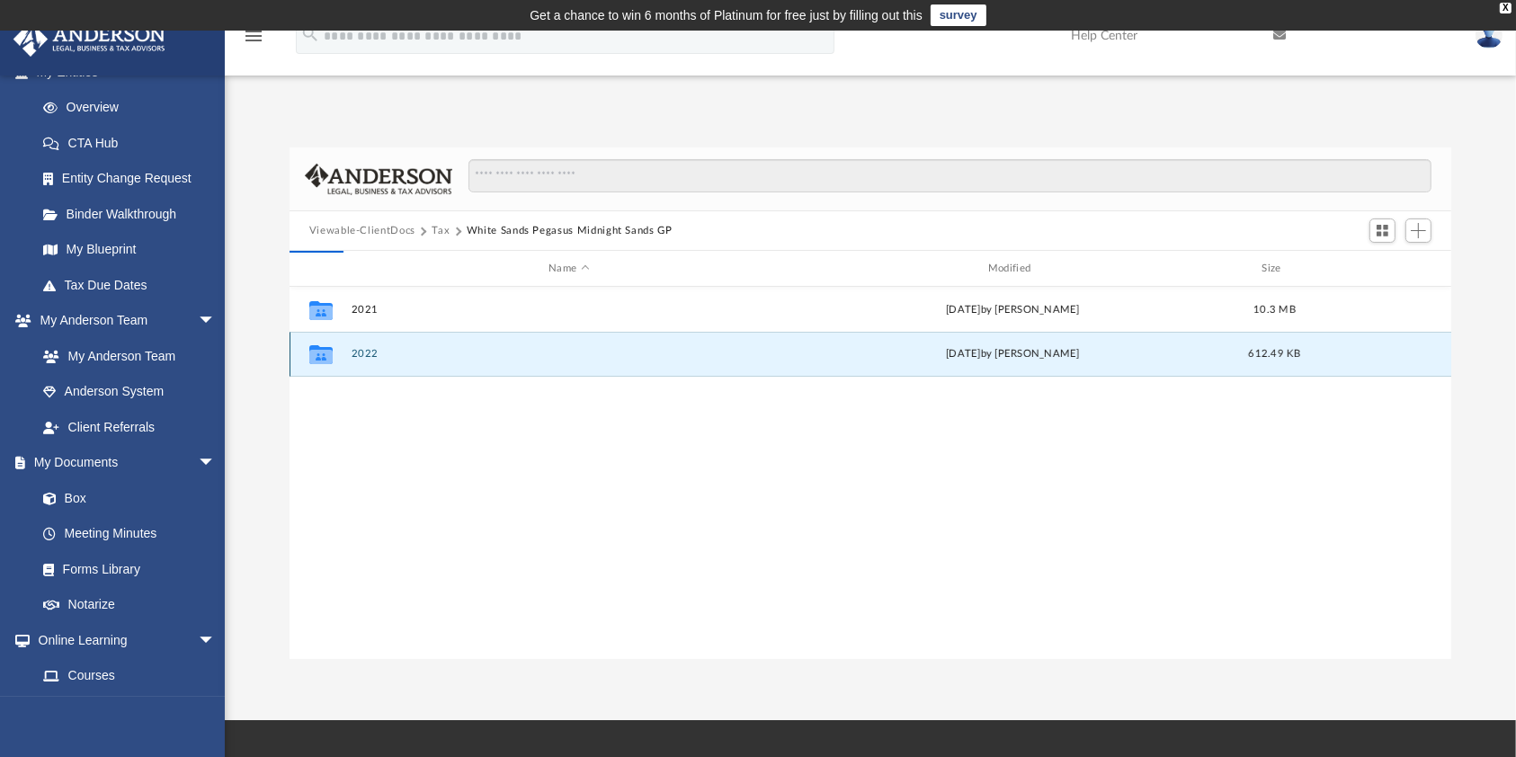
click at [360, 349] on button "2022" at bounding box center [569, 354] width 436 height 12
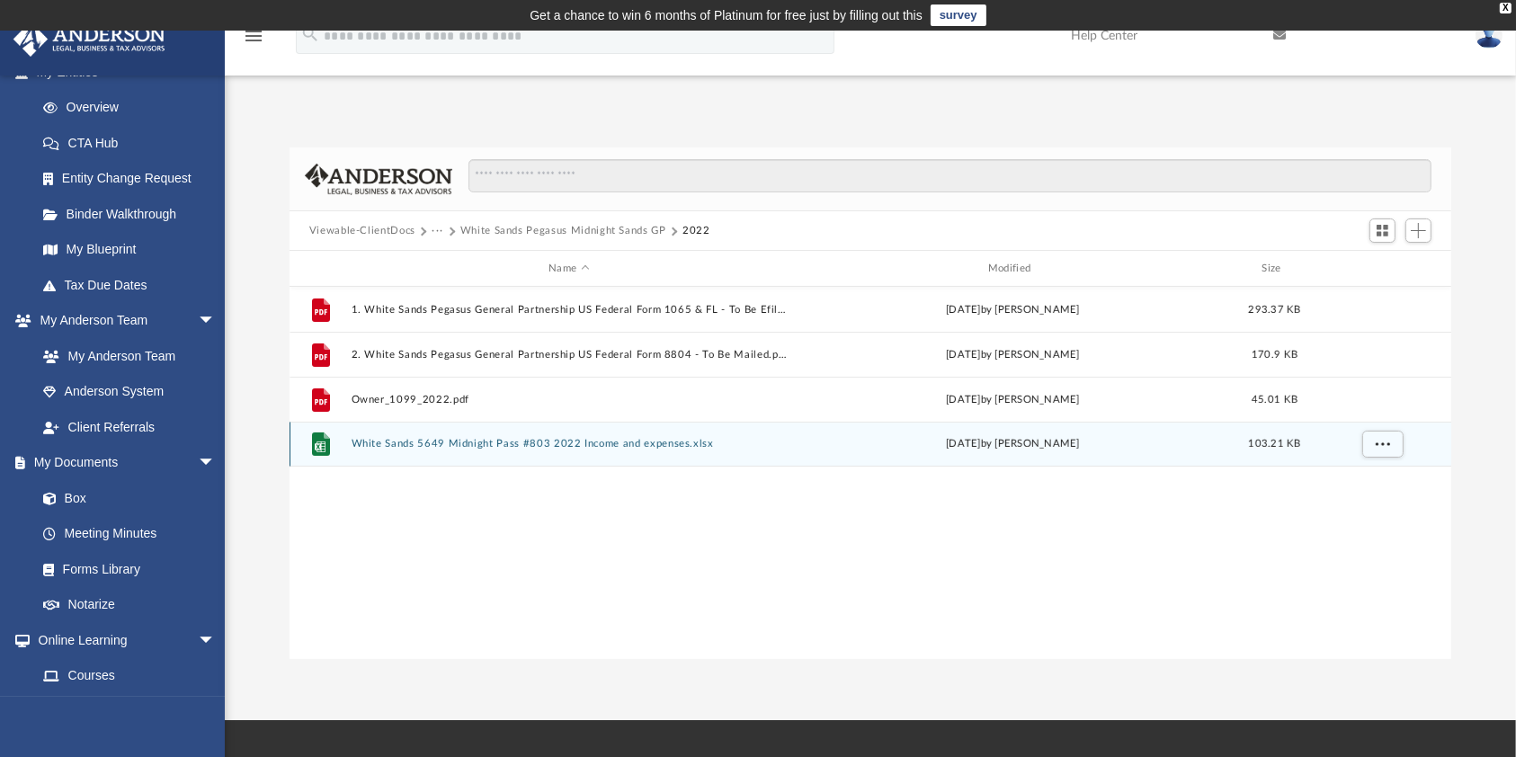
click at [384, 447] on button "White Sands 5649 Midnight Pass #803 2022 Income and expenses.xlsx" at bounding box center [569, 444] width 436 height 12
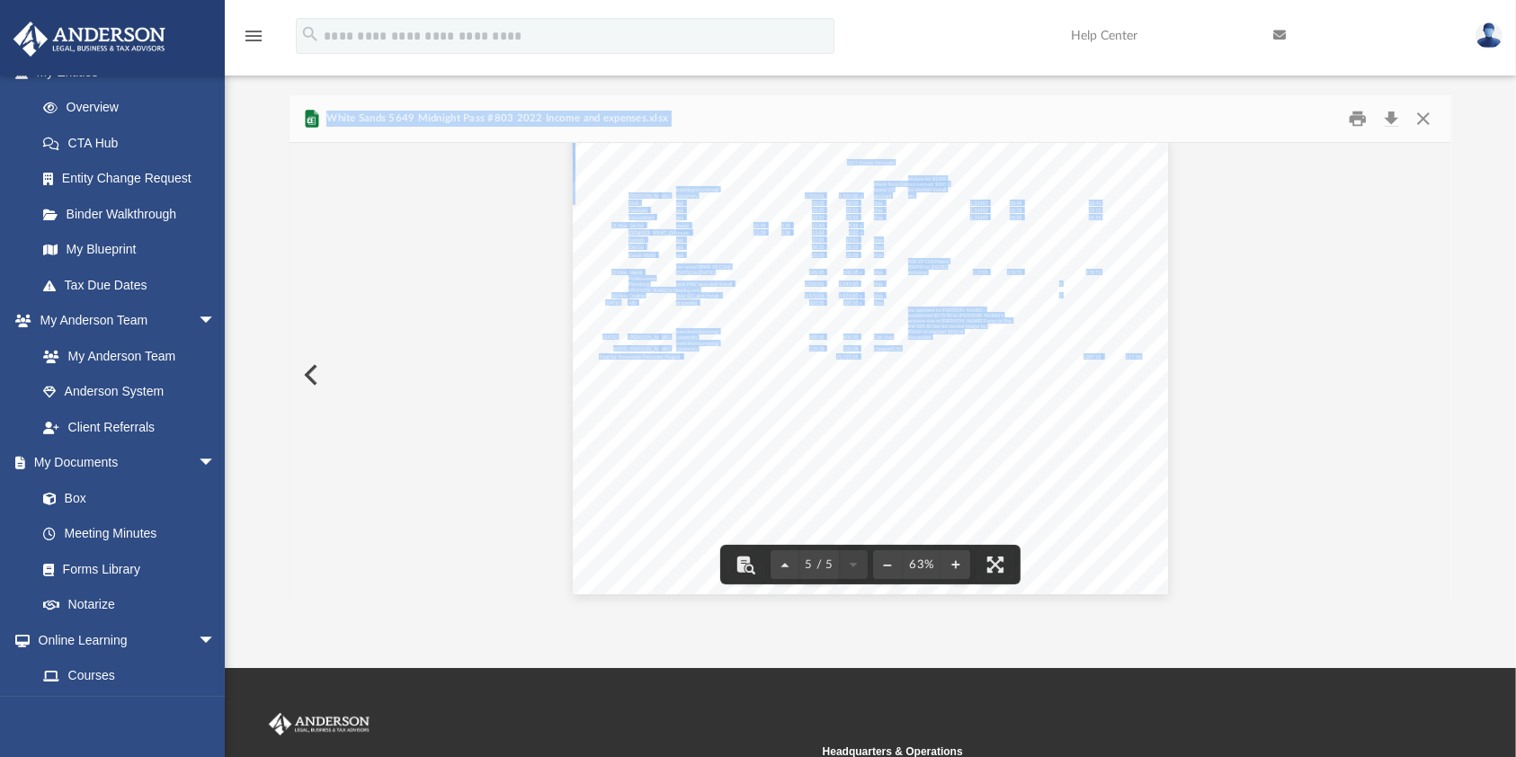
scroll to position [44, 0]
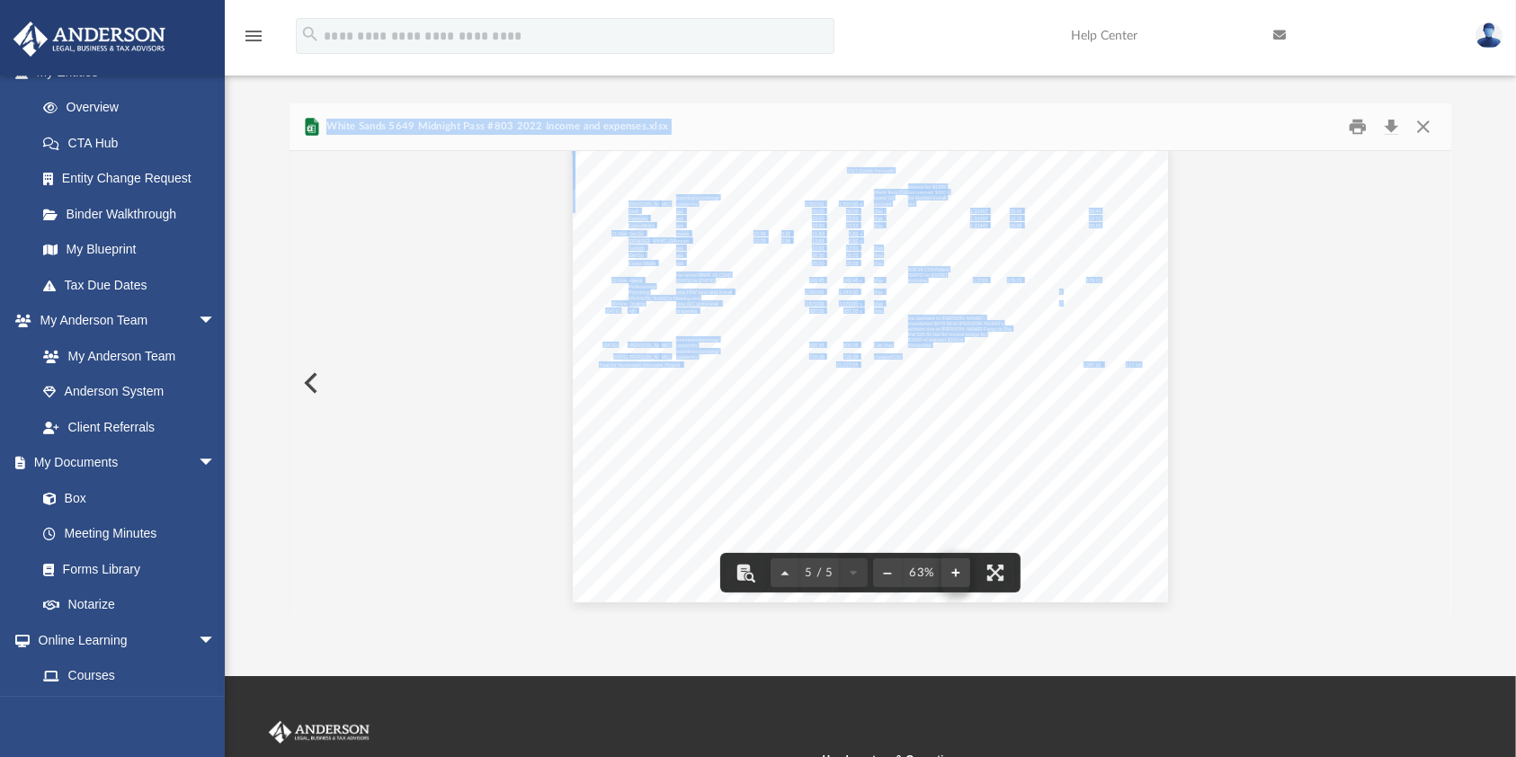
click at [958, 576] on button "File preview" at bounding box center [955, 573] width 29 height 40
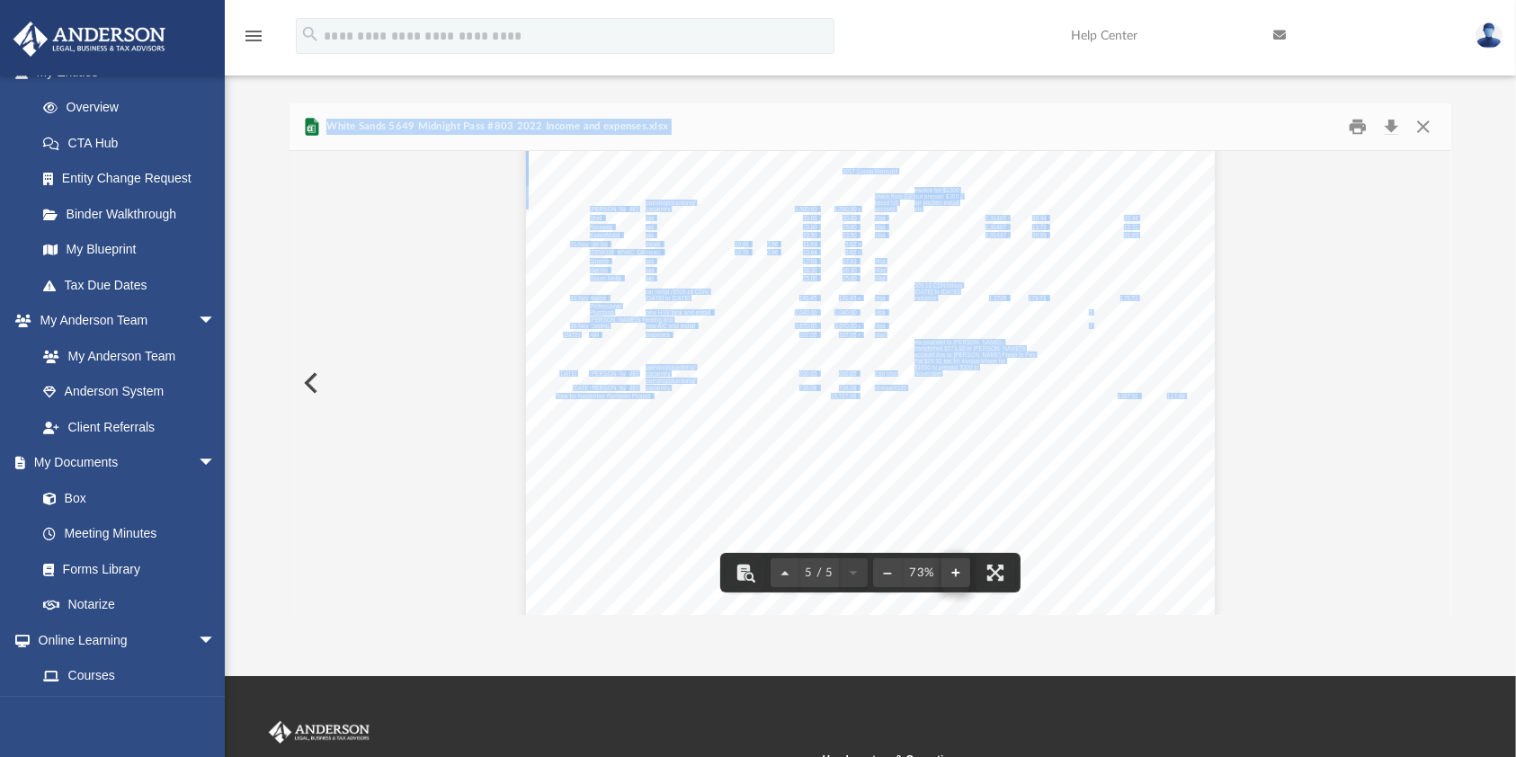
click at [958, 576] on button "File preview" at bounding box center [955, 573] width 29 height 40
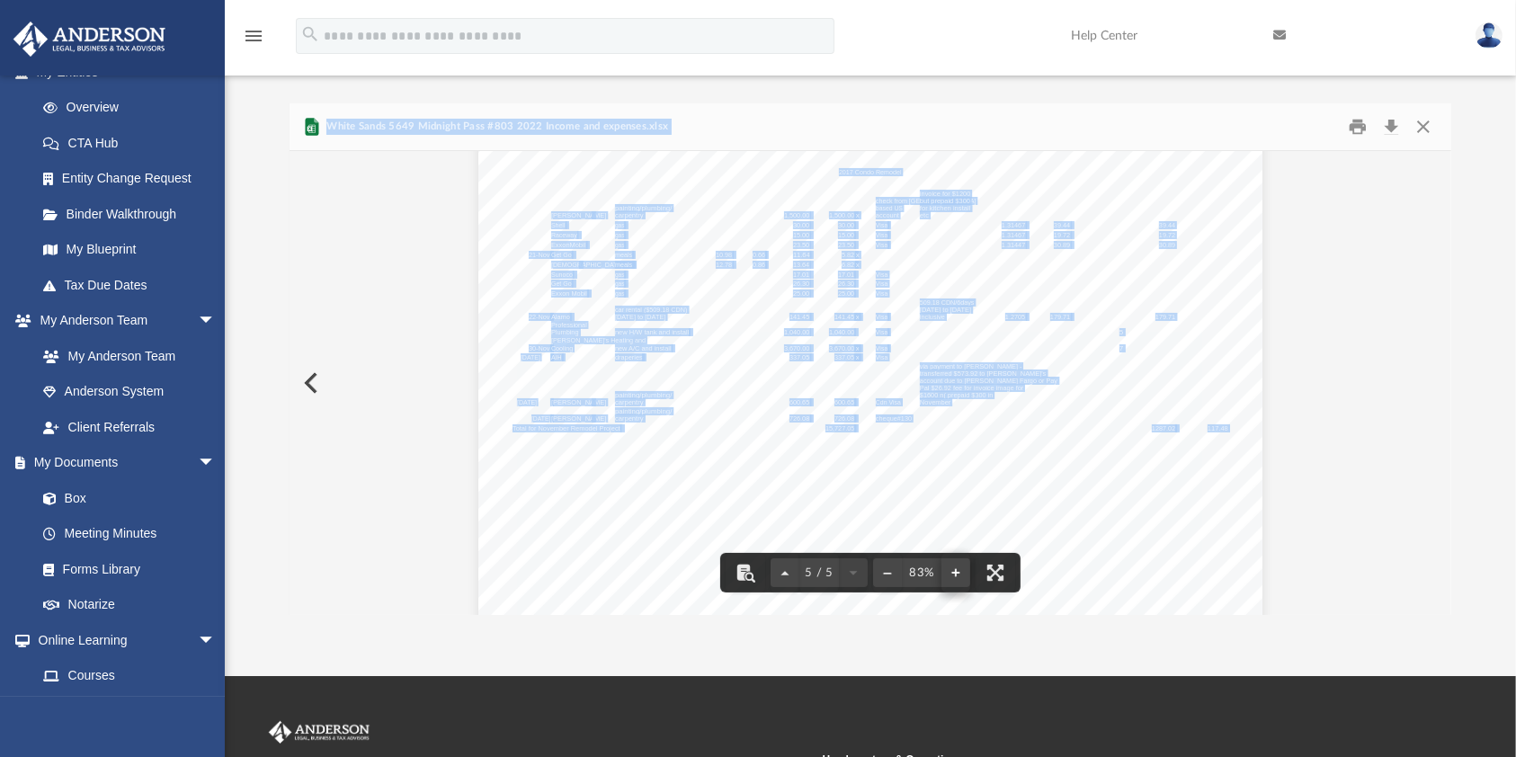
click at [958, 576] on button "File preview" at bounding box center [955, 573] width 29 height 40
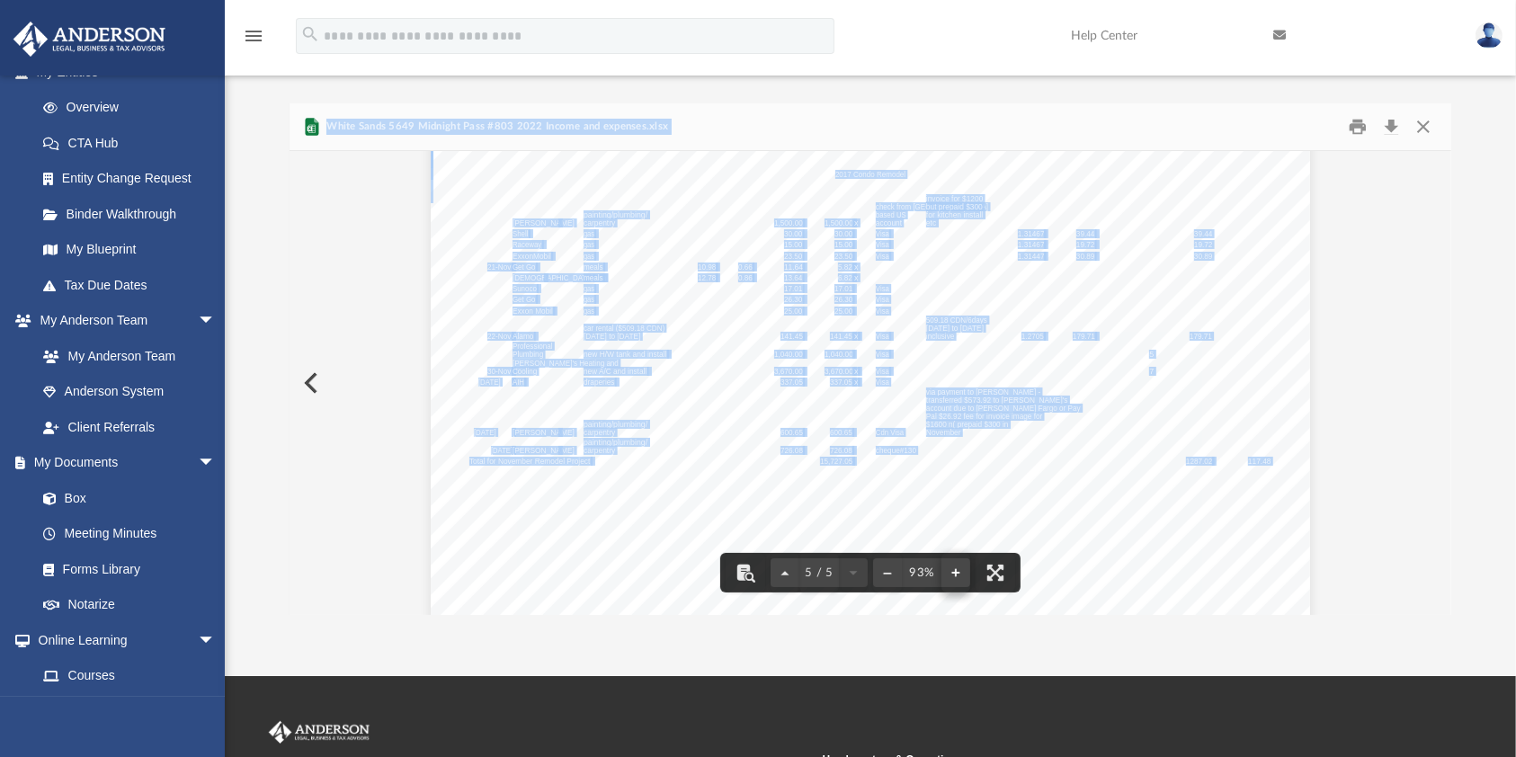
click at [958, 576] on button "File preview" at bounding box center [955, 573] width 29 height 40
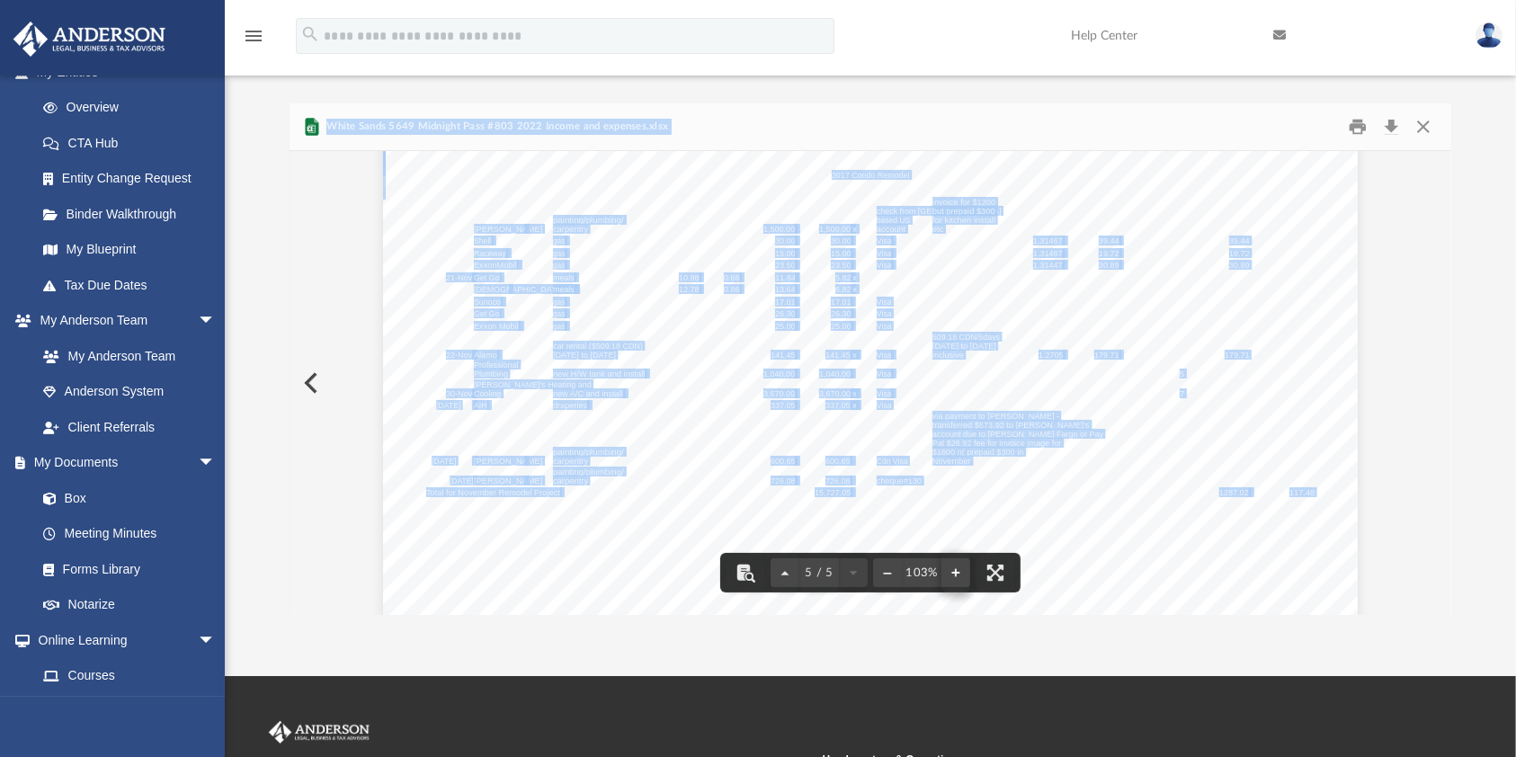
click at [958, 576] on button "File preview" at bounding box center [955, 573] width 29 height 40
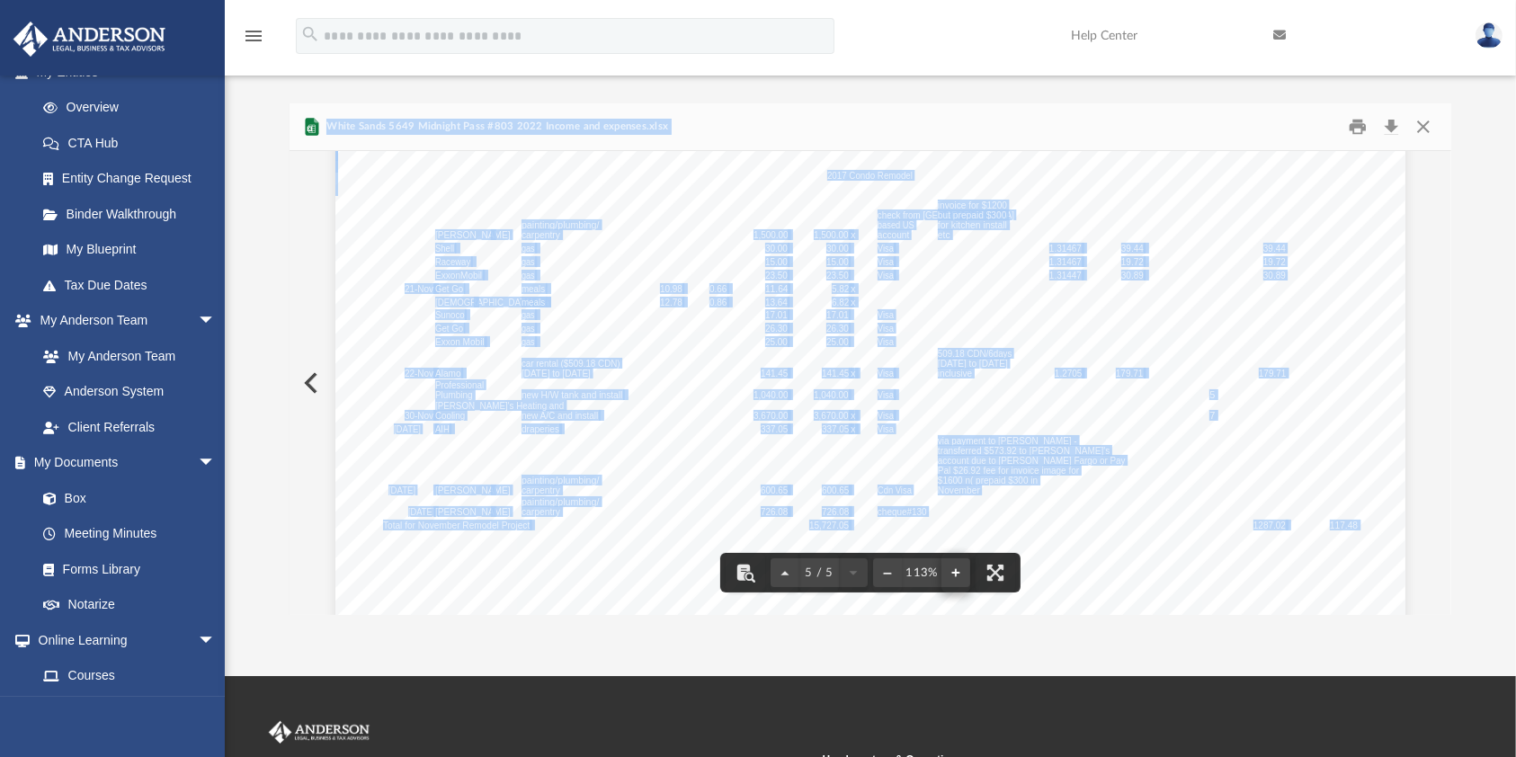
click at [958, 576] on button "File preview" at bounding box center [955, 573] width 29 height 40
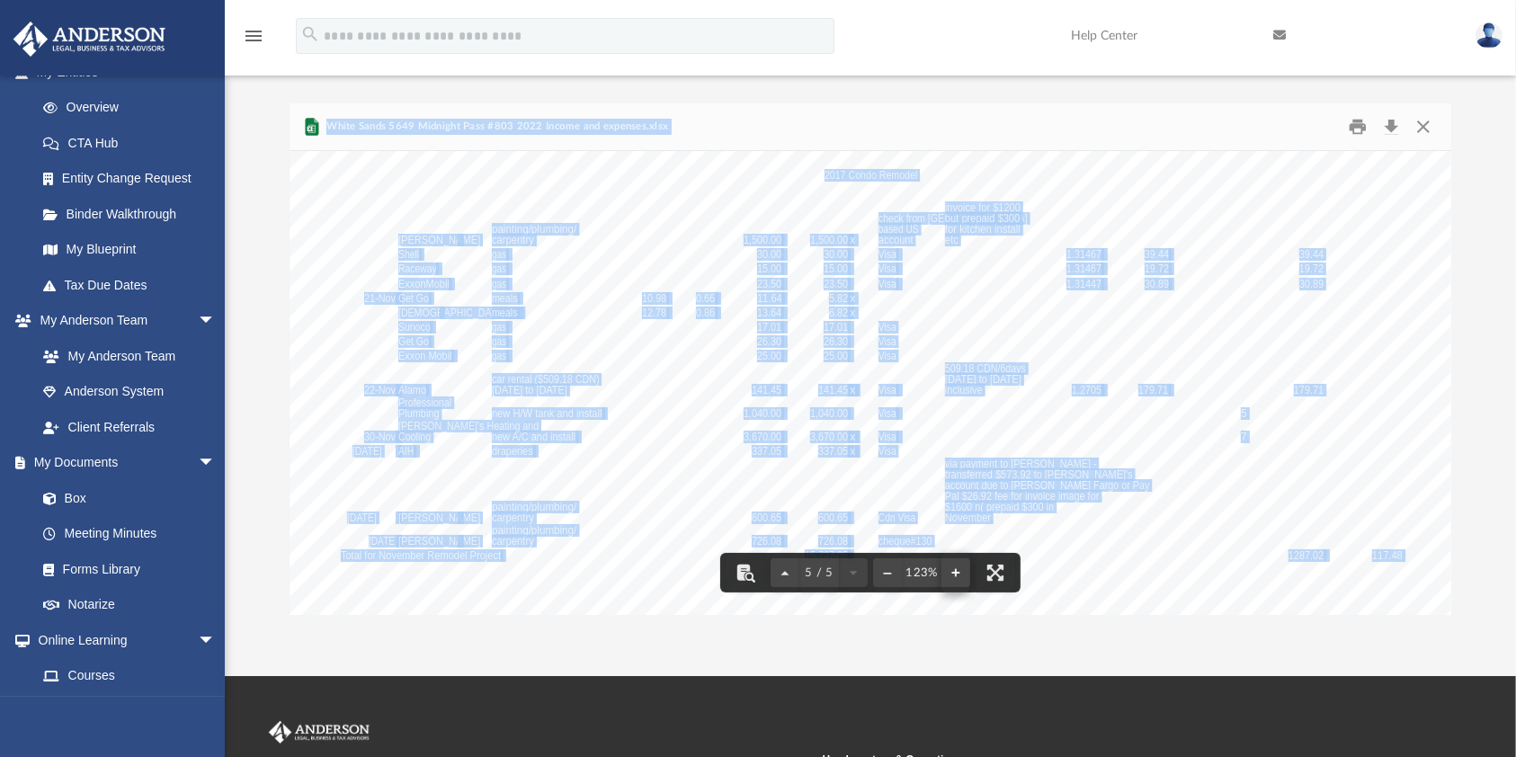
click at [958, 576] on button "File preview" at bounding box center [955, 573] width 29 height 40
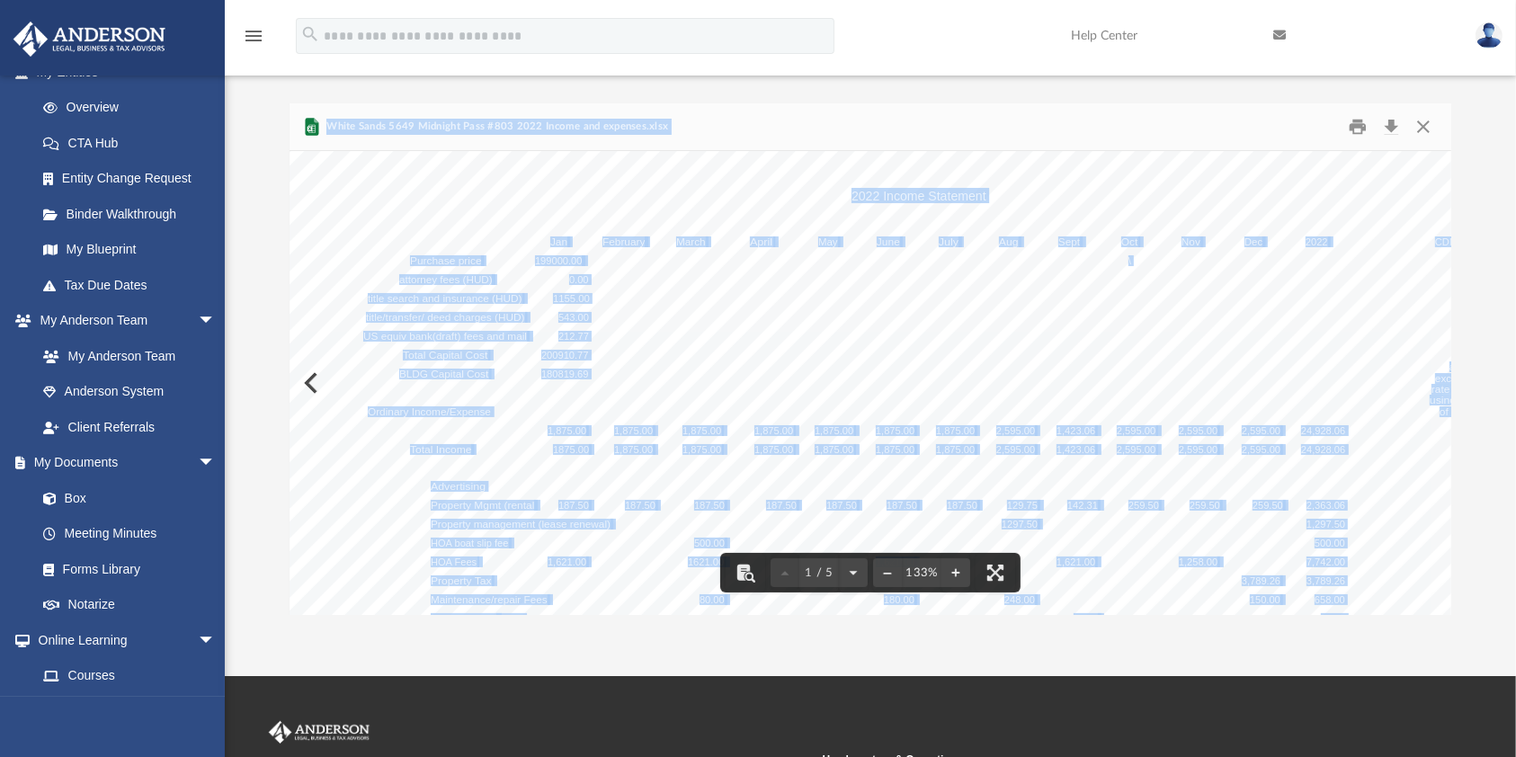
scroll to position [0, 0]
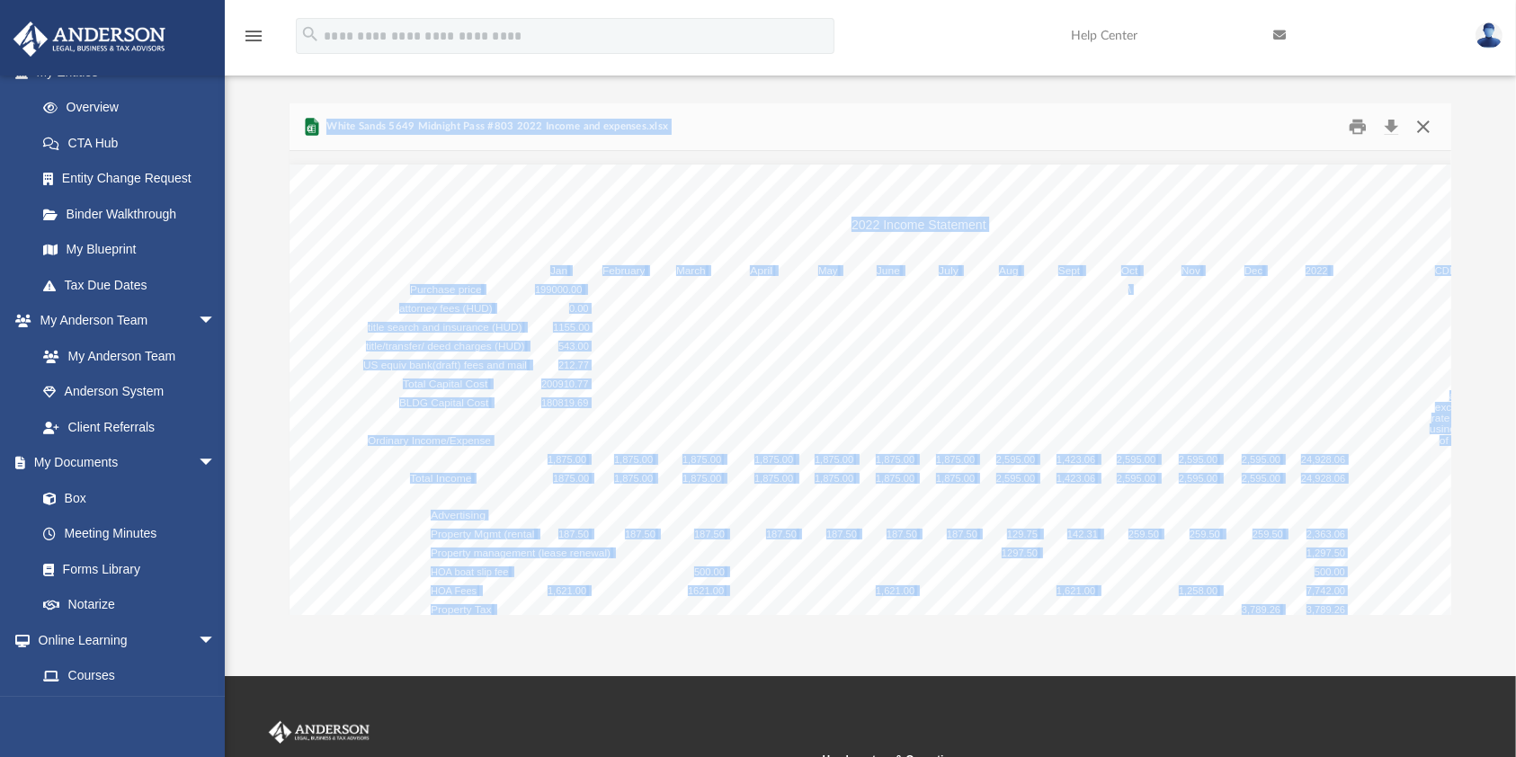
click at [1427, 129] on button "Close" at bounding box center [1423, 127] width 32 height 28
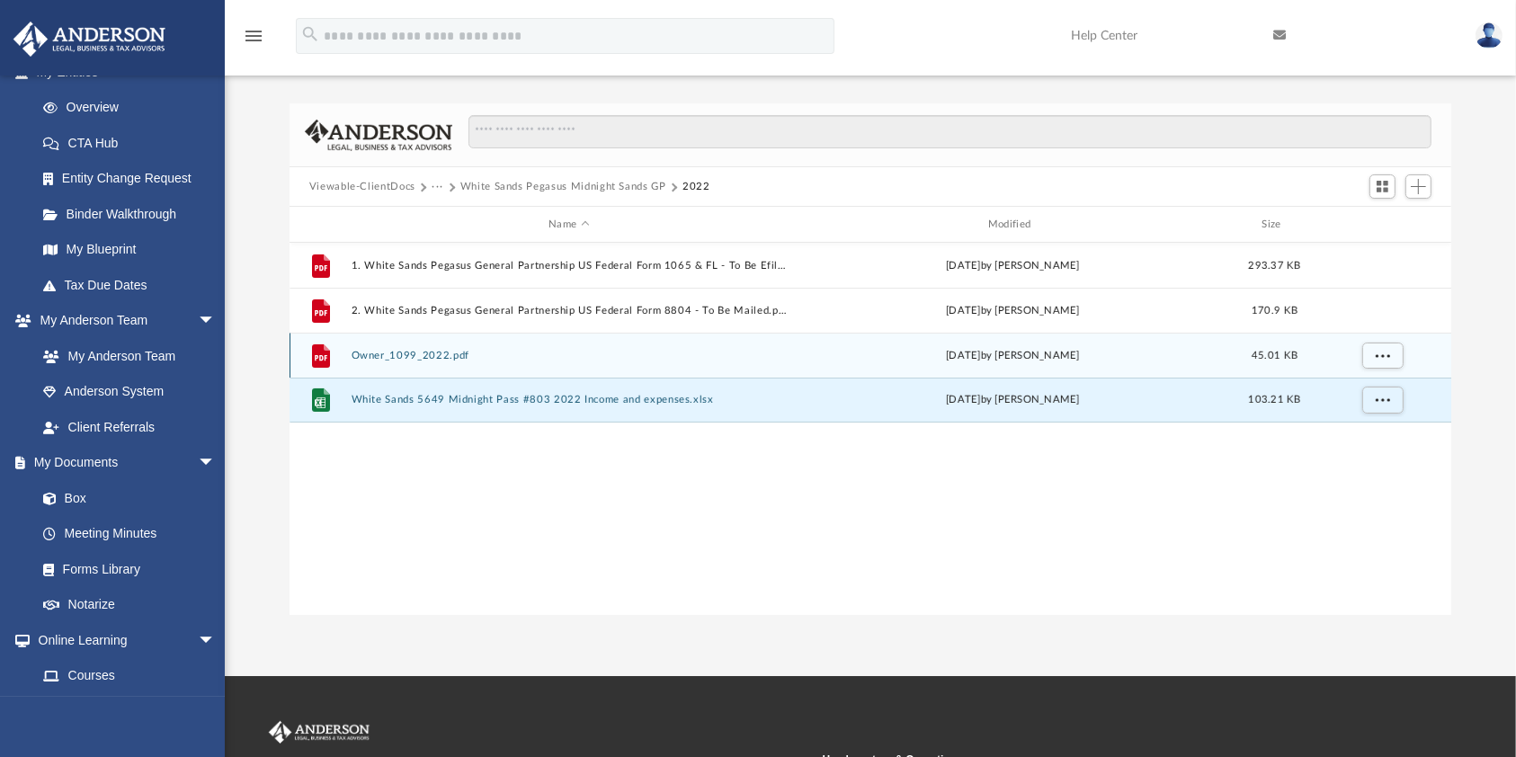
click at [372, 358] on button "Owner_1099_2022.pdf" at bounding box center [569, 356] width 436 height 12
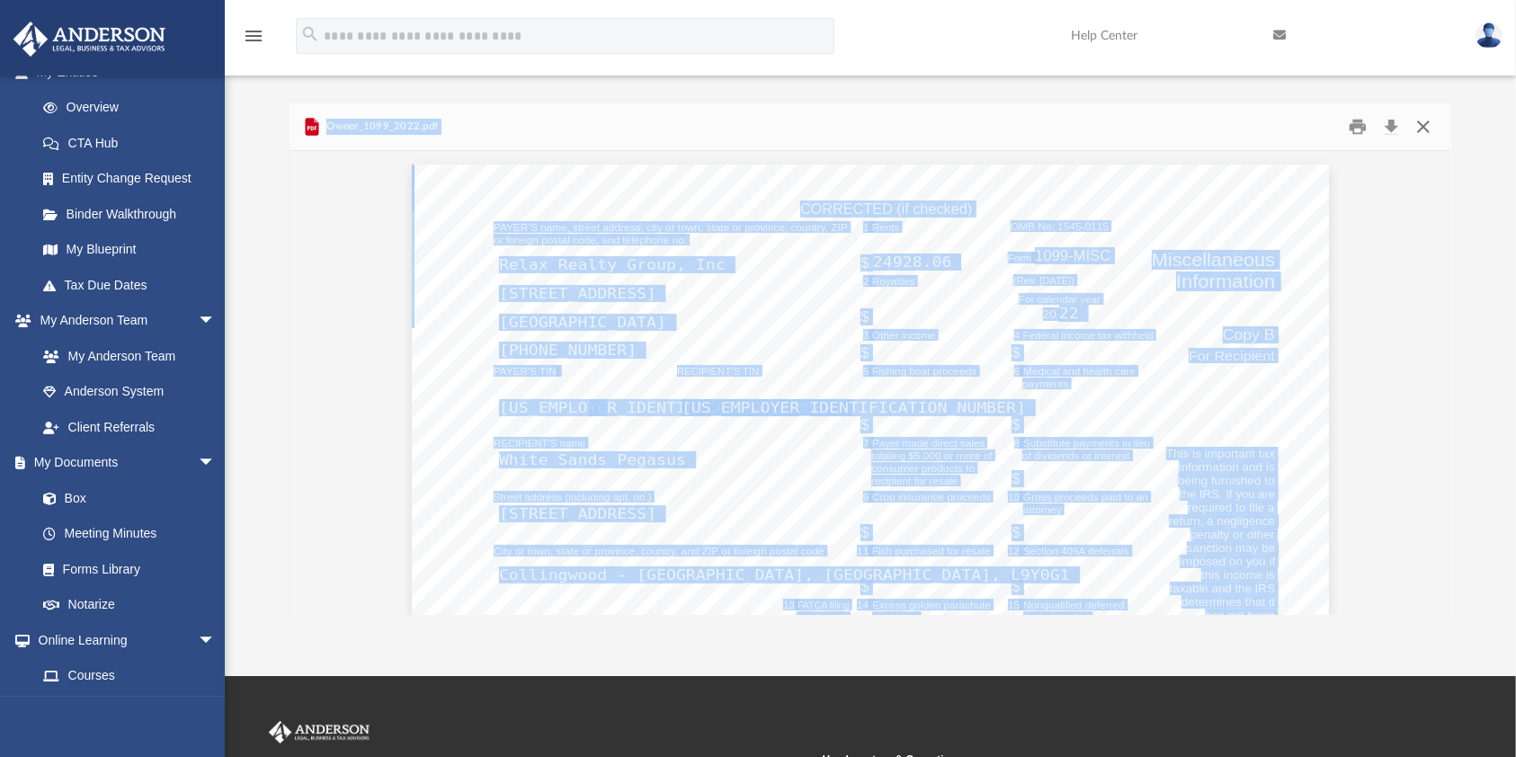
click at [1420, 126] on button "Close" at bounding box center [1423, 127] width 32 height 28
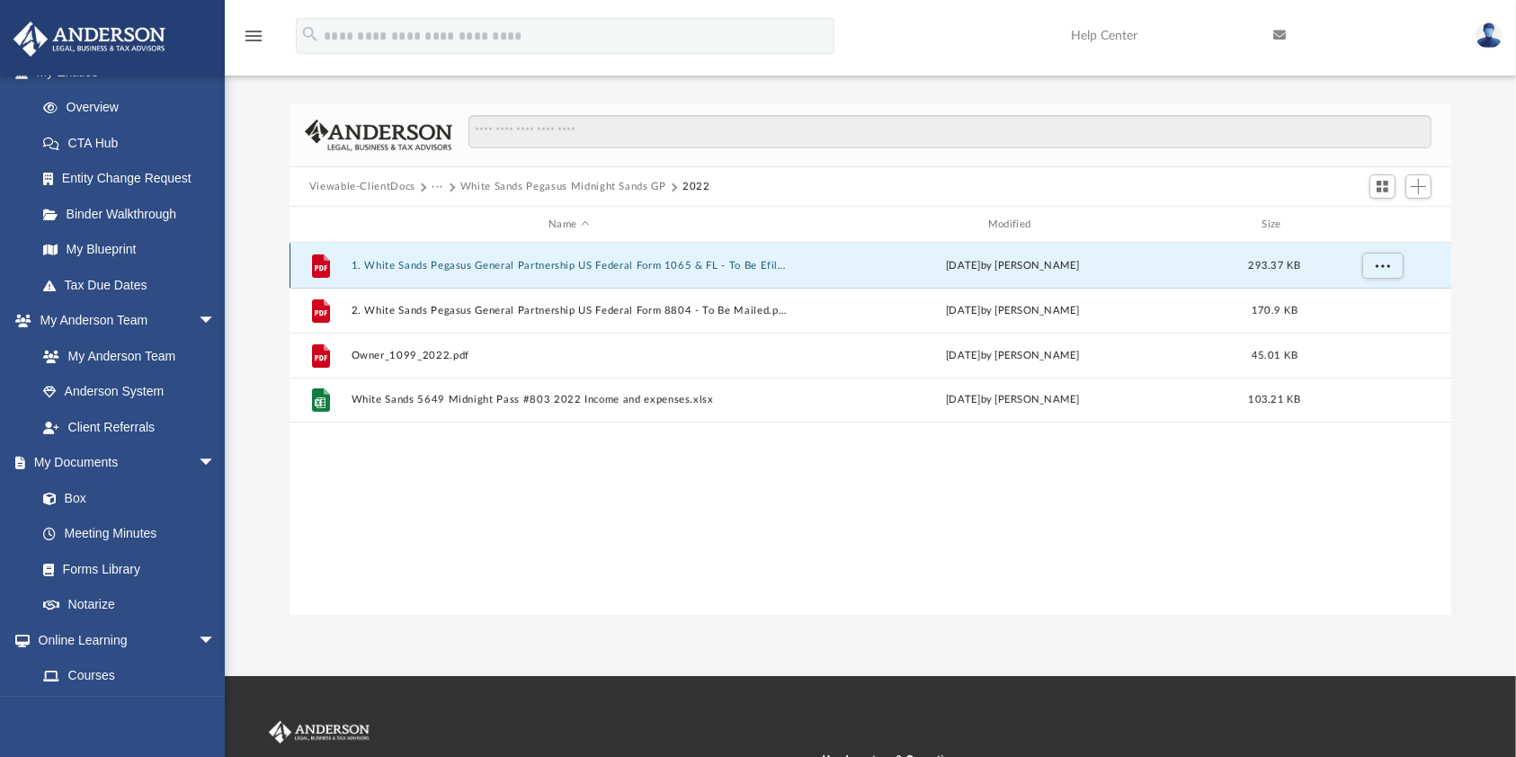
click at [548, 267] on button "1. White Sands Pegasus General Partnership US Federal Form 1065 & FL - To Be Ef…" at bounding box center [569, 266] width 436 height 12
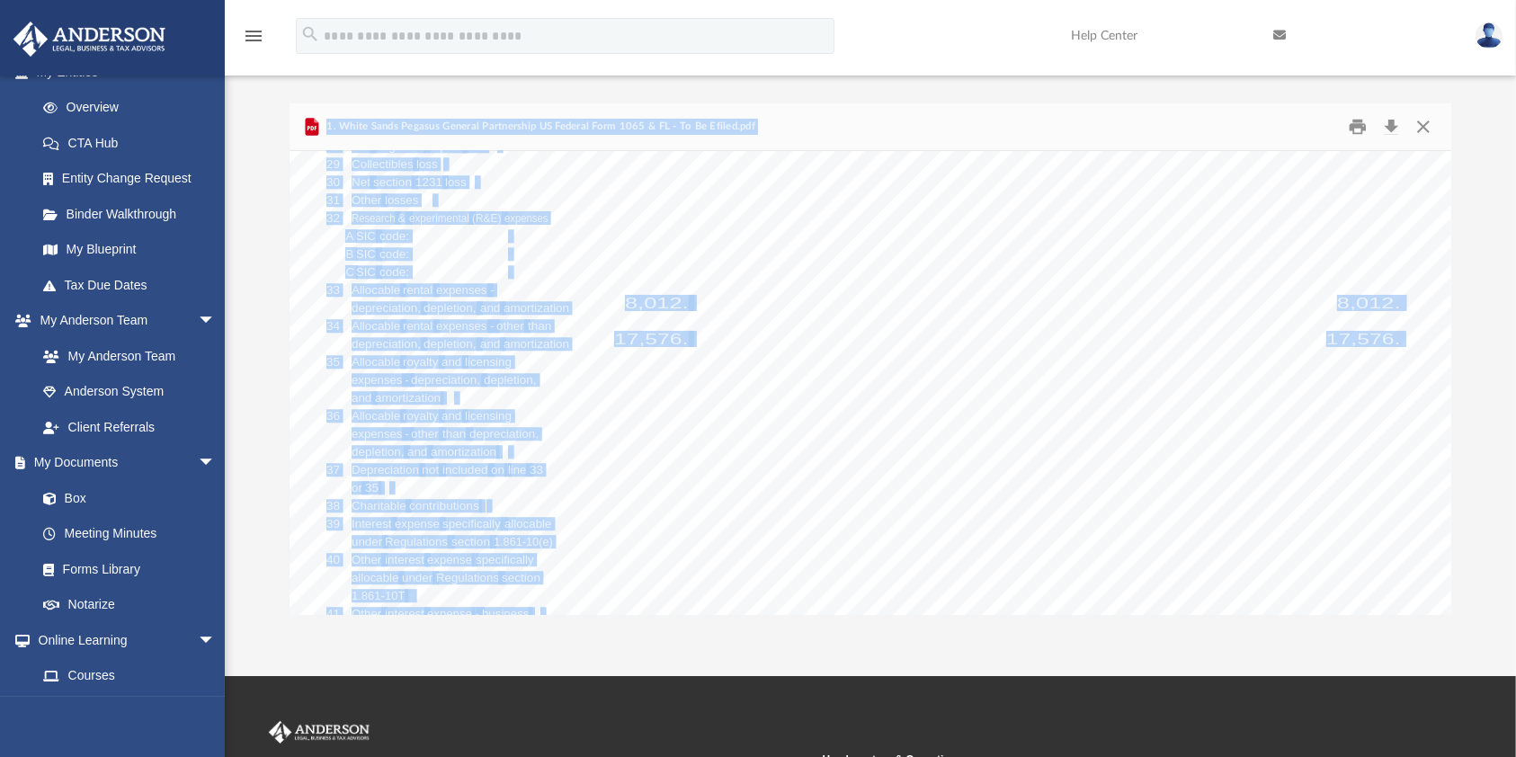
scroll to position [11682, 43]
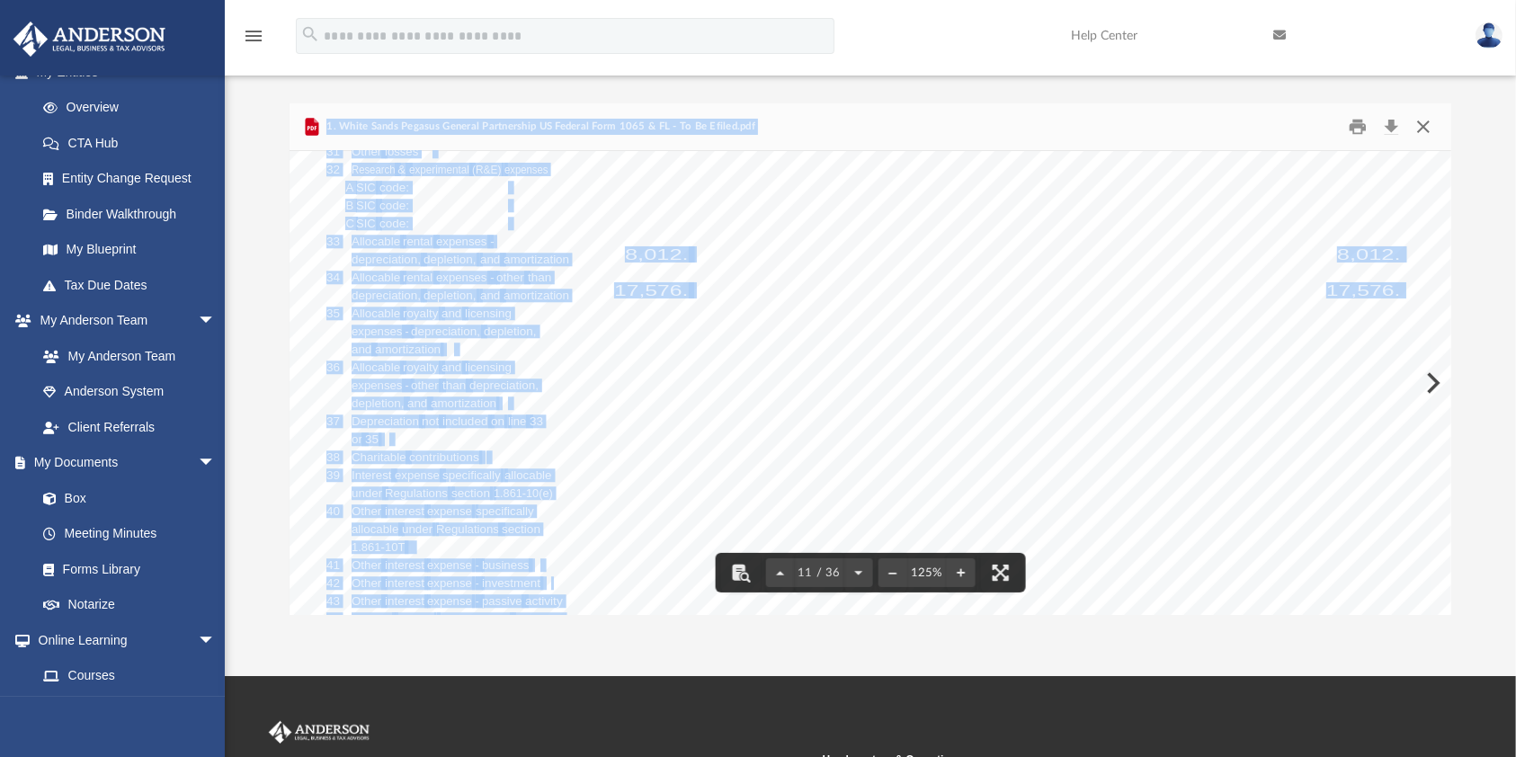
click at [1418, 129] on button "Close" at bounding box center [1423, 127] width 32 height 28
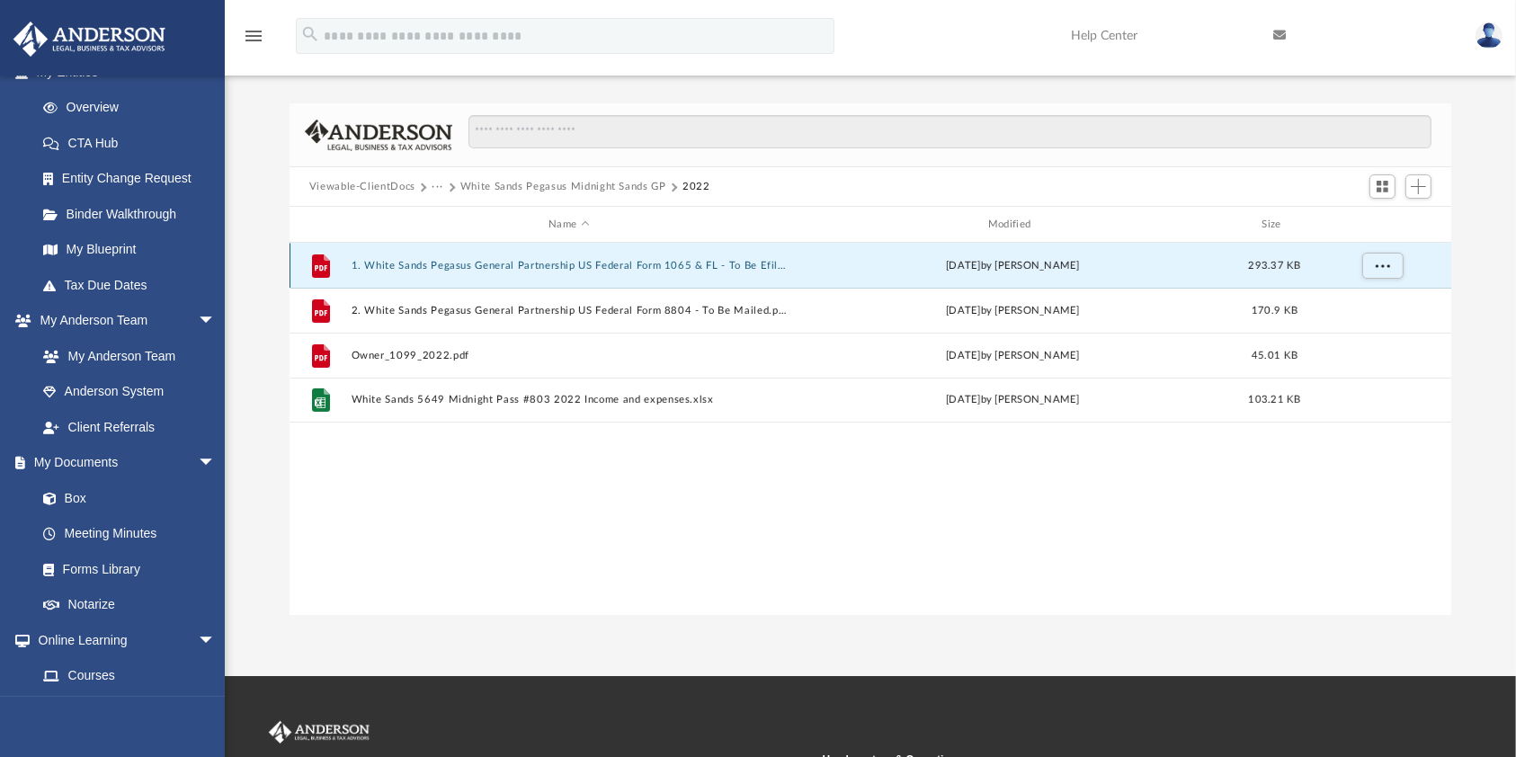
click at [468, 260] on button "1. White Sands Pegasus General Partnership US Federal Form 1065 & FL - To Be Ef…" at bounding box center [569, 266] width 436 height 12
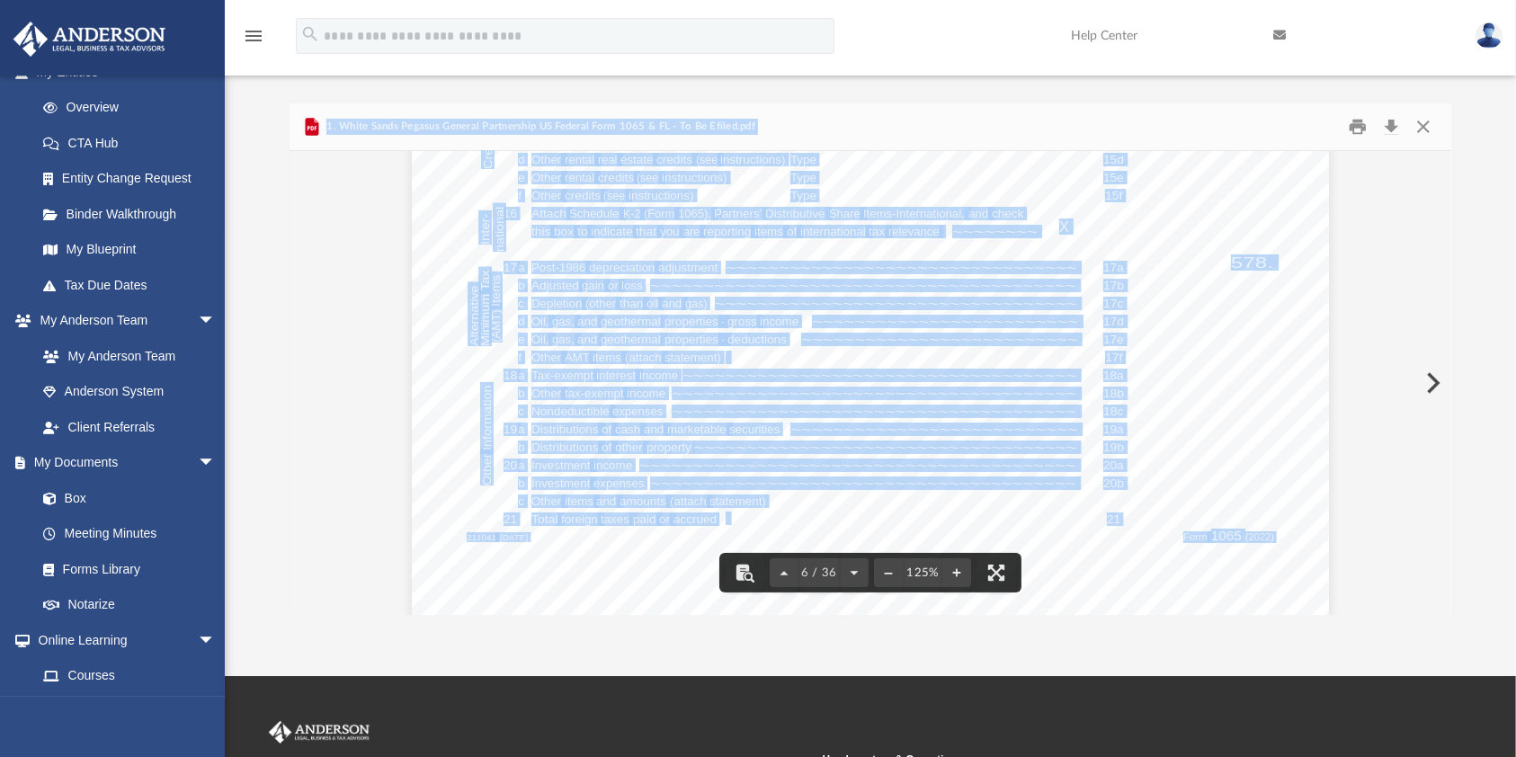
scroll to position [6654, 0]
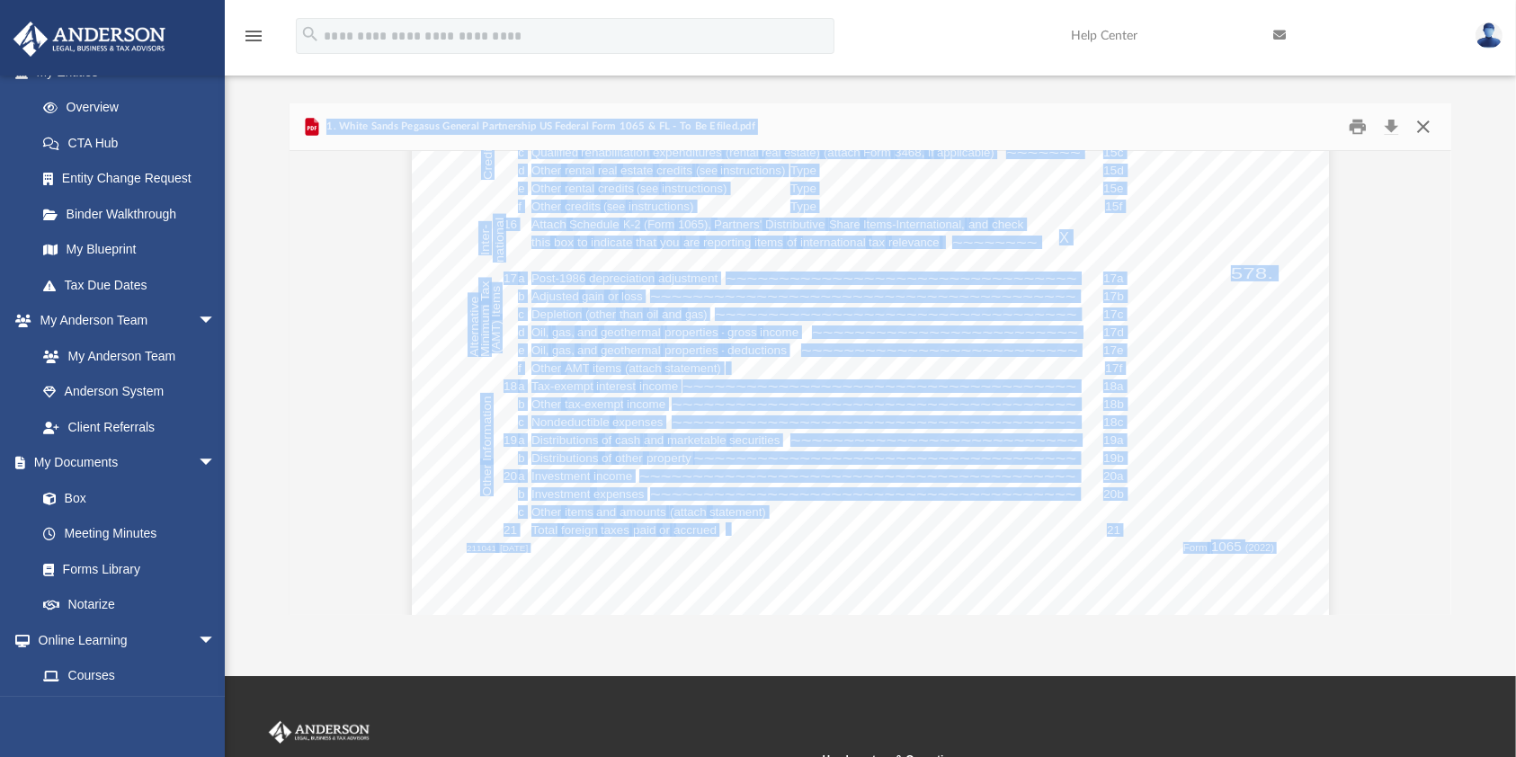
click at [1424, 130] on button "Close" at bounding box center [1423, 127] width 32 height 28
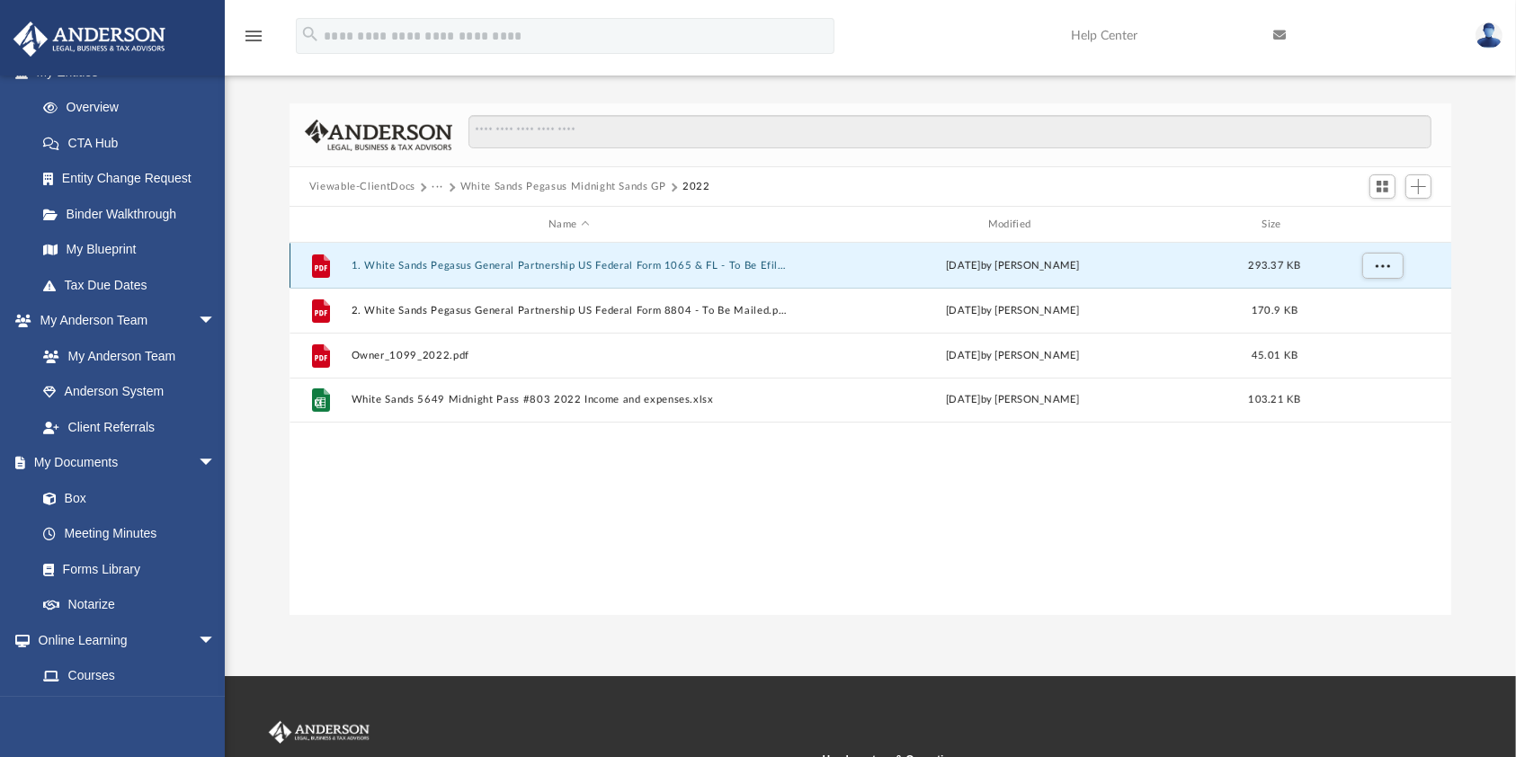
click at [629, 255] on div "File 1. White Sands Pegasus General Partnership US Federal Form 1065 & FL - To …" at bounding box center [871, 265] width 1163 height 45
click at [575, 268] on button "1. White Sands Pegasus General Partnership US Federal Form 1065 & FL - To Be Ef…" at bounding box center [569, 266] width 436 height 12
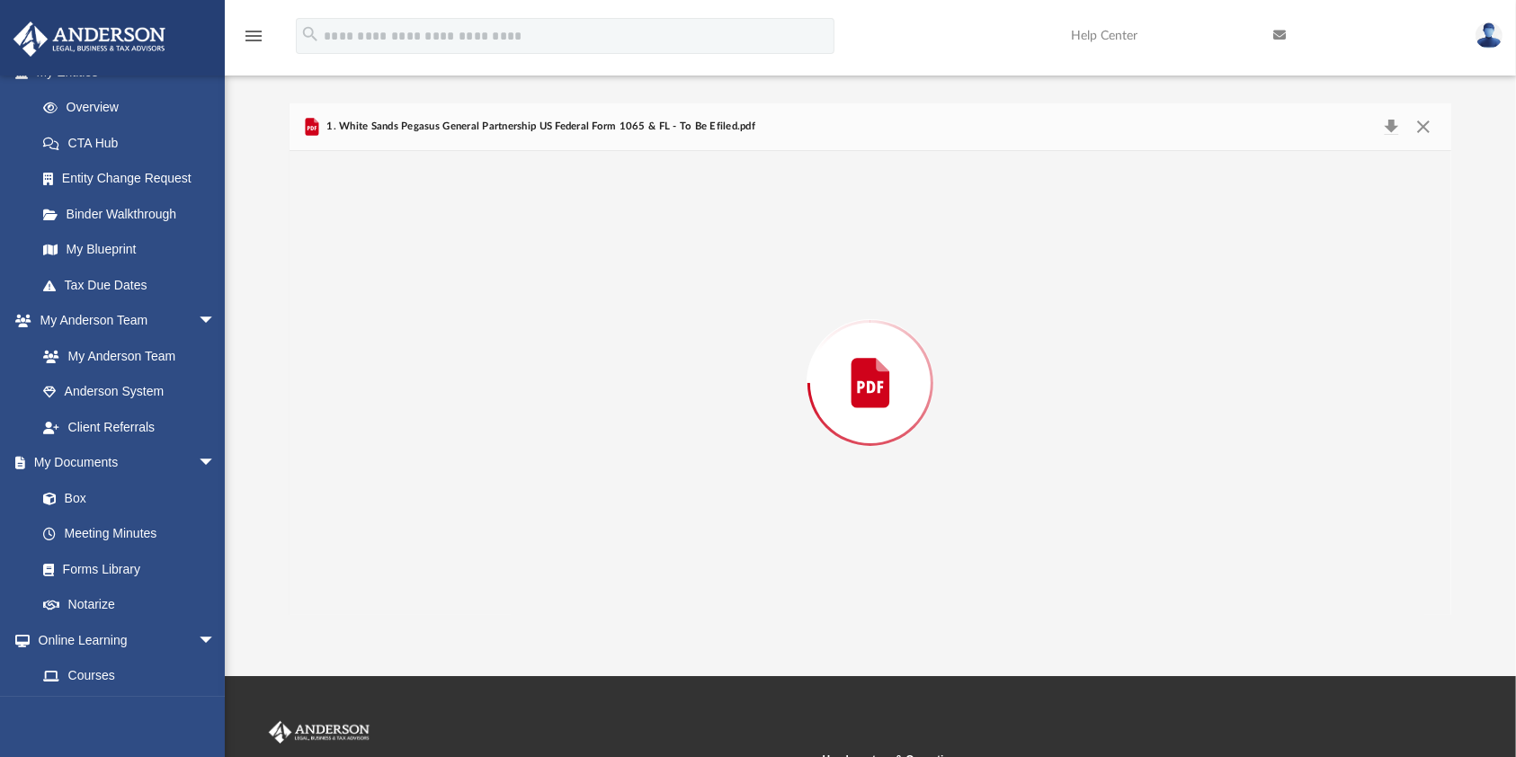
scroll to position [6070, 0]
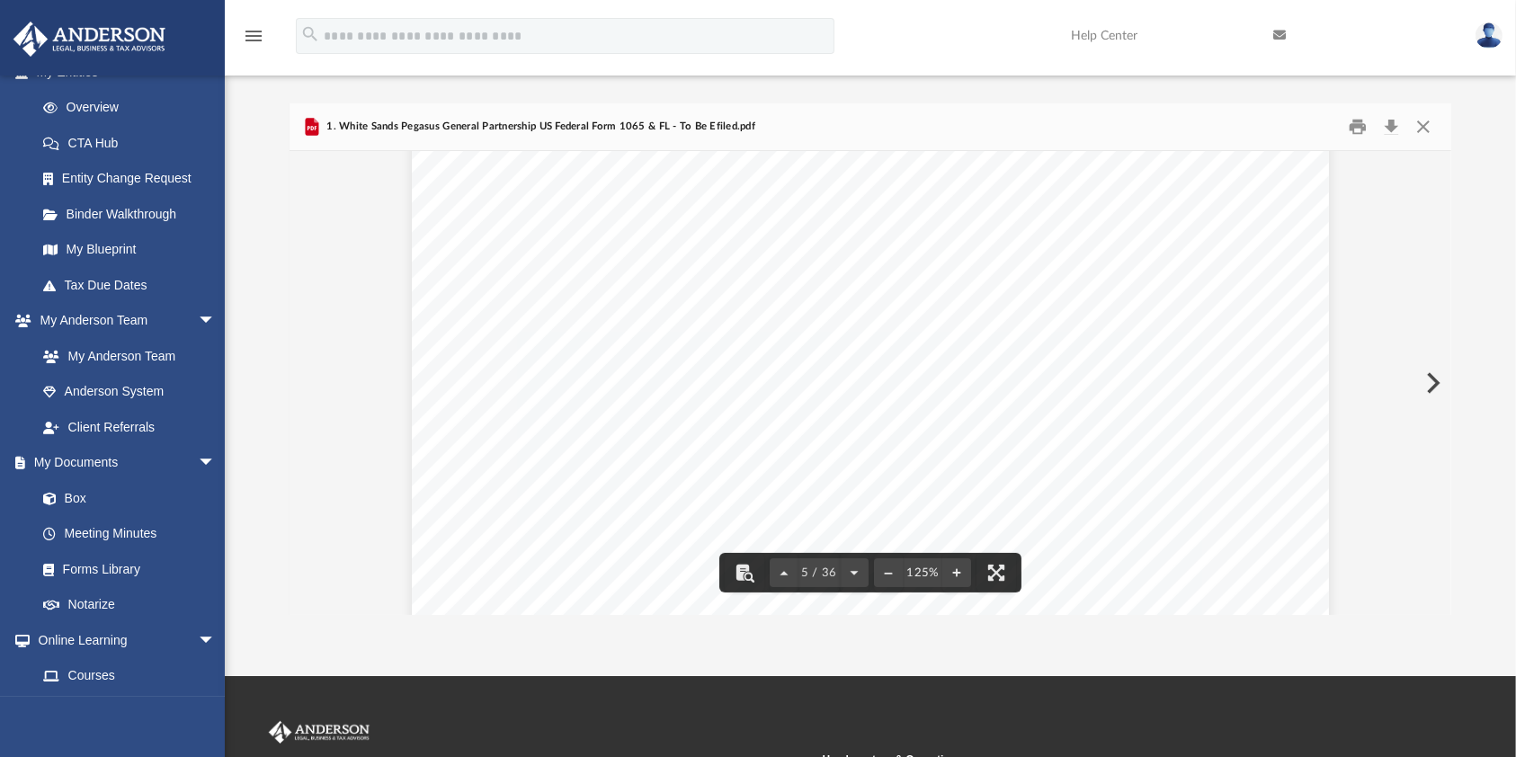
click at [605, 270] on span "of" at bounding box center [610, 266] width 10 height 12
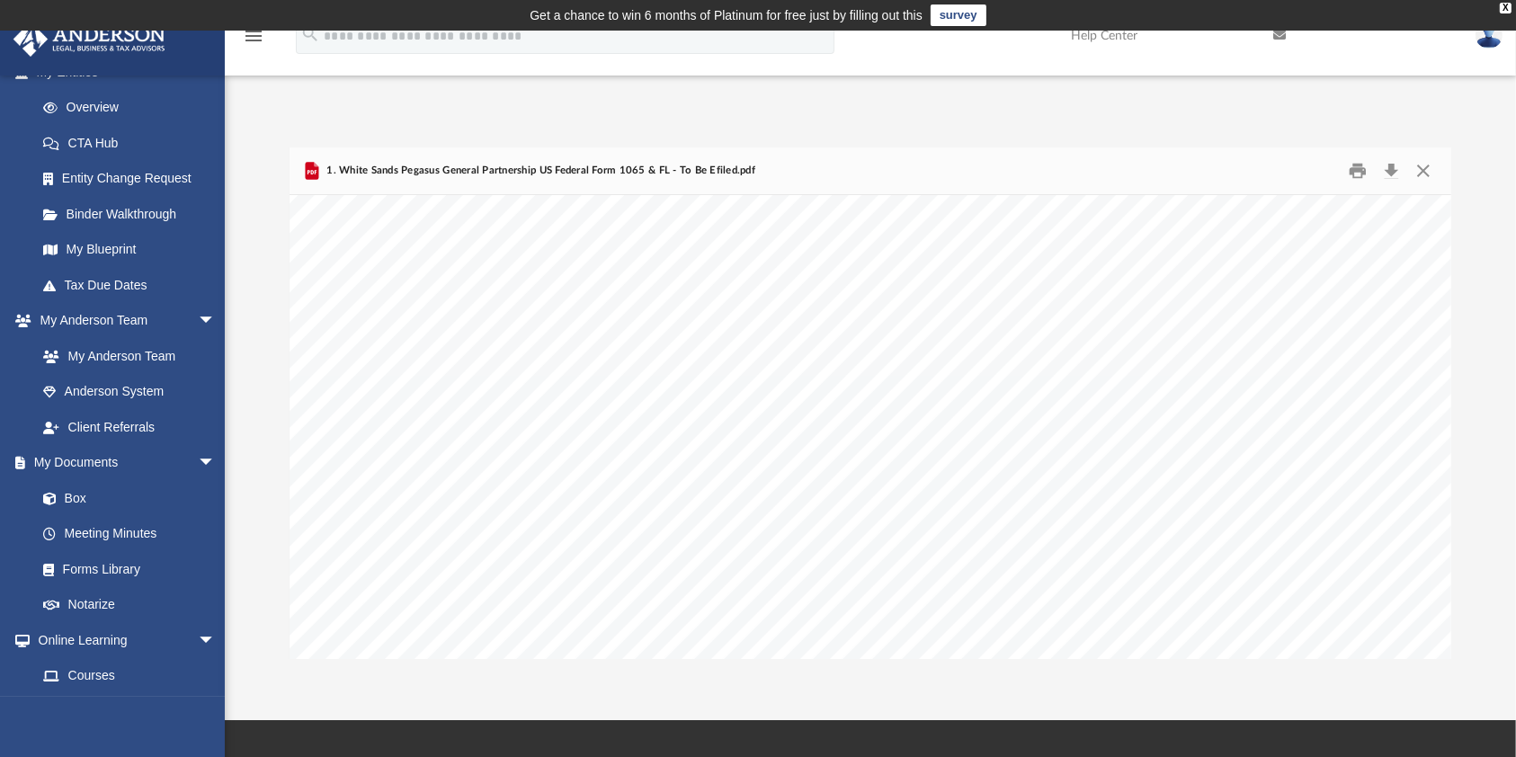
scroll to position [28521, 0]
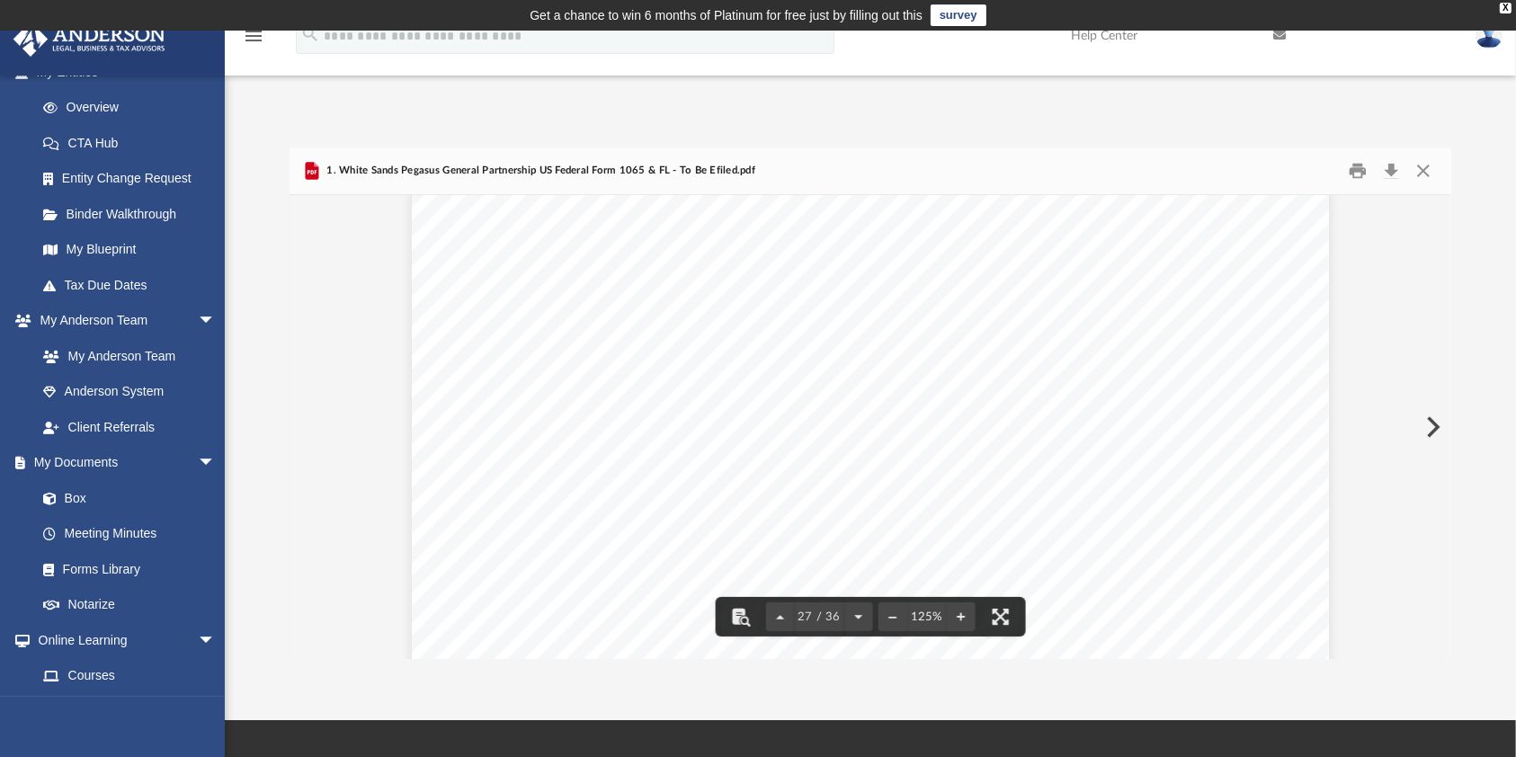
click at [910, 424] on span "~~~~~~~~~~~~~~~~~~~~~~~~~~~~~~" at bounding box center [1003, 423] width 319 height 12
click at [1431, 176] on button "Close" at bounding box center [1423, 171] width 32 height 28
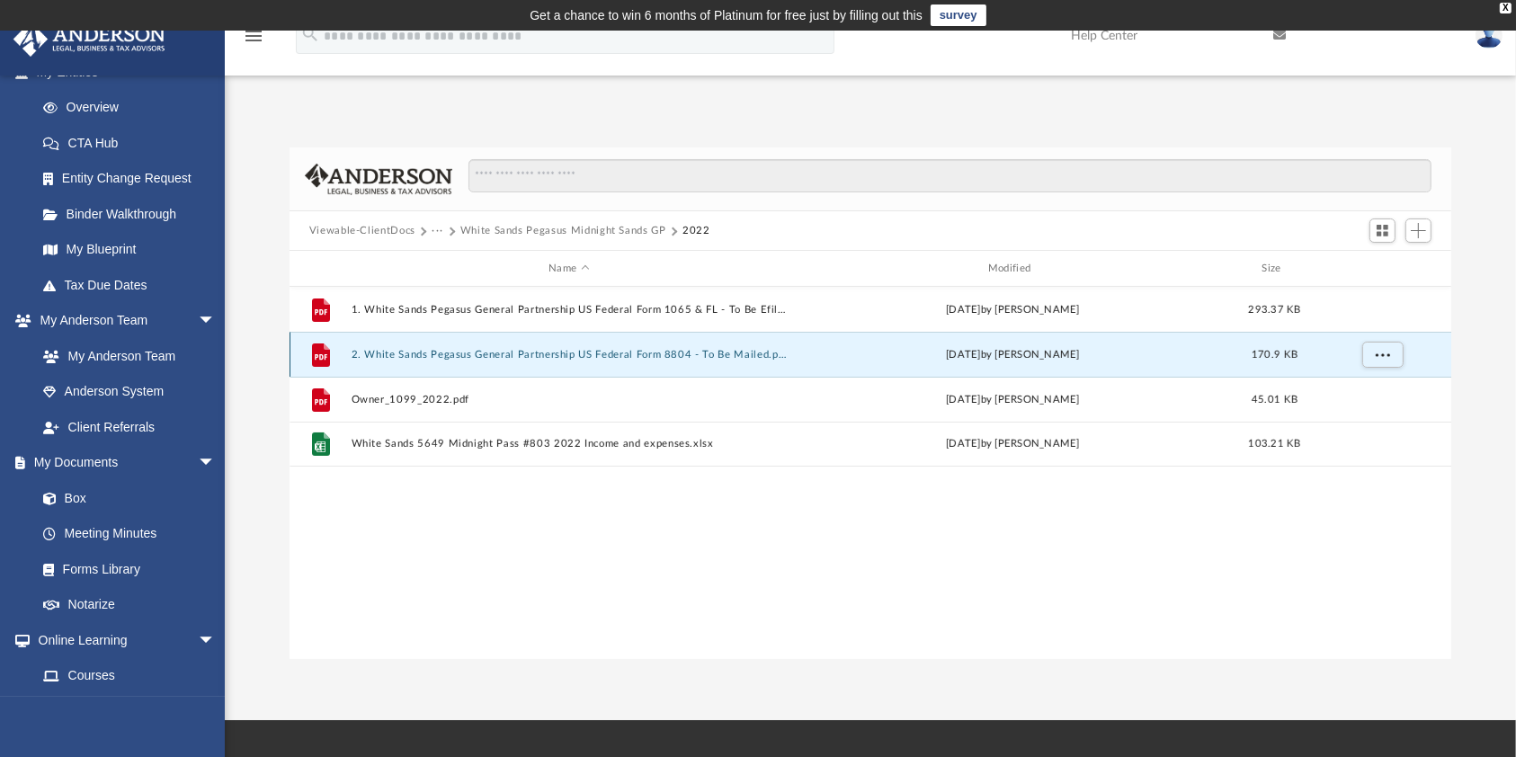
click at [564, 355] on button "2. White Sands Pegasus General Partnership US Federal Form 8804 - To Be Mailed.…" at bounding box center [569, 355] width 436 height 12
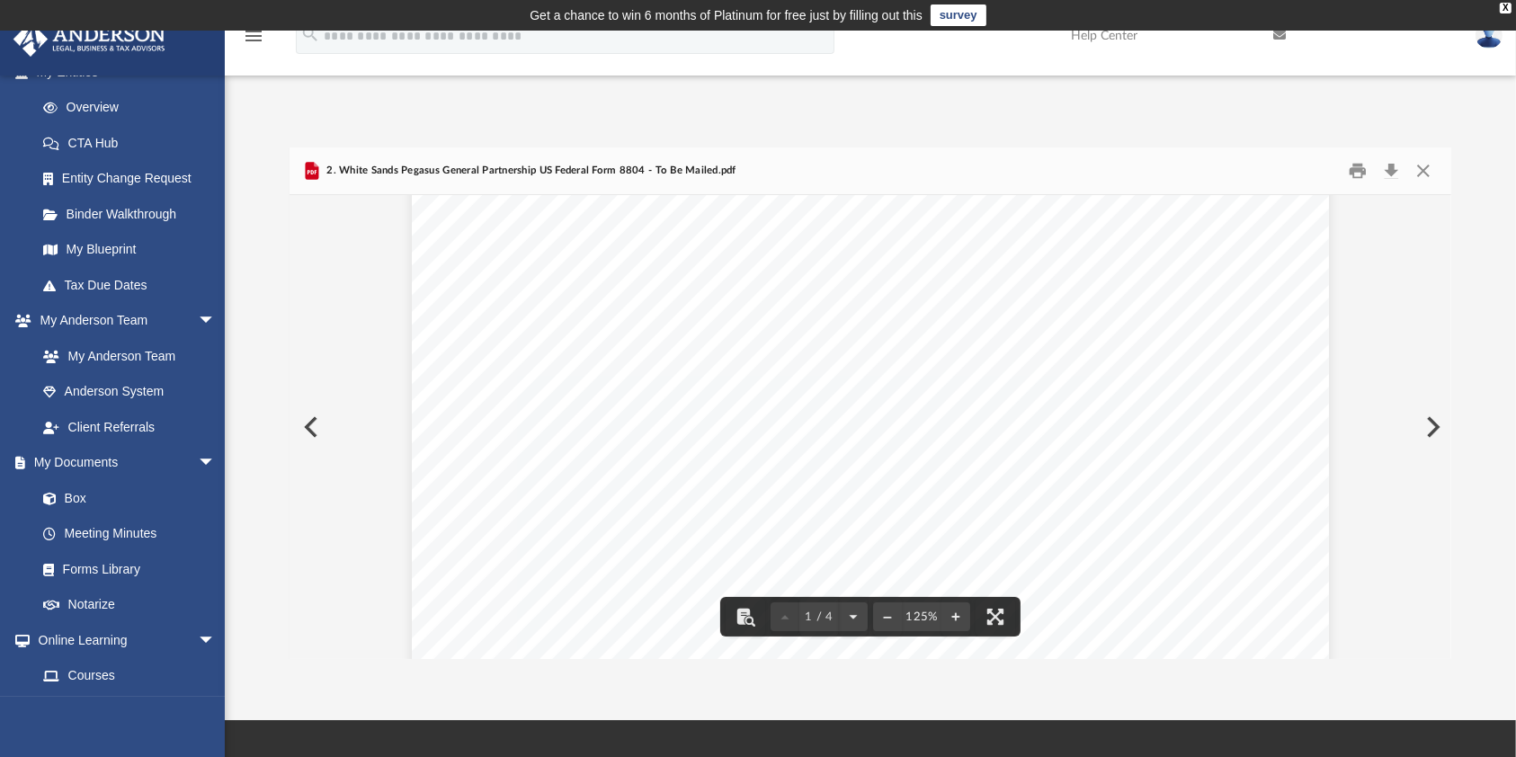
scroll to position [120, 0]
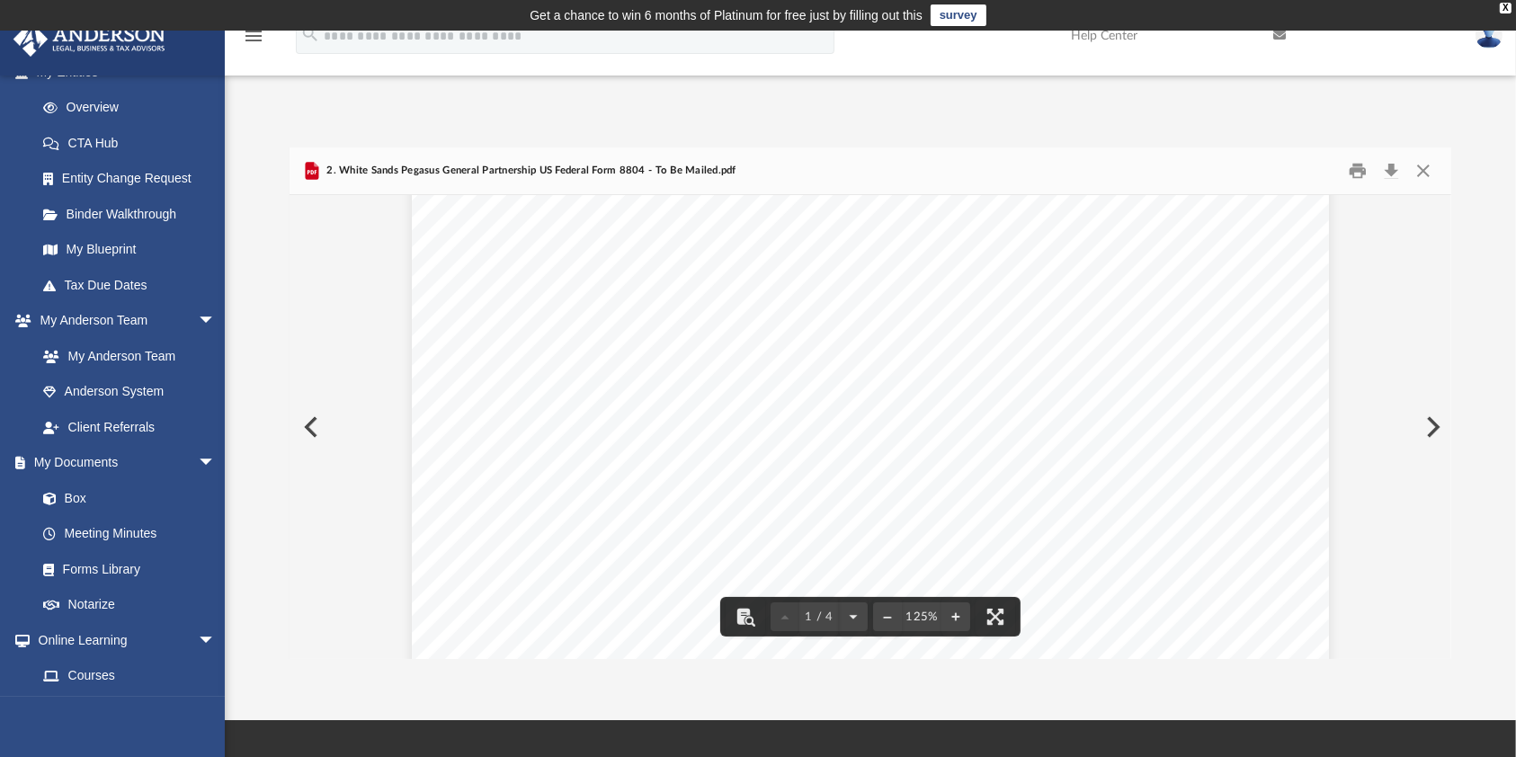
scroll to position [0, 0]
click at [1421, 175] on button "Close" at bounding box center [1423, 171] width 32 height 28
